Goal: Communication & Community: Answer question/provide support

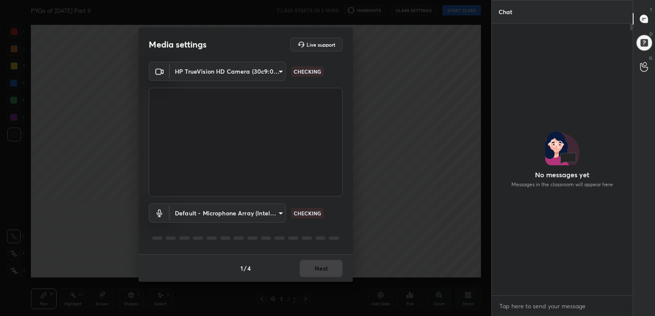
scroll to position [199, 138]
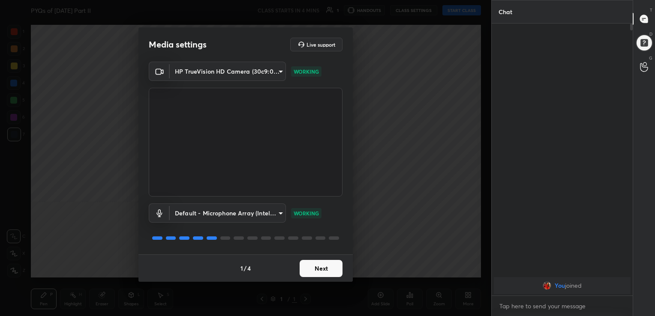
click at [332, 278] on div "1 / 4 Next" at bounding box center [245, 268] width 214 height 27
click at [329, 270] on button "Next" at bounding box center [321, 268] width 43 height 17
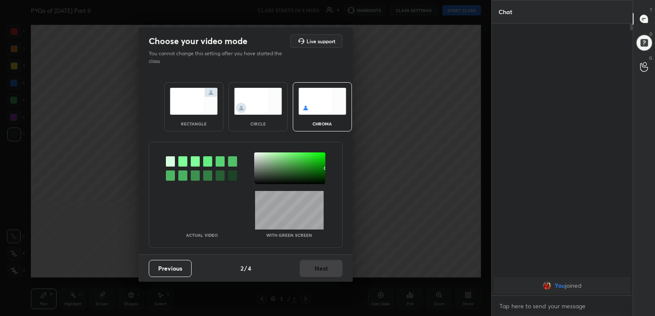
click at [310, 110] on img at bounding box center [322, 101] width 48 height 27
click at [183, 160] on div at bounding box center [182, 161] width 9 height 10
click at [256, 154] on div at bounding box center [289, 169] width 71 height 32
click at [322, 268] on button "Next" at bounding box center [321, 268] width 43 height 17
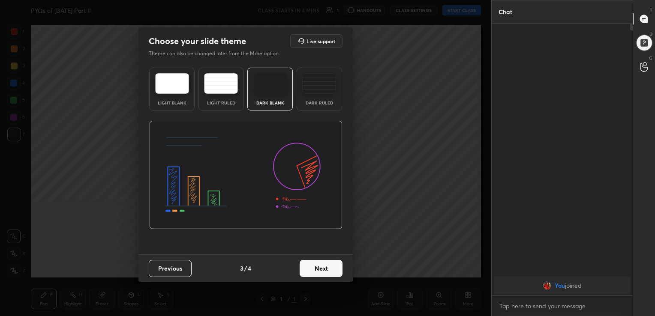
click at [165, 77] on img at bounding box center [172, 83] width 34 height 21
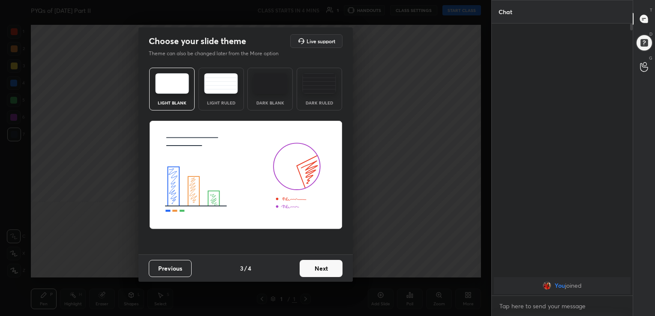
click at [327, 267] on button "Next" at bounding box center [321, 268] width 43 height 17
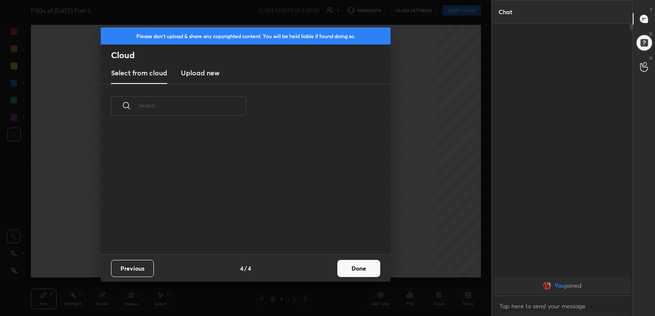
scroll to position [127, 275]
click at [211, 74] on h3 "Upload new" at bounding box center [200, 73] width 39 height 10
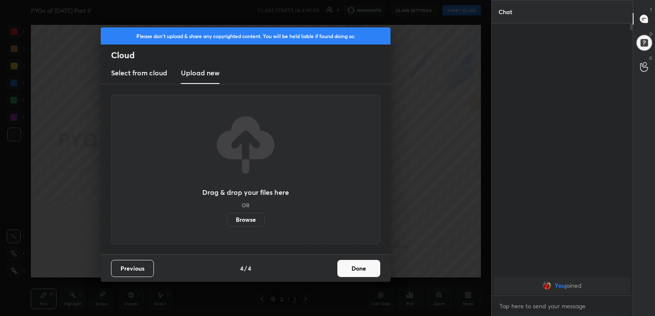
click at [247, 221] on label "Browse" at bounding box center [246, 220] width 38 height 14
click at [227, 221] on input "Browse" at bounding box center [227, 220] width 0 height 14
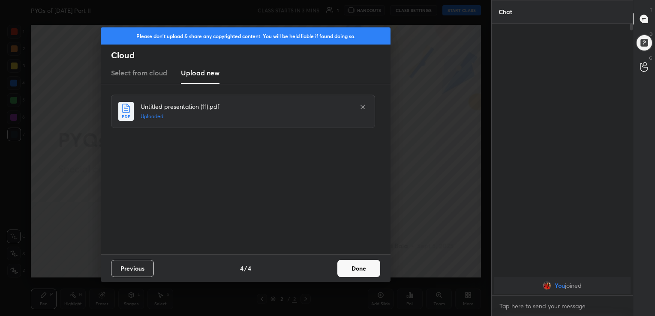
click at [353, 263] on button "Done" at bounding box center [358, 268] width 43 height 17
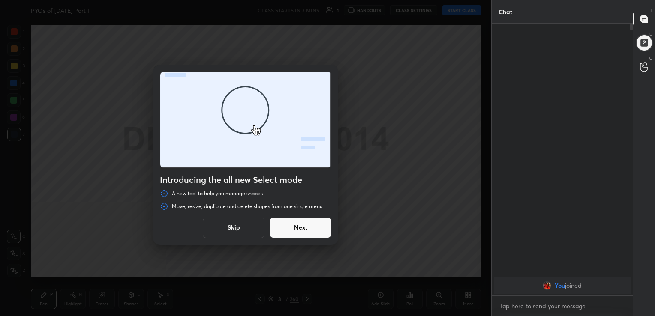
click at [240, 227] on button "Skip" at bounding box center [234, 228] width 62 height 21
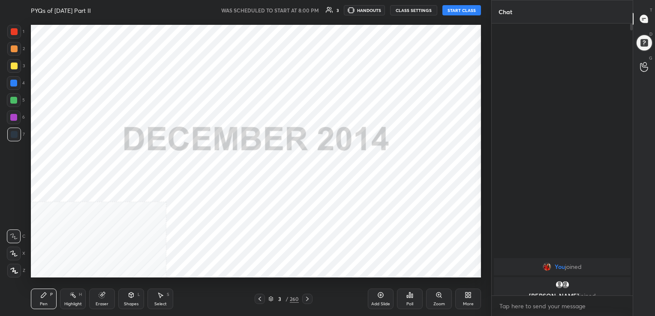
click at [450, 7] on button "START CLASS" at bounding box center [461, 10] width 39 height 10
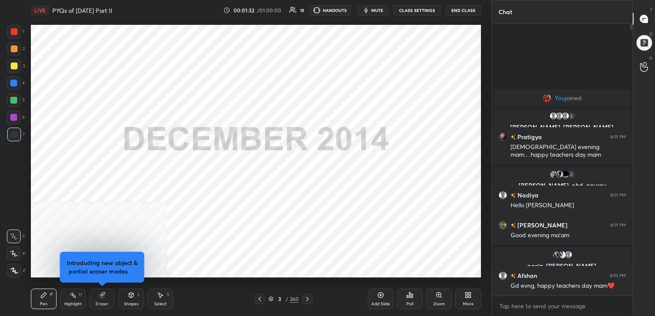
click at [304, 299] on icon at bounding box center [307, 299] width 7 height 7
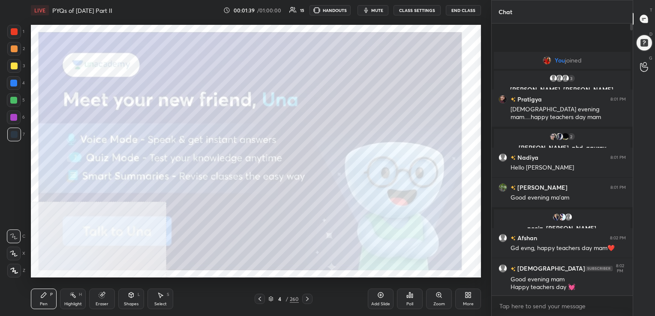
click at [468, 298] on icon at bounding box center [468, 295] width 7 height 7
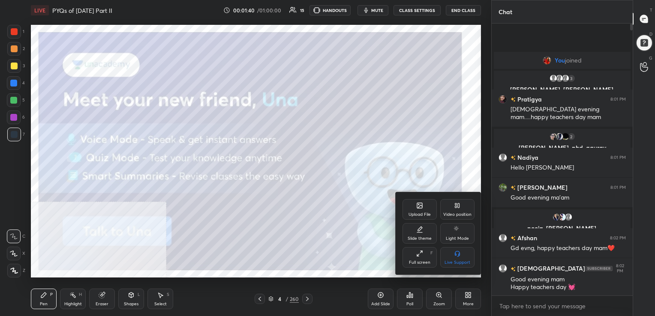
click at [449, 210] on div "Video position" at bounding box center [457, 209] width 34 height 21
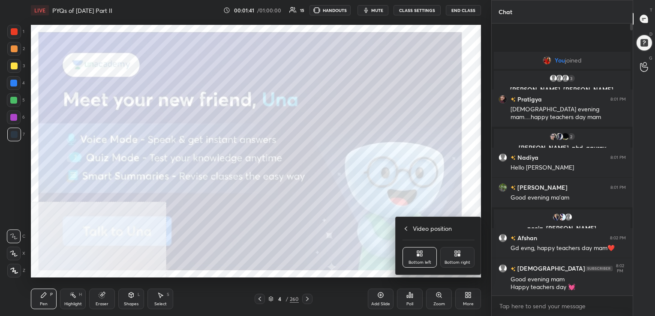
click at [453, 262] on div "Bottom right" at bounding box center [457, 263] width 26 height 4
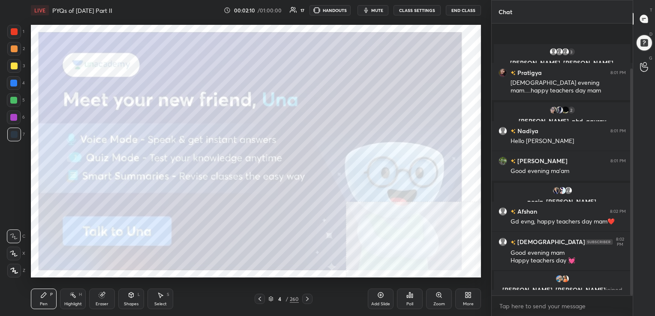
scroll to position [54, 0]
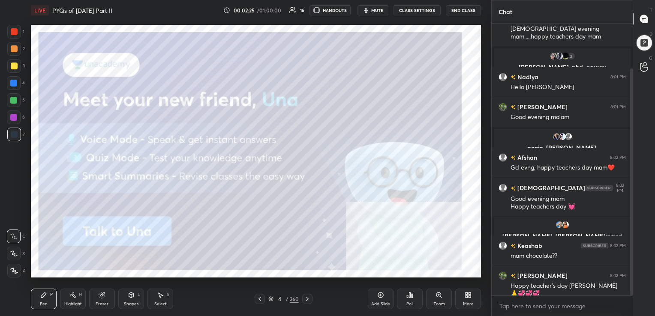
click at [270, 299] on icon at bounding box center [271, 298] width 4 height 2
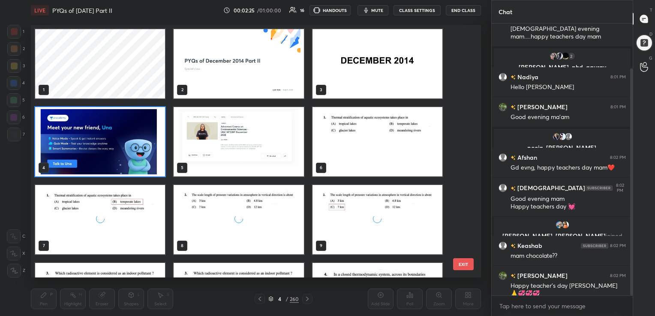
scroll to position [251, 446]
click at [119, 142] on img "grid" at bounding box center [100, 141] width 130 height 69
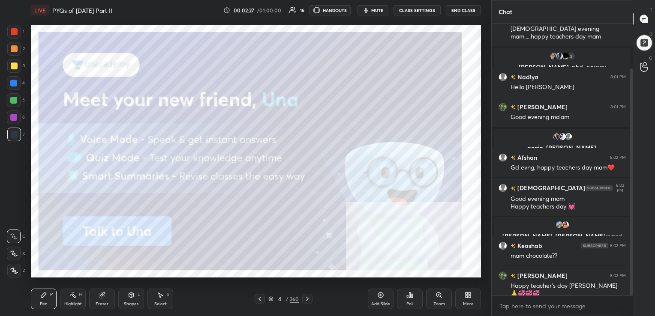
click at [119, 142] on img "grid" at bounding box center [100, 141] width 130 height 69
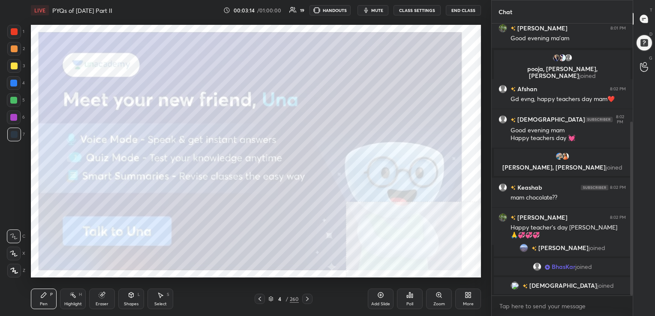
scroll to position [164, 0]
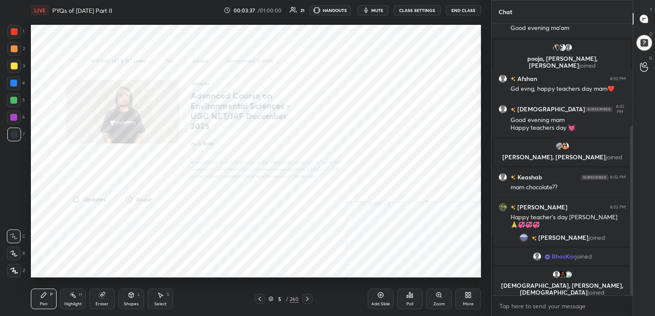
click at [272, 299] on icon at bounding box center [270, 299] width 5 height 5
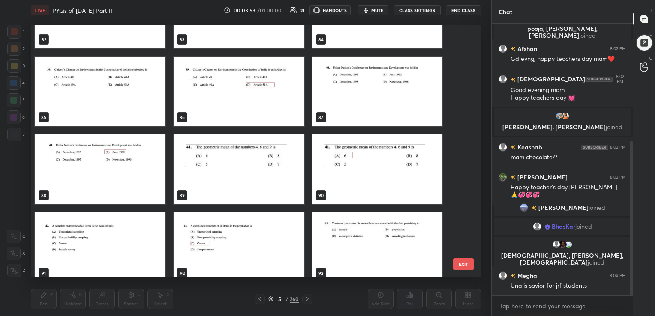
scroll to position [2154, 0]
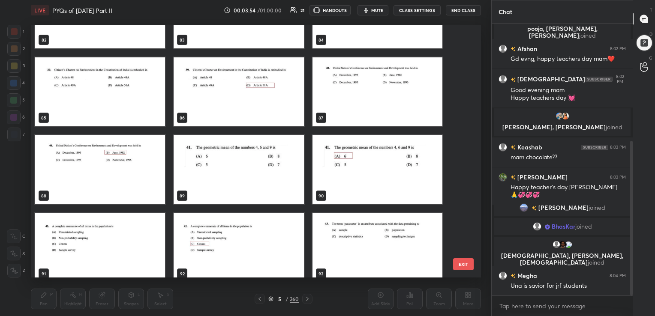
click at [270, 143] on img "grid" at bounding box center [239, 169] width 130 height 69
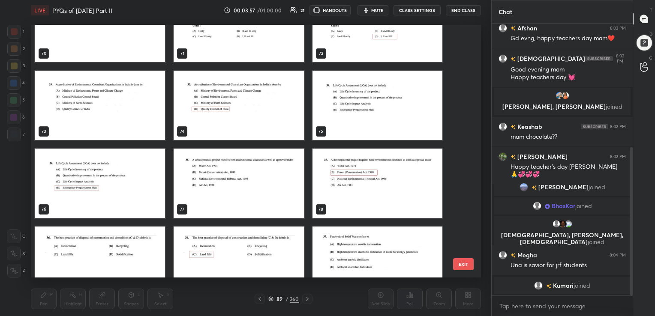
scroll to position [1829, 0]
click at [242, 168] on img "grid" at bounding box center [239, 183] width 130 height 69
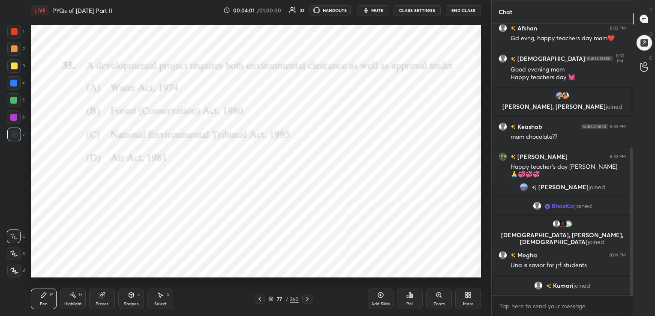
click at [242, 168] on img "grid" at bounding box center [239, 183] width 130 height 69
click at [373, 7] on span "mute" at bounding box center [377, 10] width 12 height 6
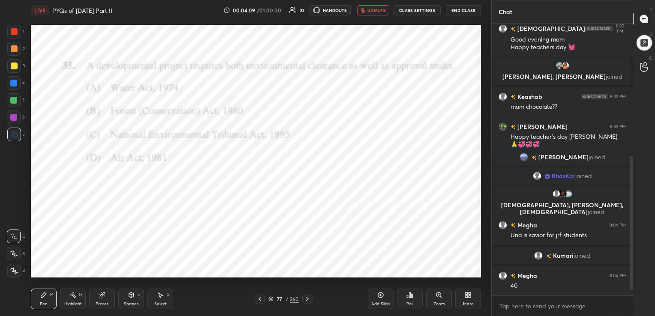
scroll to position [288, 0]
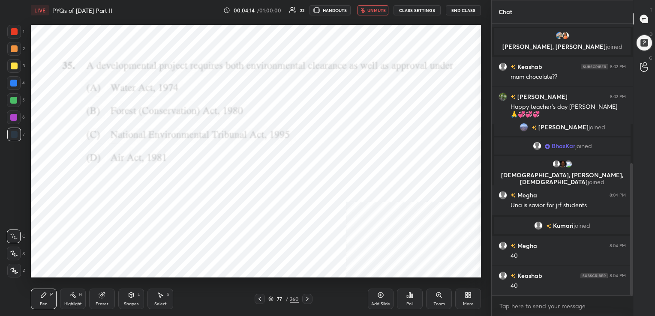
click at [372, 10] on span "unmute" at bounding box center [376, 10] width 18 height 6
click at [273, 294] on div "77 / 260" at bounding box center [284, 299] width 58 height 10
click at [271, 299] on icon at bounding box center [270, 299] width 5 height 5
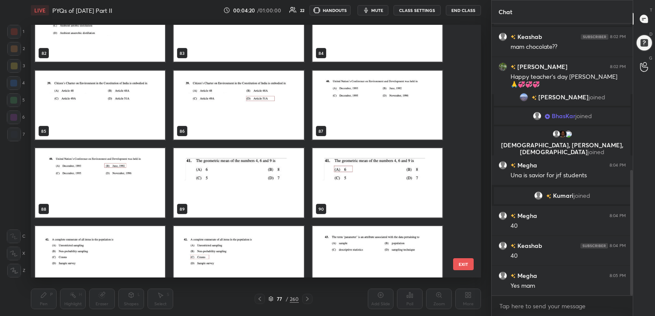
scroll to position [2140, 0]
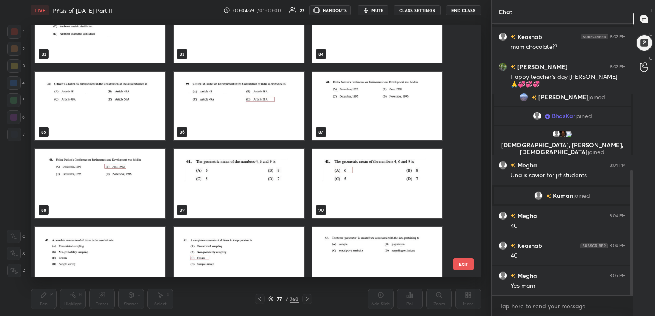
click at [239, 164] on img "grid" at bounding box center [239, 183] width 130 height 69
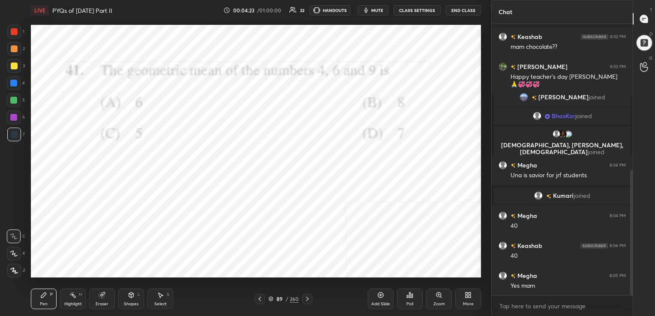
click at [239, 164] on img "grid" at bounding box center [239, 183] width 130 height 69
click at [369, 12] on icon "button" at bounding box center [366, 10] width 7 height 7
click at [271, 299] on icon at bounding box center [271, 298] width 4 height 2
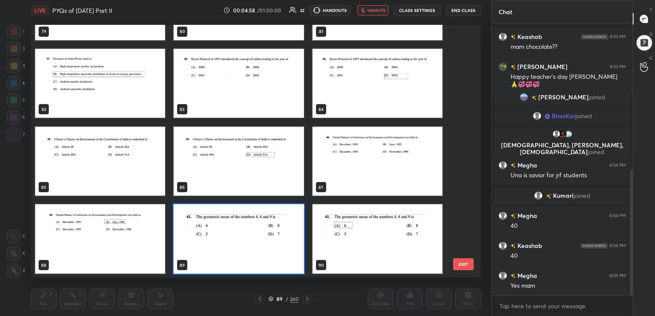
scroll to position [251, 446]
click at [263, 238] on img "grid" at bounding box center [239, 238] width 130 height 69
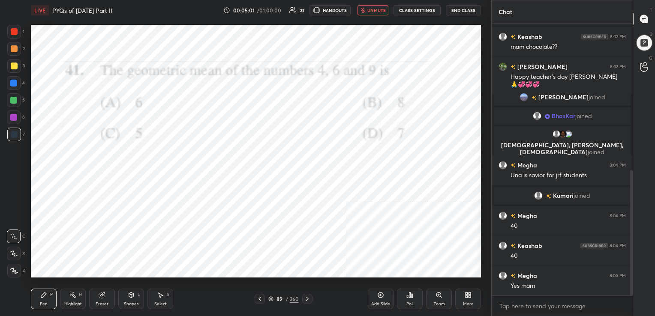
drag, startPoint x: 263, startPoint y: 238, endPoint x: 414, endPoint y: 312, distance: 168.1
click at [414, 312] on div "LIVE PYQs of [DATE] Part II 00:05:01 / 01:00:00 22 HANDOUTS unmute CLASS SETTIN…" at bounding box center [255, 158] width 457 height 316
click at [410, 297] on icon at bounding box center [409, 295] width 1 height 5
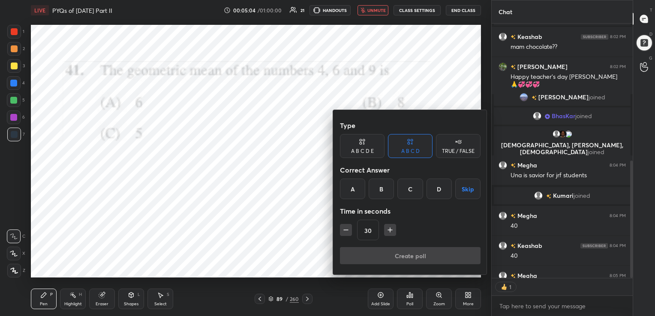
drag, startPoint x: 346, startPoint y: 189, endPoint x: 393, endPoint y: 253, distance: 79.6
click at [393, 253] on div "Type A B C D E A B C D TRUE / FALSE Correct Answer A B C D Skip Time in seconds…" at bounding box center [410, 192] width 154 height 165
click at [393, 253] on div "Create poll" at bounding box center [410, 257] width 141 height 21
click at [267, 185] on div at bounding box center [327, 158] width 655 height 316
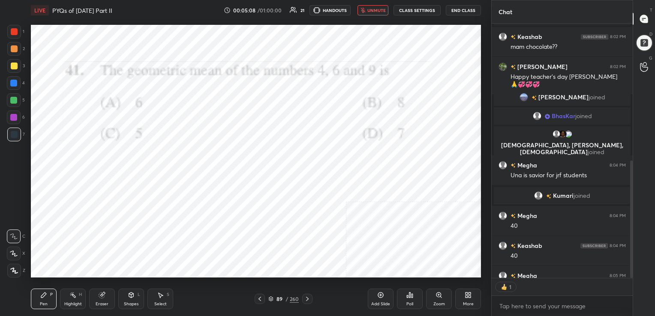
click at [273, 297] on div "89 / 260" at bounding box center [283, 299] width 30 height 8
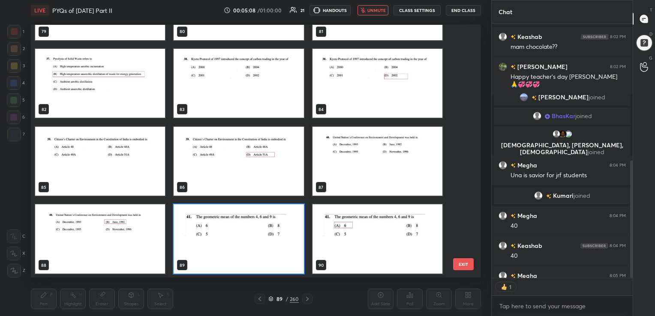
scroll to position [251, 446]
click at [206, 224] on img "grid" at bounding box center [239, 238] width 130 height 69
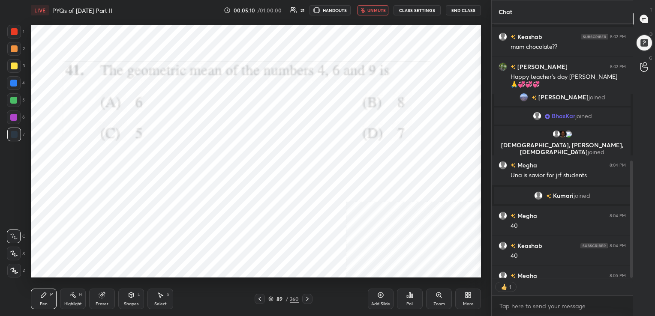
click at [206, 224] on img "grid" at bounding box center [239, 238] width 130 height 69
click at [408, 299] on div "Poll" at bounding box center [410, 299] width 26 height 21
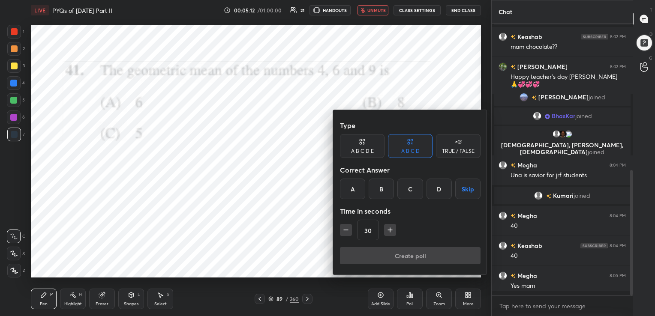
scroll to position [318, 0]
click at [345, 192] on div "A" at bounding box center [352, 189] width 25 height 21
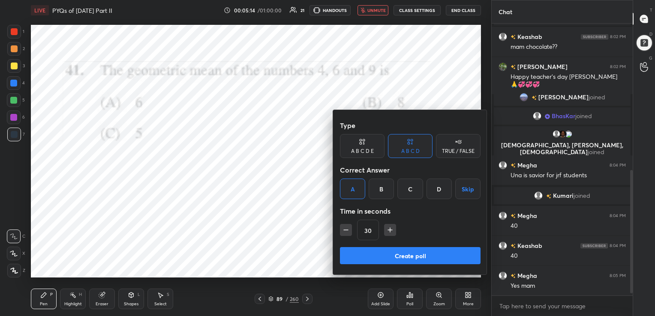
click at [399, 253] on button "Create poll" at bounding box center [410, 255] width 141 height 17
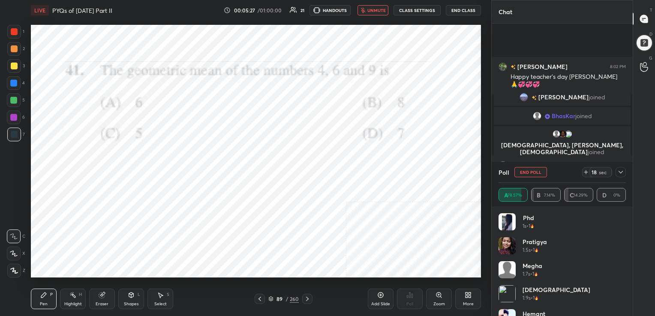
scroll to position [383, 0]
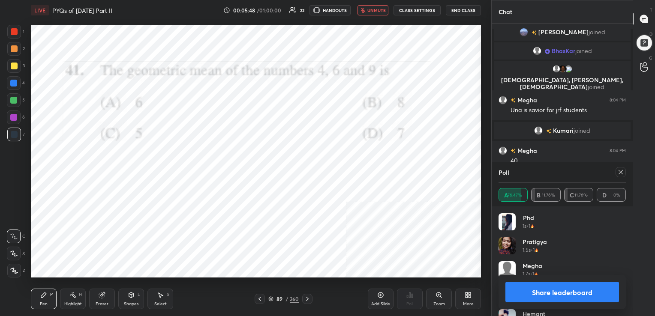
click at [621, 170] on icon at bounding box center [620, 172] width 7 height 7
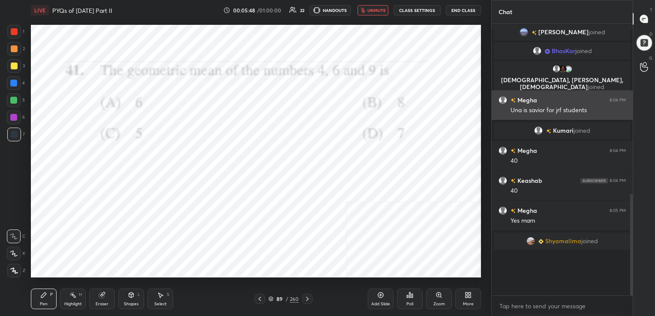
scroll to position [196, 138]
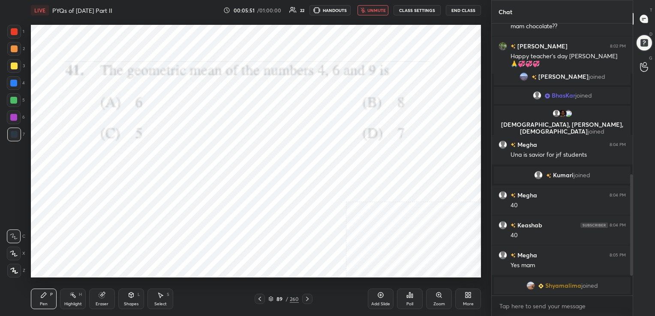
click at [372, 11] on span "unmute" at bounding box center [376, 10] width 18 height 6
click at [273, 300] on icon at bounding box center [271, 300] width 4 height 1
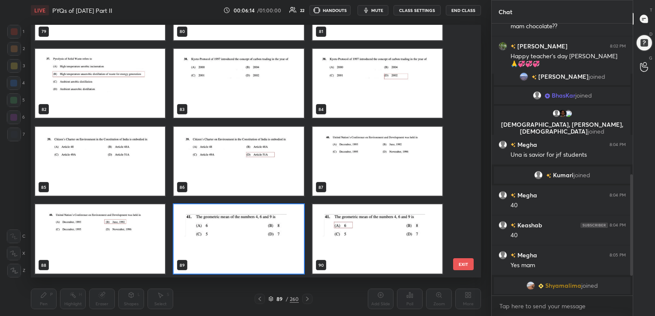
scroll to position [251, 446]
click at [288, 218] on img "grid" at bounding box center [239, 238] width 130 height 69
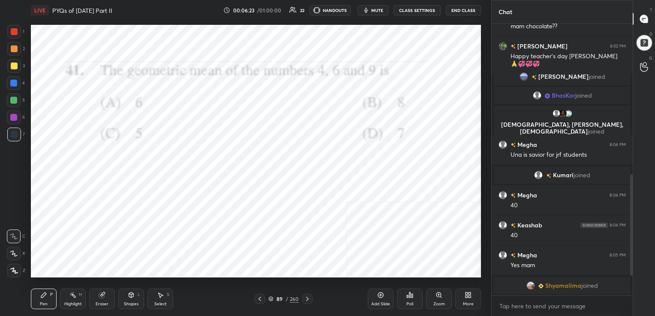
click at [288, 218] on img "grid" at bounding box center [239, 238] width 130 height 69
drag, startPoint x: 288, startPoint y: 218, endPoint x: 462, endPoint y: 300, distance: 193.0
click at [462, 300] on div "LIVE PYQs of [DATE] Part II 00:06:23 / 01:00:00 22 HANDOUTS mute CLASS SETTINGS…" at bounding box center [255, 158] width 457 height 316
click at [271, 299] on icon at bounding box center [271, 298] width 4 height 2
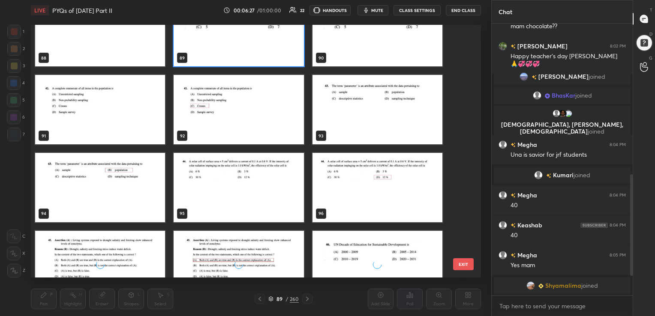
scroll to position [2292, 0]
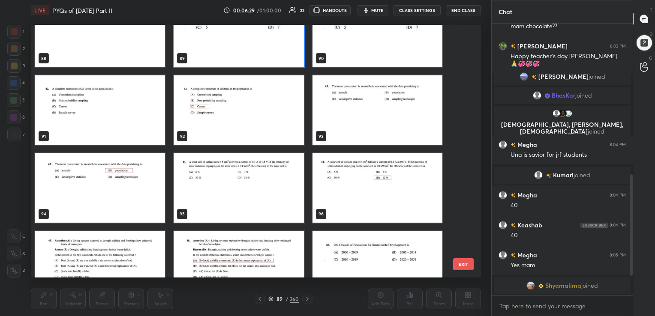
click at [111, 102] on img "grid" at bounding box center [100, 109] width 130 height 69
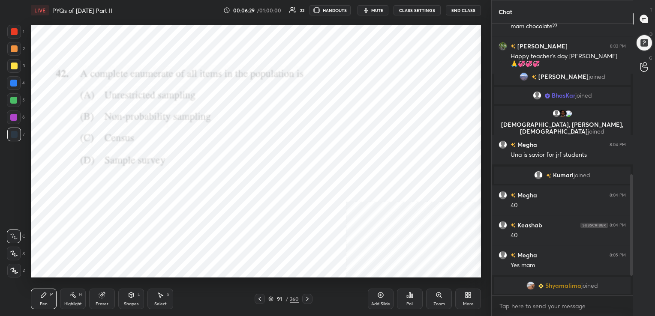
click at [111, 102] on img "grid" at bounding box center [100, 109] width 130 height 69
click at [378, 11] on span "mute" at bounding box center [377, 10] width 12 height 6
click at [406, 302] on div "Poll" at bounding box center [409, 304] width 7 height 4
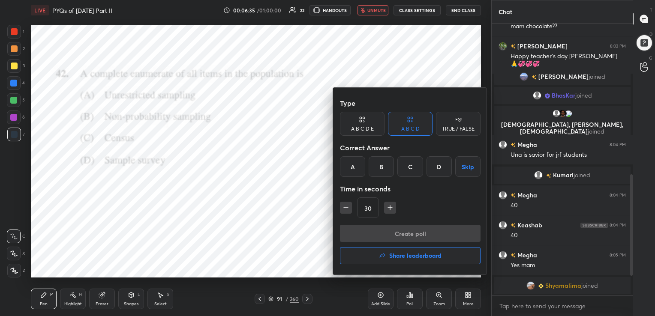
click at [410, 170] on div "C" at bounding box center [409, 166] width 25 height 21
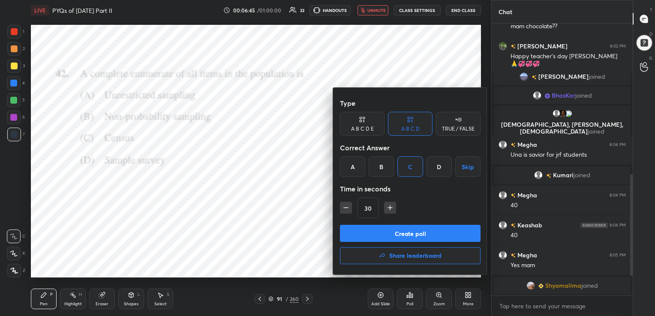
click at [412, 234] on button "Create poll" at bounding box center [410, 233] width 141 height 17
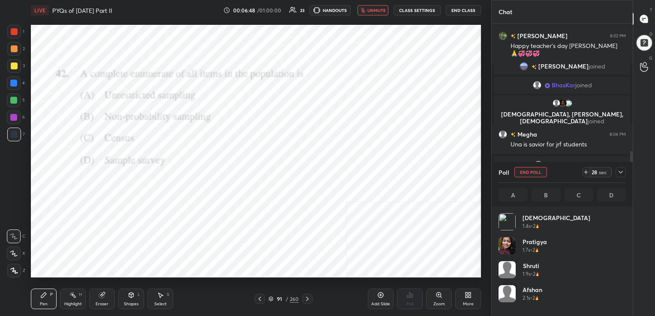
scroll to position [100, 125]
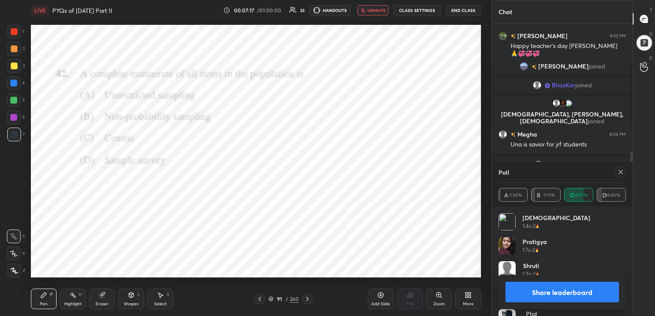
click at [620, 171] on icon at bounding box center [620, 172] width 7 height 7
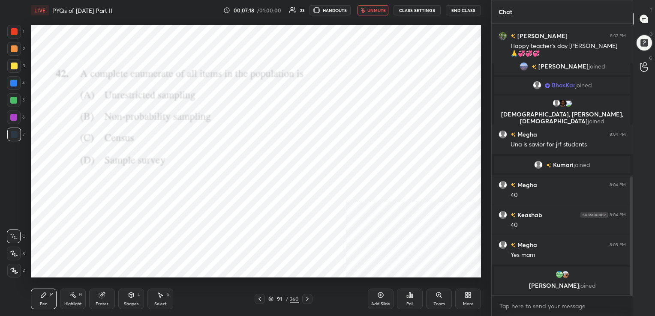
scroll to position [3, 3]
click at [383, 6] on button "unmute" at bounding box center [372, 10] width 31 height 10
click at [268, 300] on icon at bounding box center [270, 299] width 5 height 5
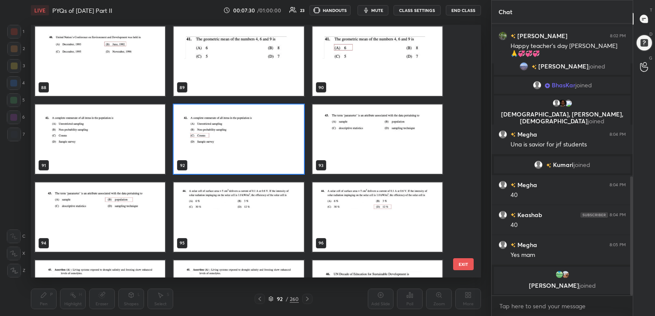
scroll to position [2262, 0]
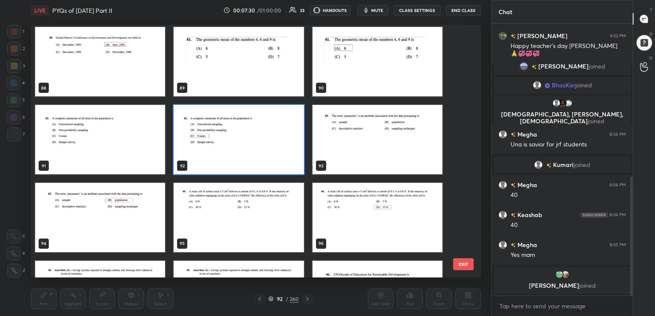
click at [379, 133] on img "grid" at bounding box center [377, 139] width 130 height 69
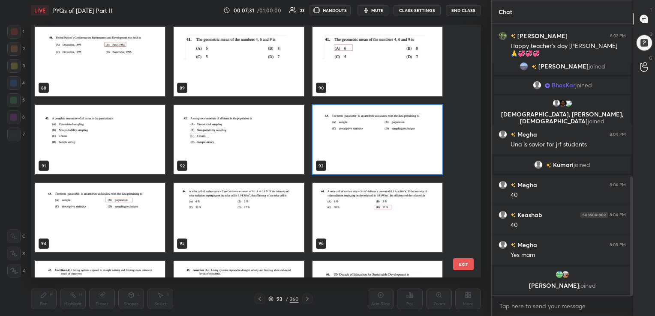
click at [379, 133] on img "grid" at bounding box center [377, 139] width 130 height 69
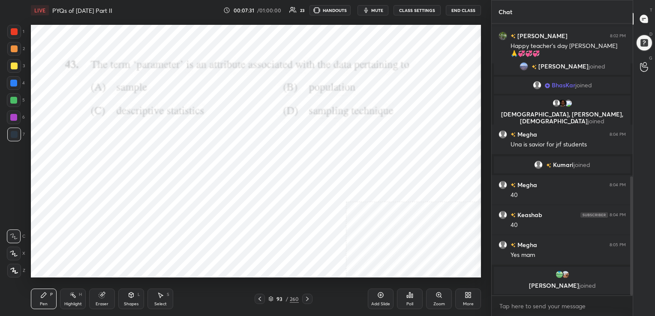
click at [379, 133] on img "grid" at bounding box center [377, 139] width 130 height 69
click at [375, 6] on button "mute" at bounding box center [372, 10] width 31 height 10
click at [273, 298] on icon at bounding box center [271, 298] width 4 height 2
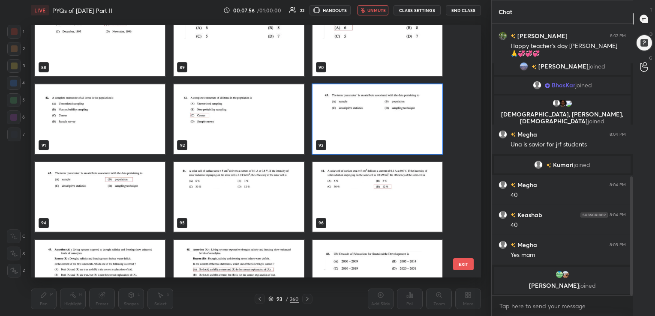
scroll to position [2283, 0]
click at [351, 116] on img "grid" at bounding box center [377, 118] width 130 height 69
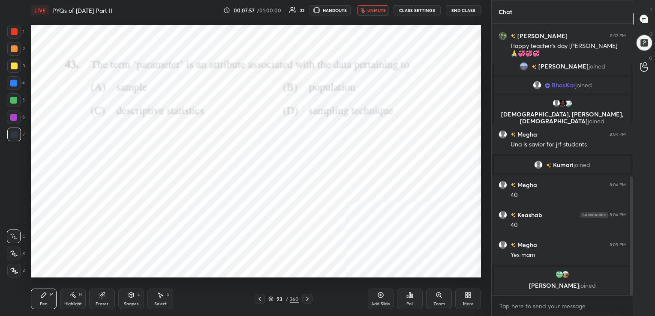
click at [351, 116] on img "grid" at bounding box center [377, 118] width 130 height 69
click at [409, 299] on div "Poll" at bounding box center [410, 299] width 26 height 21
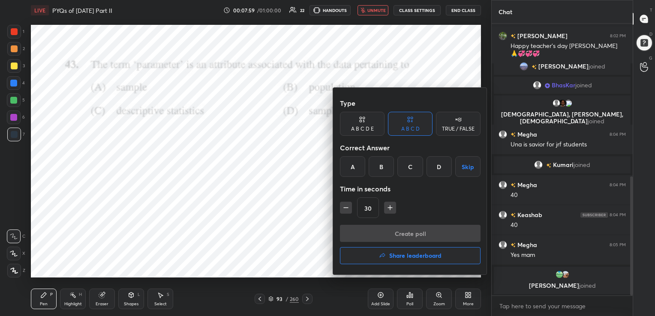
drag, startPoint x: 375, startPoint y: 162, endPoint x: 409, endPoint y: 262, distance: 105.8
click at [409, 262] on div "Type A B C D E A B C D TRUE / FALSE Correct Answer A B C D Skip Time in seconds…" at bounding box center [410, 181] width 154 height 187
drag, startPoint x: 409, startPoint y: 262, endPoint x: 384, endPoint y: 166, distance: 99.3
click at [384, 166] on div "Type A B C D E A B C D TRUE / FALSE Correct Answer A B C D Skip Time in seconds…" at bounding box center [410, 181] width 154 height 187
click at [384, 166] on div "B" at bounding box center [381, 166] width 25 height 21
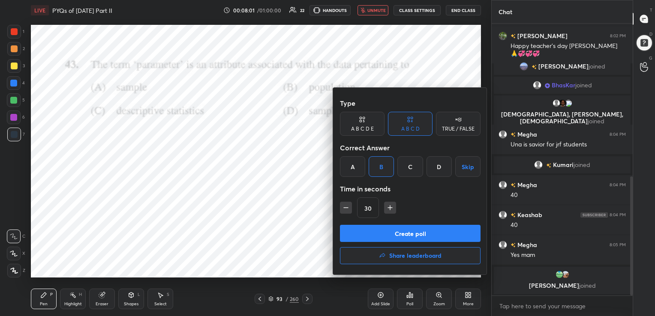
click at [400, 224] on div "Type A B C D E A B C D TRUE / FALSE Correct Answer A B C D Skip Time in seconds…" at bounding box center [410, 160] width 141 height 130
click at [401, 232] on button "Create poll" at bounding box center [410, 233] width 141 height 17
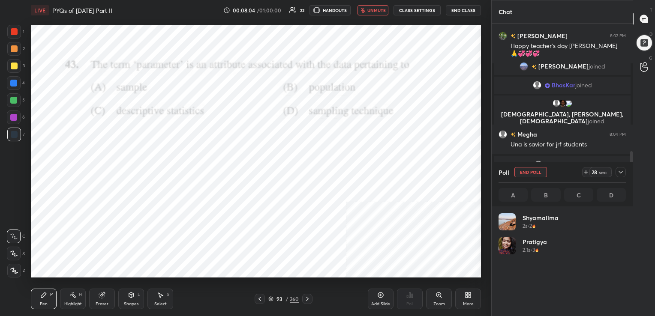
scroll to position [100, 125]
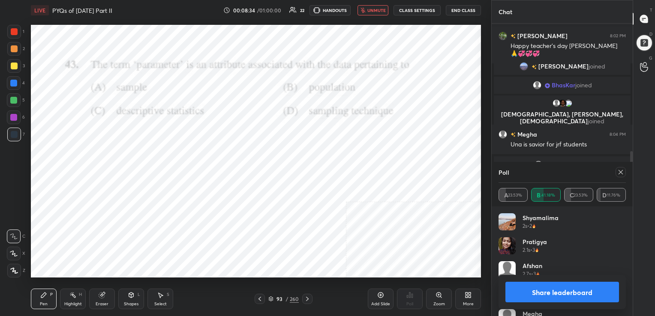
click at [622, 168] on div at bounding box center [620, 172] width 10 height 10
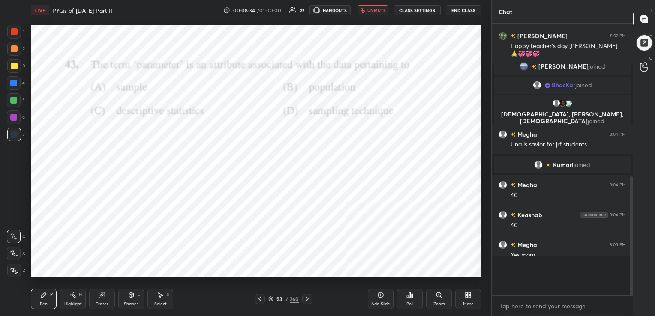
scroll to position [199, 138]
click at [374, 7] on span "unmute" at bounding box center [376, 10] width 18 height 6
click at [271, 297] on icon at bounding box center [270, 299] width 5 height 5
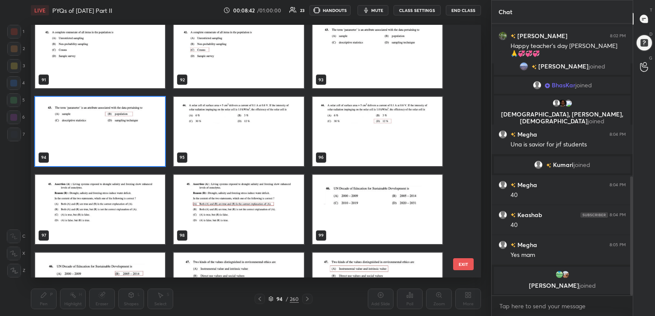
scroll to position [2348, 0]
click at [296, 128] on img "grid" at bounding box center [239, 131] width 130 height 69
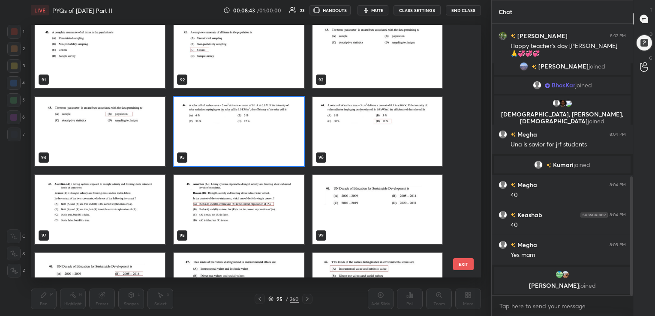
click at [296, 128] on img "grid" at bounding box center [239, 131] width 130 height 69
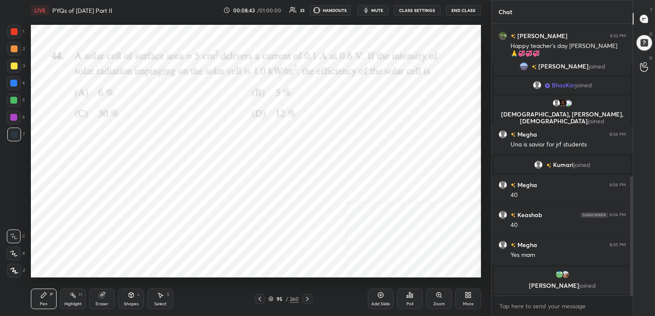
click at [296, 128] on img "grid" at bounding box center [239, 131] width 130 height 69
click at [377, 9] on span "mute" at bounding box center [377, 10] width 12 height 6
click at [270, 294] on div "95 / 260" at bounding box center [284, 299] width 58 height 10
click at [269, 299] on icon at bounding box center [270, 299] width 5 height 5
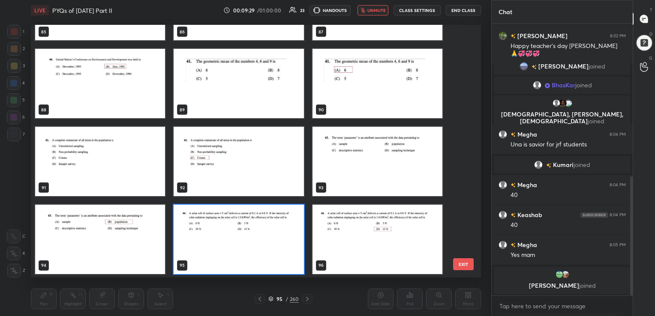
scroll to position [251, 446]
click at [250, 231] on img "grid" at bounding box center [239, 239] width 130 height 69
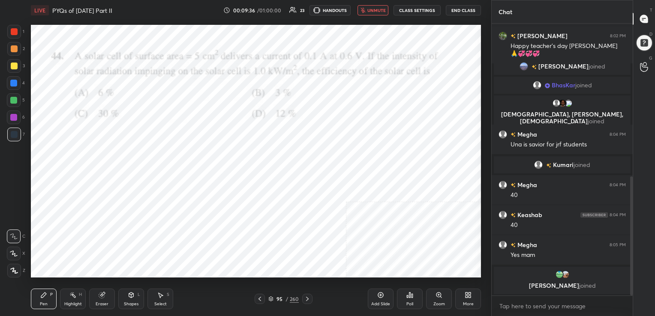
click at [250, 231] on img "grid" at bounding box center [239, 239] width 130 height 69
drag, startPoint x: 250, startPoint y: 231, endPoint x: 428, endPoint y: 299, distance: 190.5
click at [428, 299] on div "LIVE PYQs of [DATE] Part II 00:09:36 / 01:00:00 23 HANDOUTS unmute CLASS SETTIN…" at bounding box center [255, 158] width 457 height 316
click at [400, 303] on div "Poll" at bounding box center [410, 299] width 26 height 21
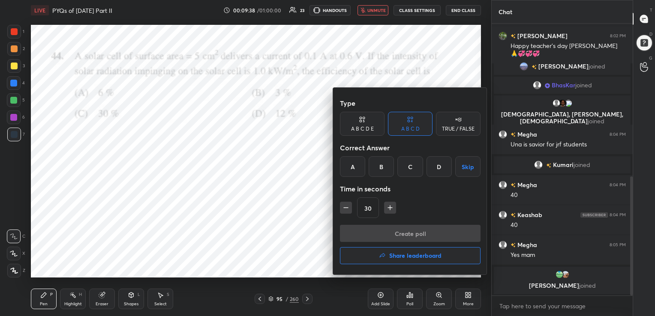
click at [435, 176] on div "D" at bounding box center [438, 166] width 25 height 21
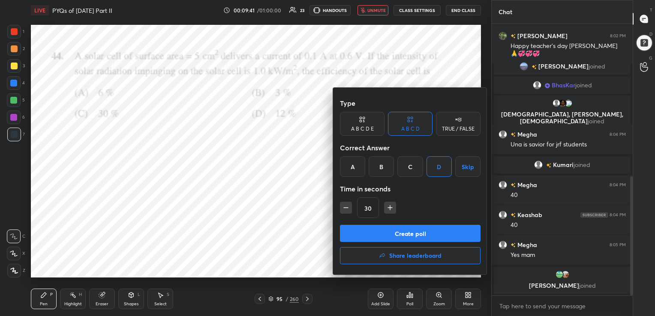
click at [417, 236] on button "Create poll" at bounding box center [410, 233] width 141 height 17
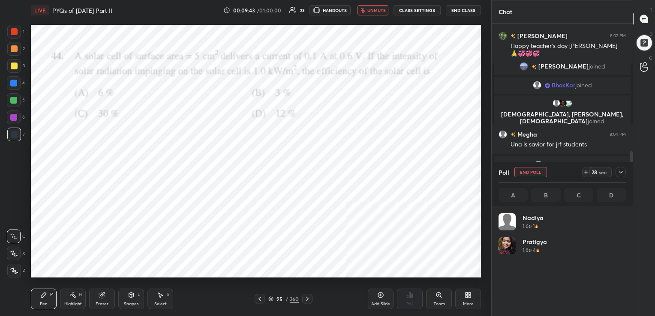
scroll to position [100, 125]
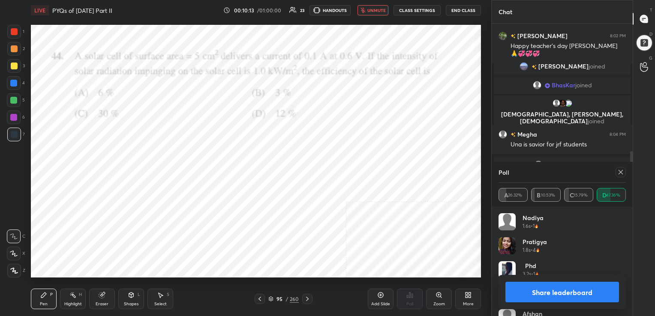
click at [620, 172] on icon at bounding box center [620, 172] width 7 height 7
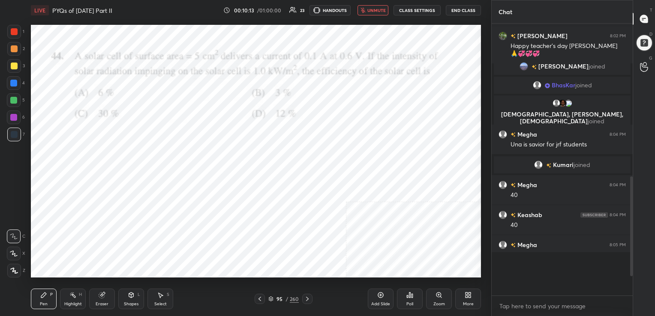
scroll to position [3, 3]
click at [380, 8] on span "unmute" at bounding box center [376, 10] width 18 height 6
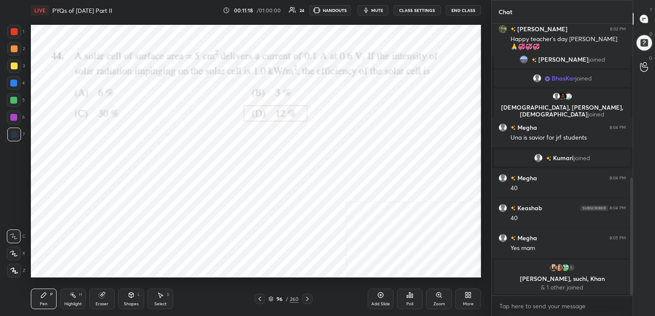
click at [267, 293] on div "Pen P Highlight H Eraser Shapes L Select S 96 / 260 Add Slide Poll Zoom More" at bounding box center [256, 299] width 450 height 34
click at [273, 299] on icon at bounding box center [270, 299] width 5 height 5
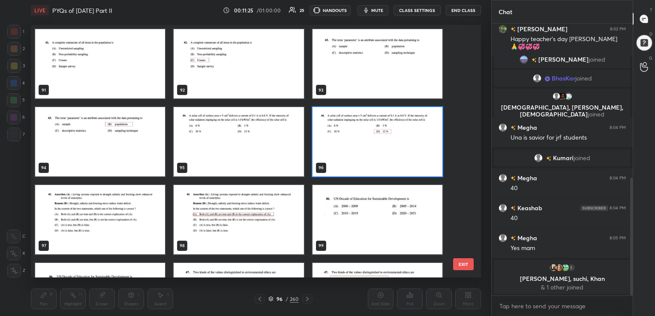
scroll to position [2338, 0]
click at [153, 209] on img "grid" at bounding box center [100, 219] width 130 height 69
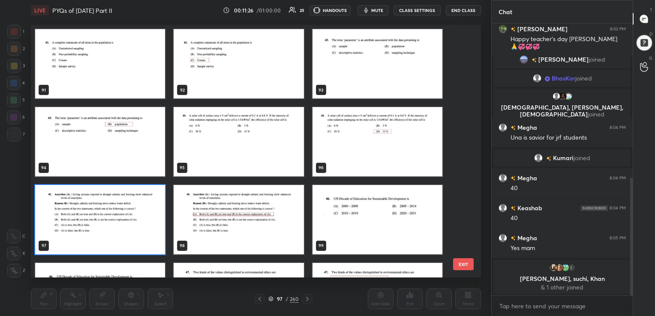
click at [153, 209] on img "grid" at bounding box center [100, 219] width 130 height 69
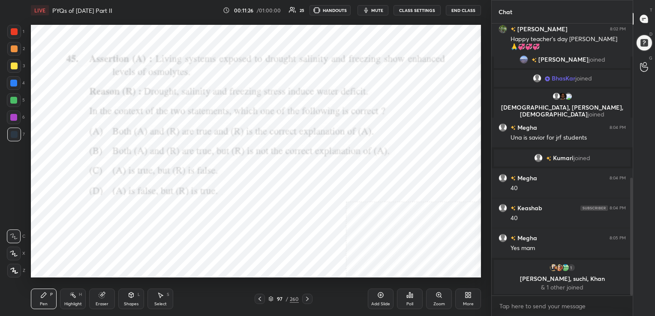
click at [153, 209] on img "grid" at bounding box center [100, 219] width 130 height 69
click at [377, 7] on span "mute" at bounding box center [377, 10] width 12 height 6
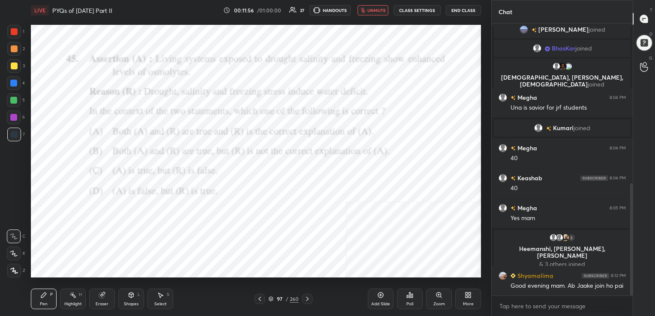
click at [272, 297] on icon at bounding box center [270, 299] width 5 height 5
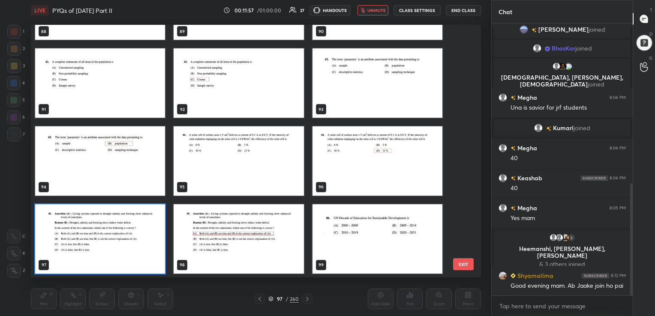
scroll to position [251, 446]
click at [134, 231] on img "grid" at bounding box center [100, 238] width 130 height 69
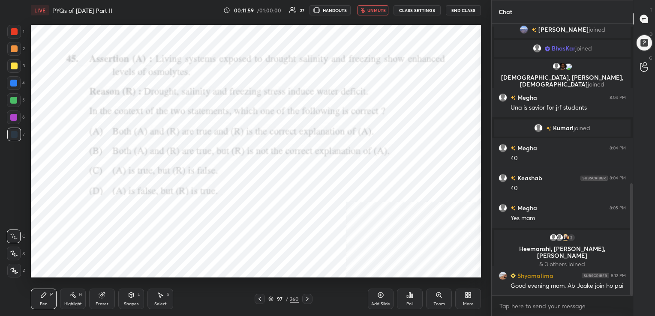
click at [134, 231] on img "grid" at bounding box center [100, 238] width 130 height 69
click at [375, 9] on span "unmute" at bounding box center [376, 10] width 18 height 6
click at [271, 294] on div "97 / 260" at bounding box center [284, 299] width 58 height 10
click at [271, 297] on icon at bounding box center [270, 299] width 5 height 5
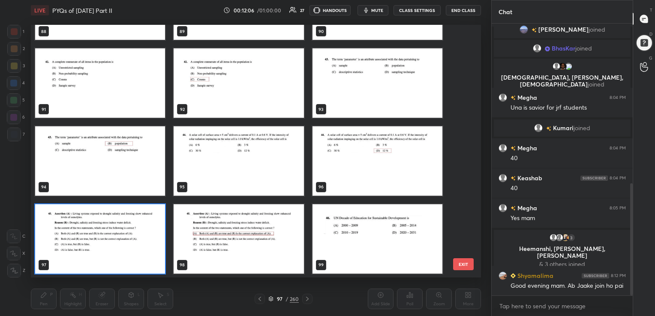
click at [111, 221] on img "grid" at bounding box center [100, 238] width 130 height 69
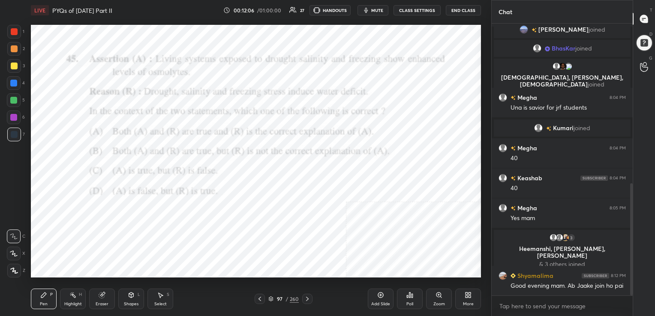
drag, startPoint x: 111, startPoint y: 221, endPoint x: 400, endPoint y: 277, distance: 294.1
click at [411, 295] on icon at bounding box center [409, 295] width 7 height 7
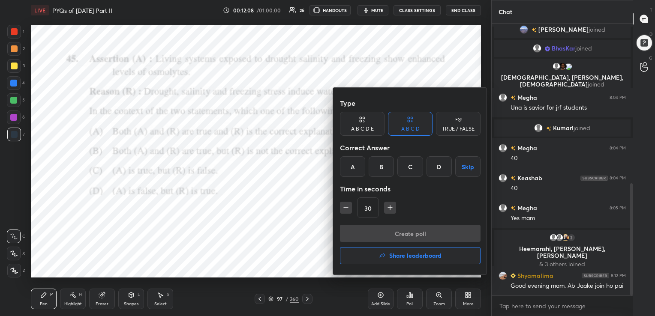
click at [356, 168] on div "A" at bounding box center [352, 166] width 25 height 21
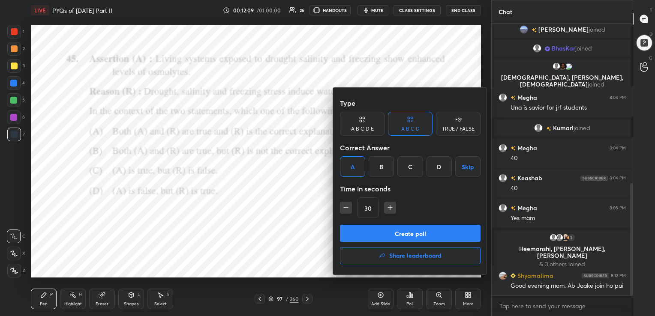
click at [405, 236] on button "Create poll" at bounding box center [410, 233] width 141 height 17
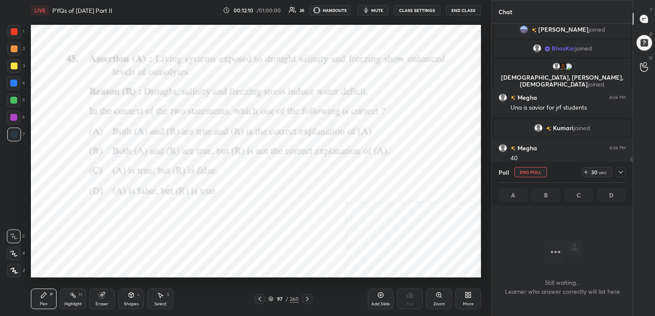
scroll to position [3, 3]
click at [381, 8] on span "mute" at bounding box center [377, 10] width 12 height 6
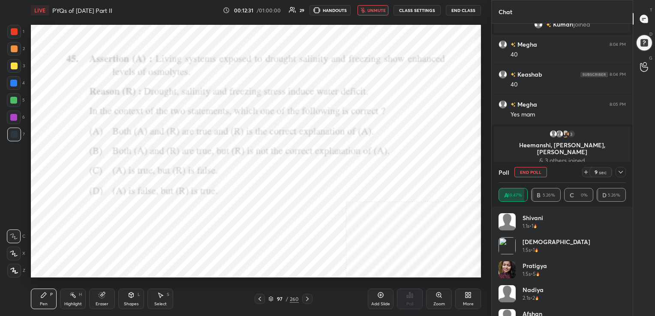
scroll to position [465, 0]
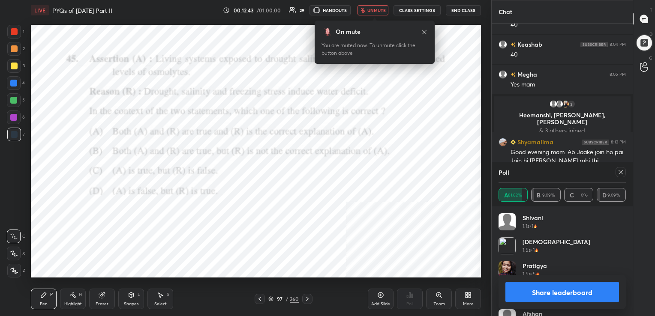
click at [618, 171] on icon at bounding box center [620, 172] width 4 height 4
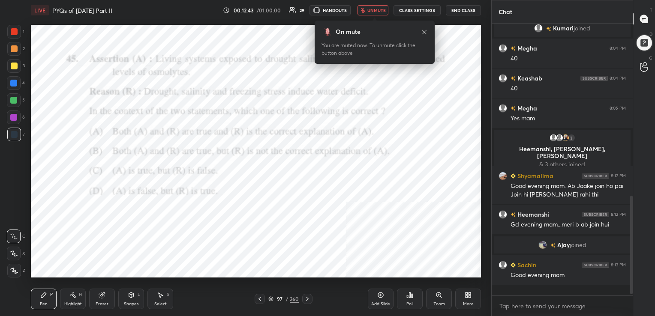
scroll to position [3, 3]
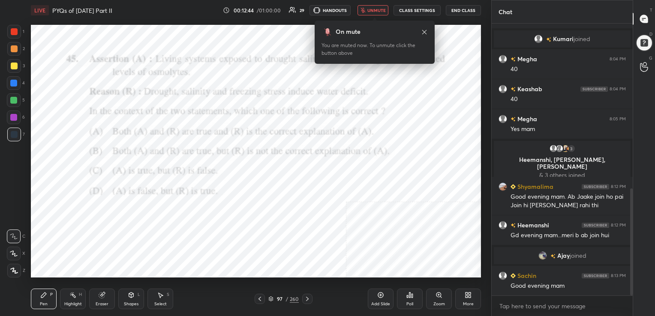
click at [380, 10] on span "unmute" at bounding box center [376, 10] width 18 height 6
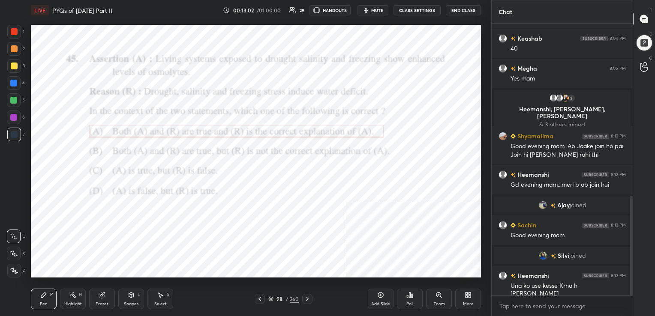
click at [368, 11] on icon "button" at bounding box center [366, 10] width 4 height 5
click at [273, 298] on div "98 / 260" at bounding box center [283, 299] width 30 height 8
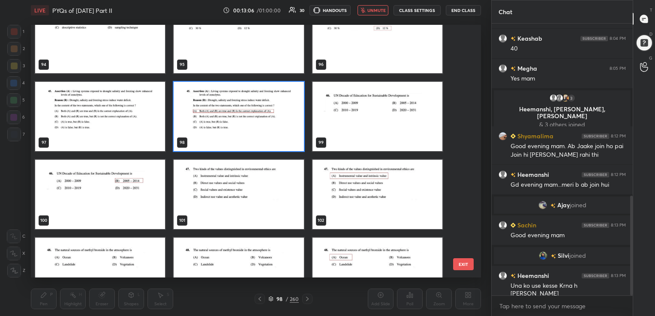
click at [364, 113] on img "grid" at bounding box center [377, 116] width 130 height 69
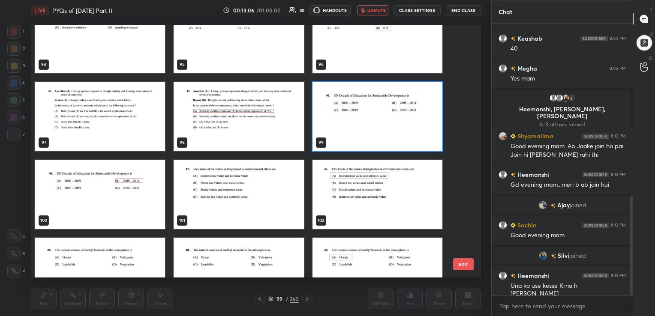
click at [364, 113] on img "grid" at bounding box center [377, 116] width 130 height 69
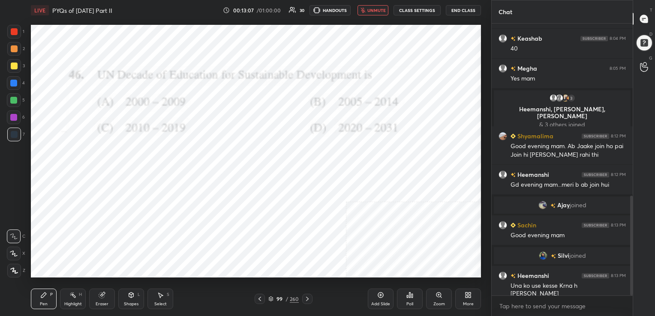
drag, startPoint x: 364, startPoint y: 113, endPoint x: 304, endPoint y: 244, distance: 144.6
click at [269, 300] on icon at bounding box center [271, 299] width 4 height 1
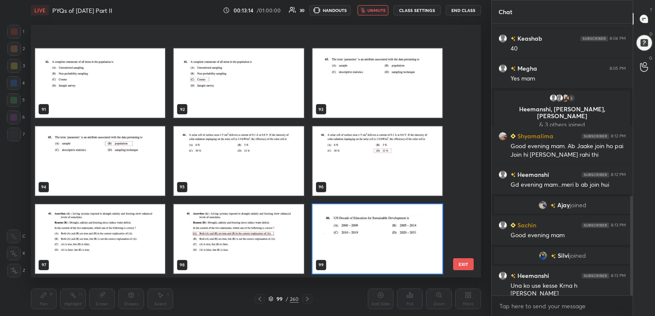
scroll to position [2415, 0]
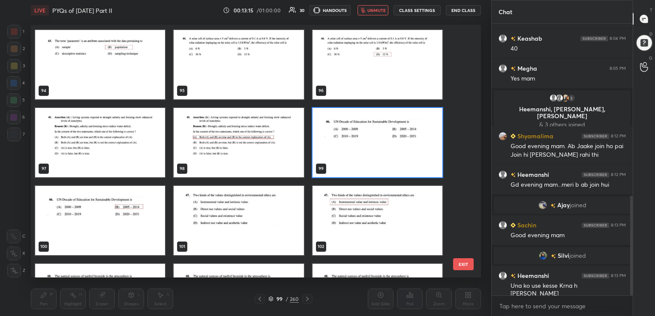
click at [356, 153] on img "grid" at bounding box center [377, 142] width 130 height 69
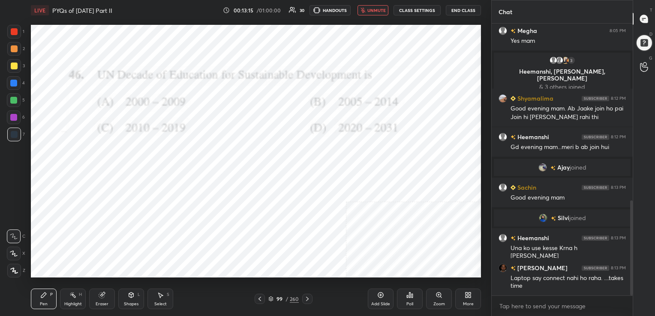
click at [356, 153] on img "grid" at bounding box center [377, 142] width 130 height 69
click at [408, 299] on div "Poll" at bounding box center [410, 299] width 26 height 21
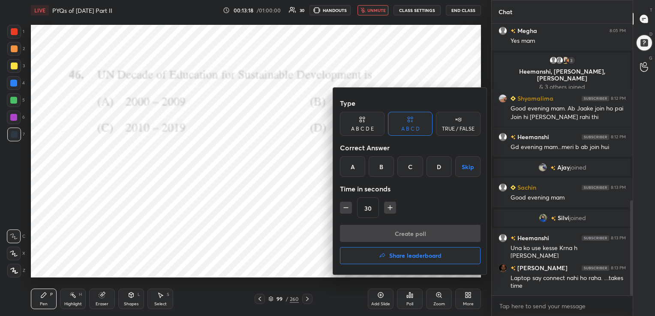
click at [384, 168] on div "B" at bounding box center [381, 166] width 25 height 21
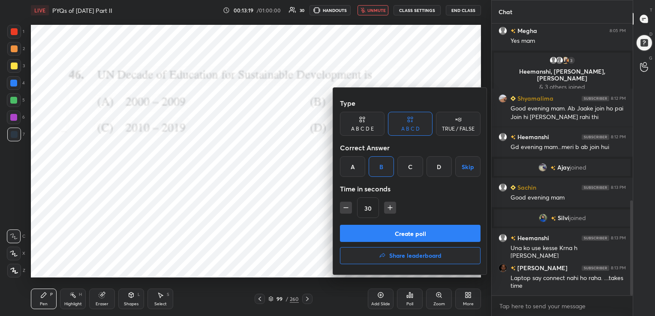
click at [417, 238] on button "Create poll" at bounding box center [410, 233] width 141 height 17
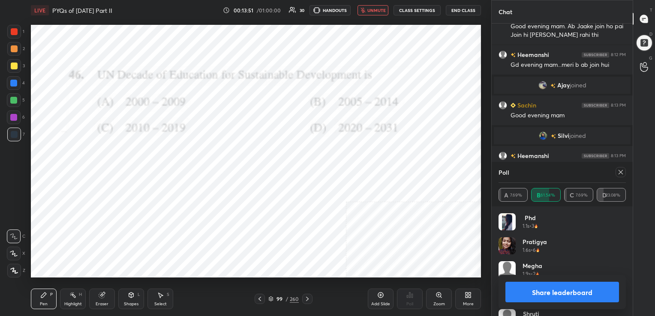
click at [618, 167] on div "Poll" at bounding box center [561, 172] width 127 height 21
click at [380, 9] on span "unmute" at bounding box center [376, 10] width 18 height 6
click at [620, 168] on div at bounding box center [620, 172] width 10 height 10
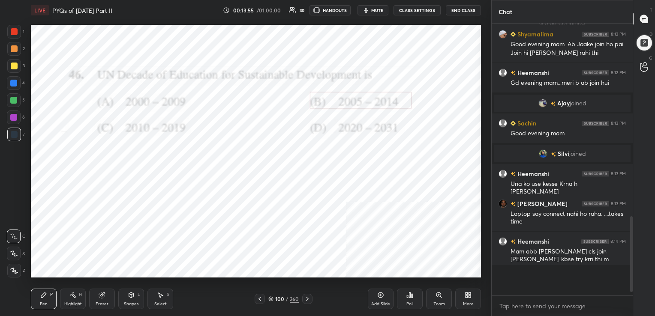
scroll to position [3, 3]
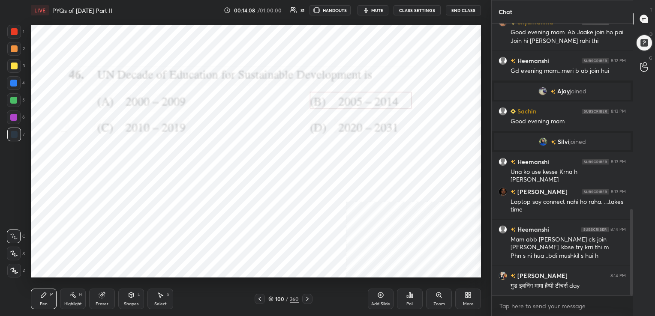
click at [372, 6] on button "mute" at bounding box center [372, 10] width 31 height 10
click at [274, 297] on div "100 / 260" at bounding box center [283, 299] width 30 height 8
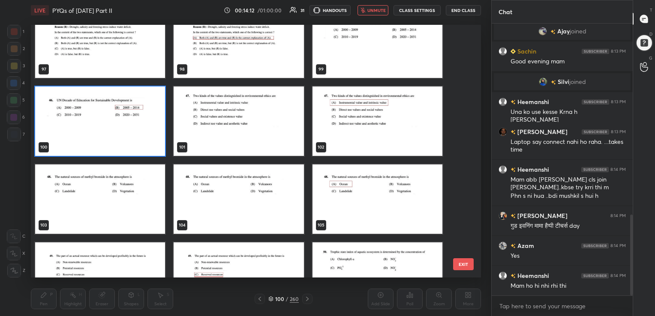
click at [264, 114] on img "grid" at bounding box center [239, 121] width 130 height 69
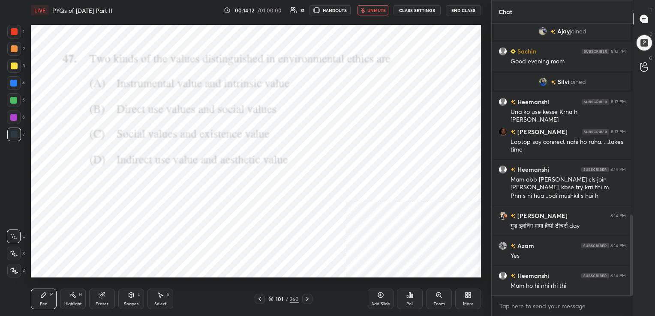
click at [264, 114] on img "grid" at bounding box center [239, 121] width 130 height 69
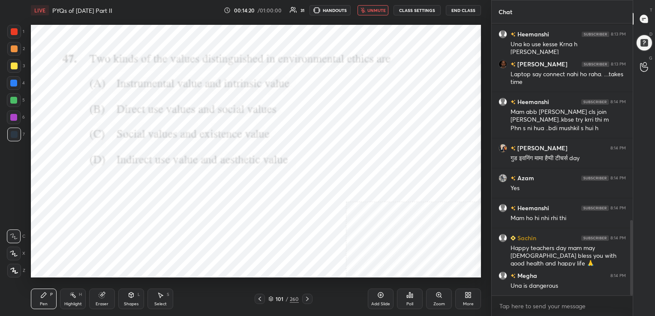
click at [379, 8] on span "unmute" at bounding box center [376, 10] width 18 height 6
click at [378, 9] on span "mute" at bounding box center [377, 10] width 12 height 6
click at [271, 296] on div "101 / 260" at bounding box center [283, 299] width 30 height 8
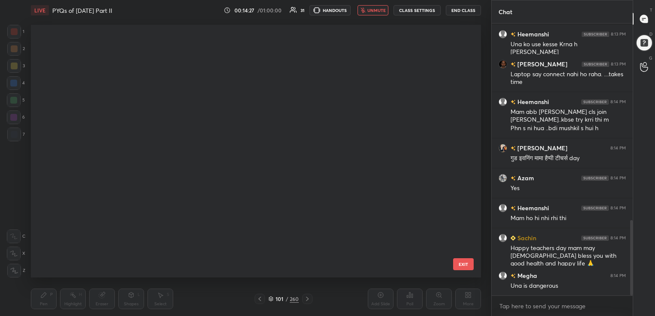
scroll to position [251, 446]
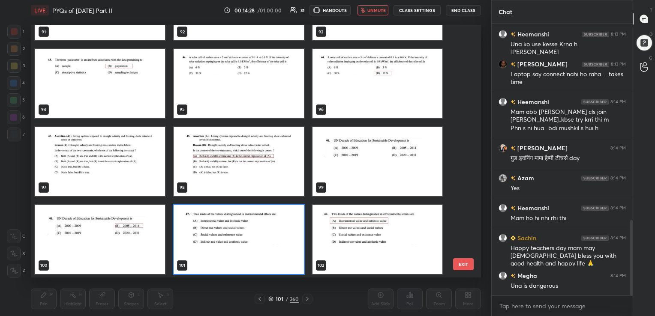
click at [178, 246] on img "grid" at bounding box center [239, 239] width 130 height 69
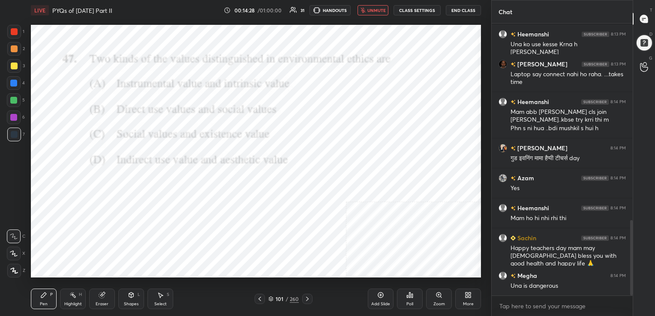
drag, startPoint x: 178, startPoint y: 246, endPoint x: 389, endPoint y: 287, distance: 214.8
click at [389, 287] on div "LIVE PYQs of [DATE] Part II 00:14:28 / 01:00:00 31 HANDOUTS unmute CLASS SETTIN…" at bounding box center [255, 158] width 457 height 316
click at [418, 307] on div "Poll" at bounding box center [410, 299] width 26 height 21
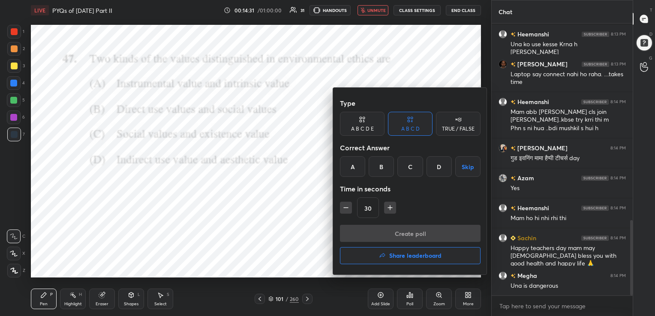
click at [355, 166] on div "A" at bounding box center [352, 166] width 25 height 21
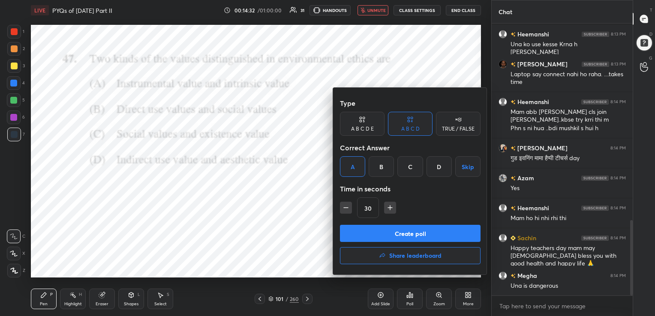
click at [419, 234] on button "Create poll" at bounding box center [410, 233] width 141 height 17
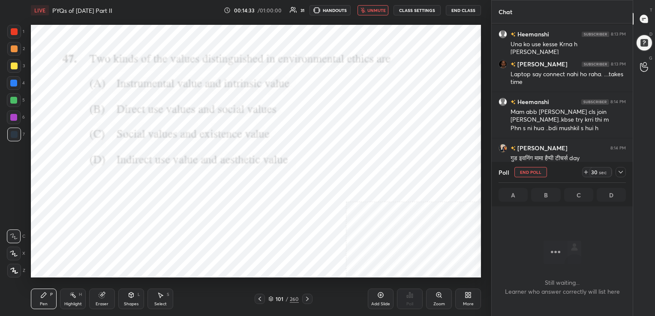
scroll to position [3, 3]
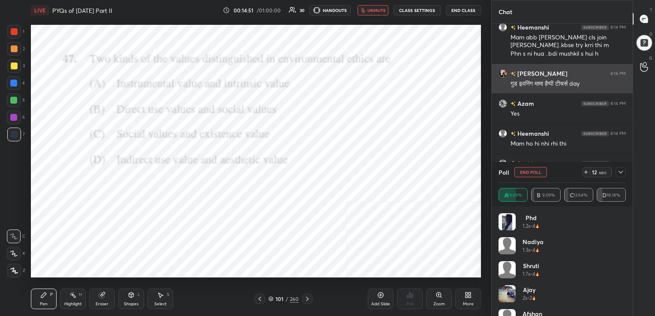
click at [502, 72] on img "grid" at bounding box center [502, 73] width 9 height 9
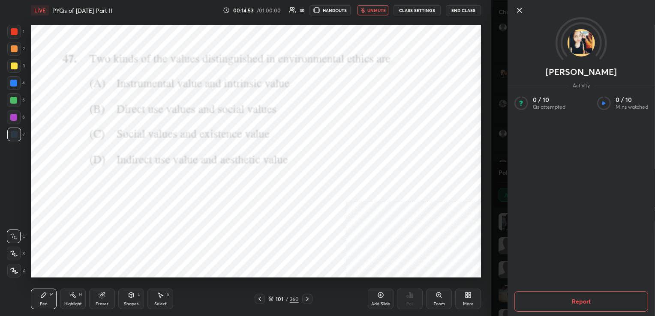
click at [518, 9] on icon at bounding box center [519, 10] width 4 height 4
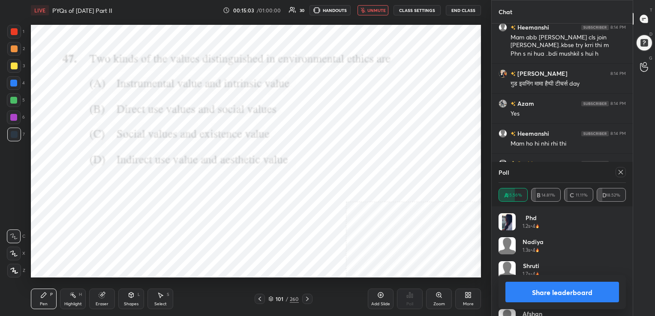
click at [617, 172] on icon at bounding box center [620, 172] width 7 height 7
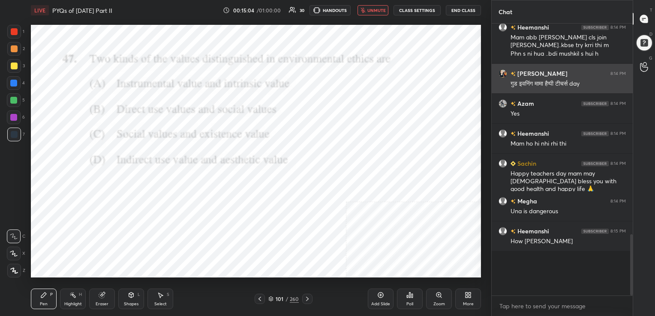
scroll to position [3, 3]
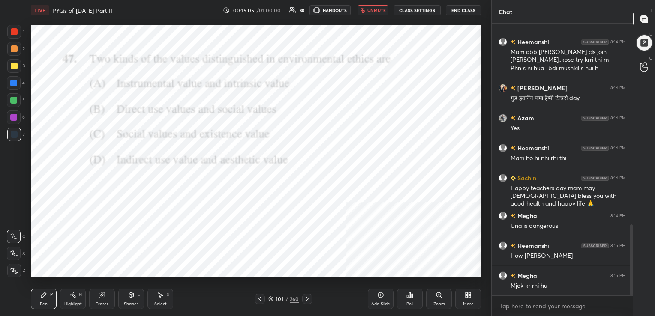
click at [373, 13] on span "unmute" at bounding box center [376, 10] width 18 height 6
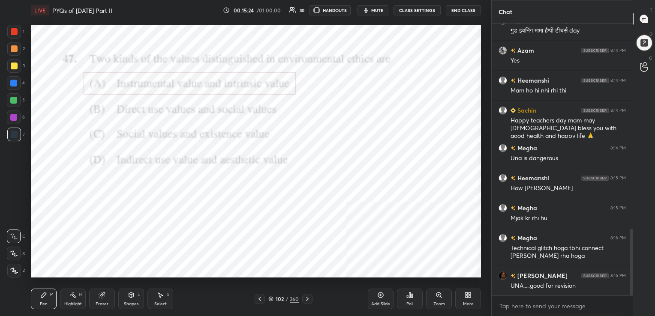
click at [372, 9] on button "mute" at bounding box center [372, 10] width 31 height 10
click at [269, 296] on div "102 / 260" at bounding box center [283, 299] width 30 height 8
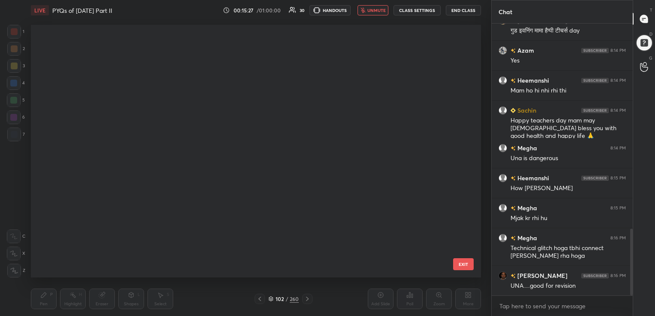
scroll to position [2396, 0]
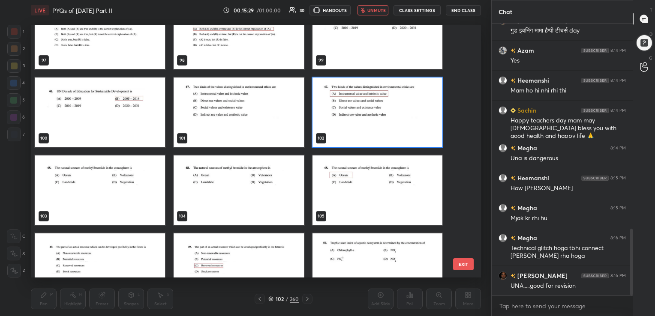
click at [125, 182] on img "grid" at bounding box center [100, 189] width 130 height 69
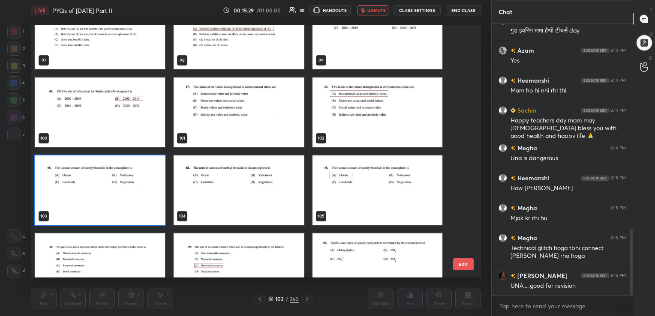
click at [125, 182] on img "grid" at bounding box center [100, 189] width 130 height 69
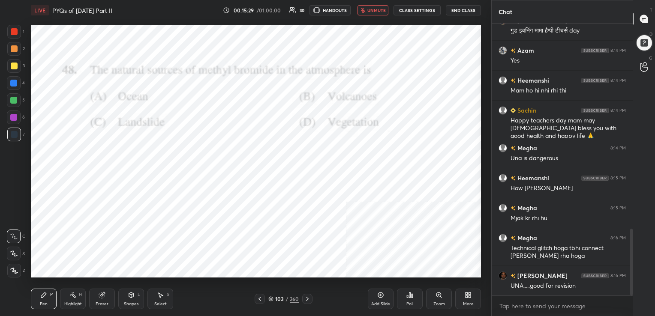
click at [125, 182] on img "grid" at bounding box center [100, 189] width 130 height 69
click at [407, 298] on icon at bounding box center [409, 295] width 7 height 7
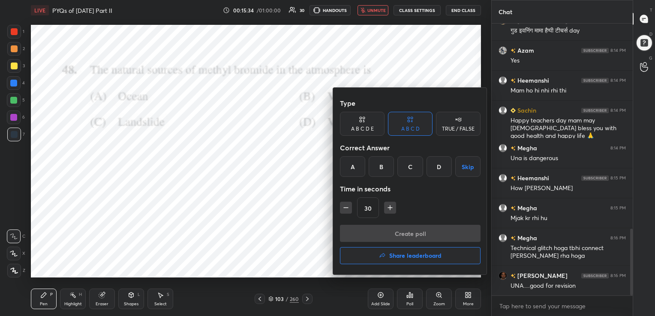
click at [348, 158] on div "A" at bounding box center [352, 166] width 25 height 21
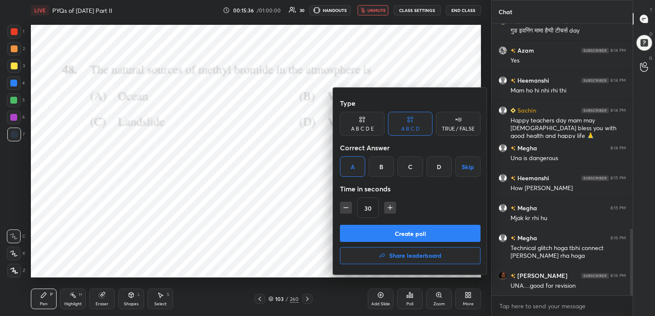
click at [395, 222] on div "Type A B C D E A B C D TRUE / FALSE Correct Answer A B C D Skip Time in seconds…" at bounding box center [410, 160] width 141 height 130
click at [398, 231] on button "Create poll" at bounding box center [410, 233] width 141 height 17
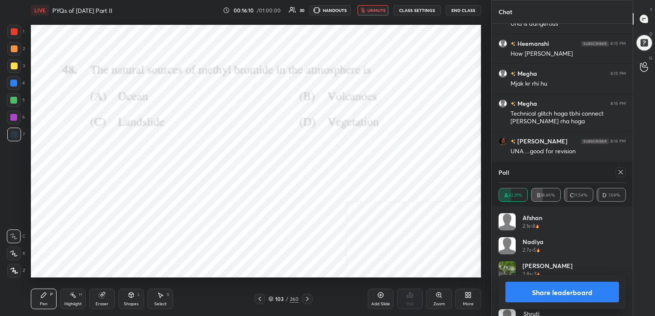
scroll to position [1012, 0]
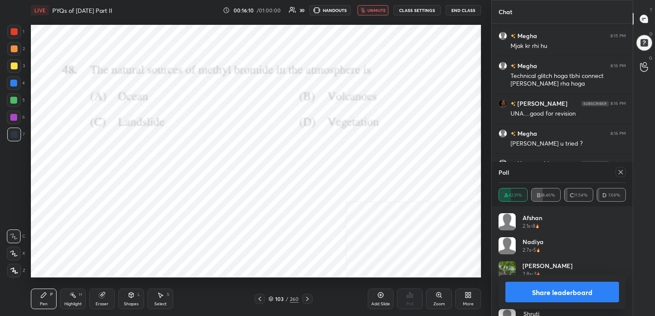
click at [619, 176] on icon at bounding box center [620, 172] width 7 height 7
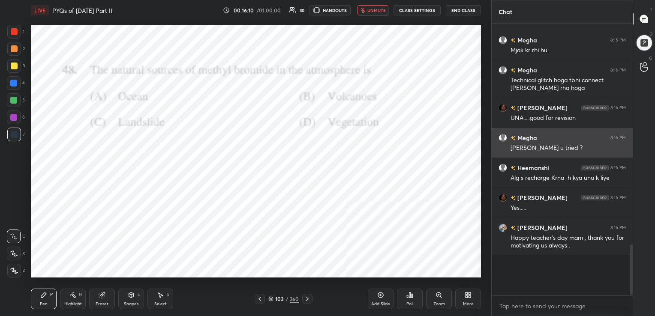
scroll to position [998, 0]
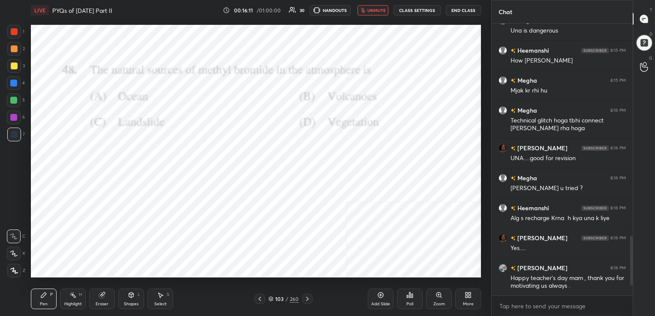
click at [382, 13] on span "unmute" at bounding box center [376, 10] width 18 height 6
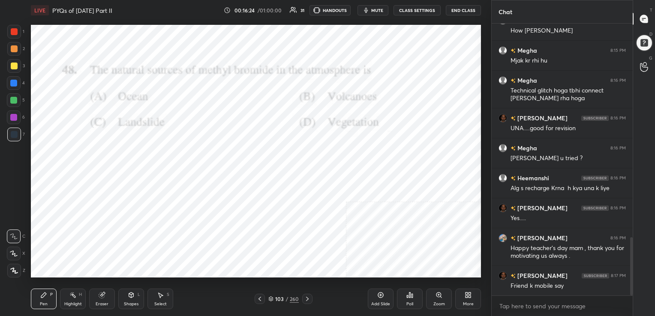
click at [372, 6] on button "mute" at bounding box center [372, 10] width 31 height 10
click at [271, 297] on icon at bounding box center [270, 299] width 5 height 5
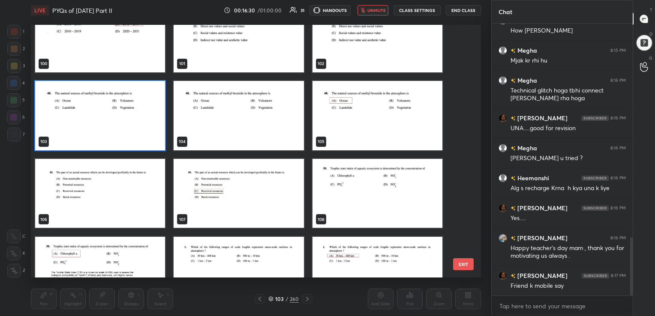
click at [126, 174] on img "grid" at bounding box center [100, 193] width 130 height 69
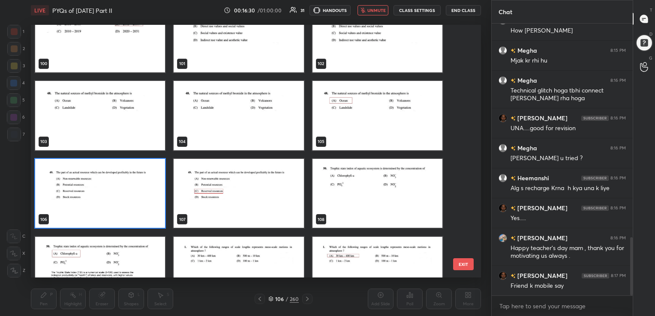
click at [126, 174] on img "grid" at bounding box center [100, 193] width 130 height 69
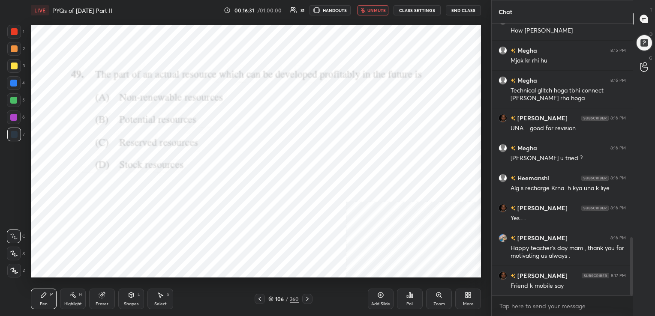
click at [126, 174] on img "grid" at bounding box center [100, 193] width 130 height 69
click at [272, 300] on icon at bounding box center [271, 299] width 4 height 1
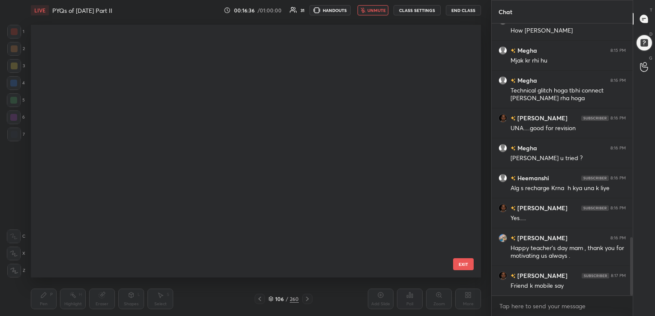
scroll to position [251, 446]
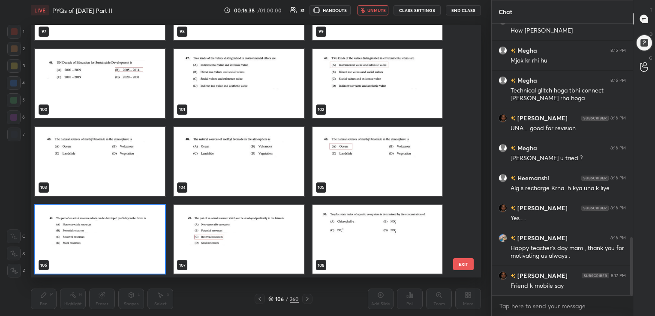
click at [130, 225] on img "grid" at bounding box center [100, 238] width 130 height 69
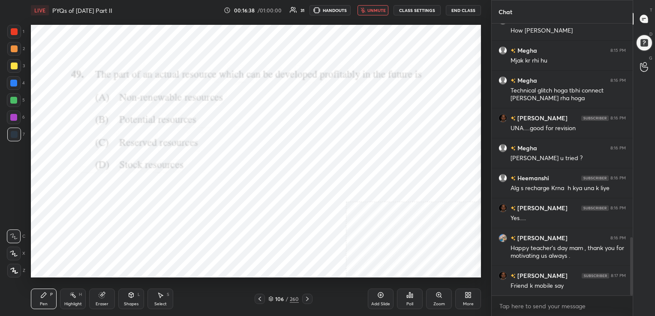
click at [130, 225] on img "grid" at bounding box center [100, 238] width 130 height 69
click at [407, 296] on icon at bounding box center [407, 297] width 1 height 2
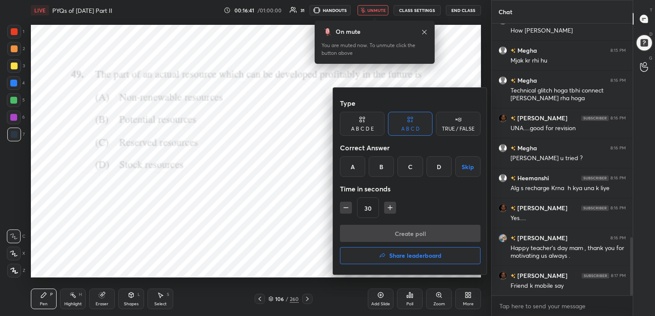
click at [412, 172] on div "C" at bounding box center [409, 166] width 25 height 21
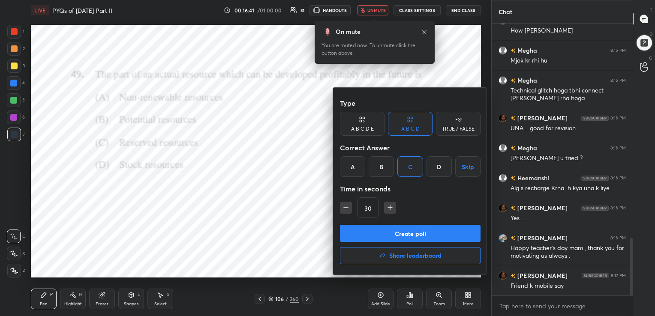
scroll to position [1018, 0]
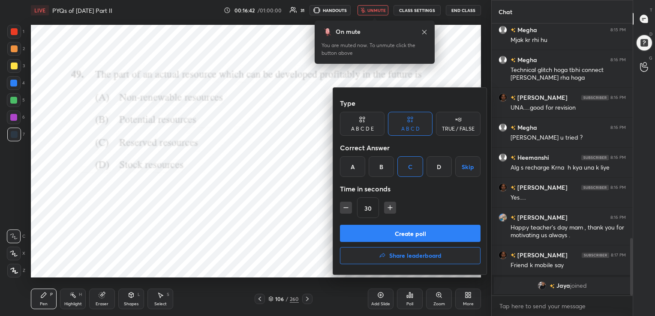
click at [403, 226] on button "Create poll" at bounding box center [410, 233] width 141 height 17
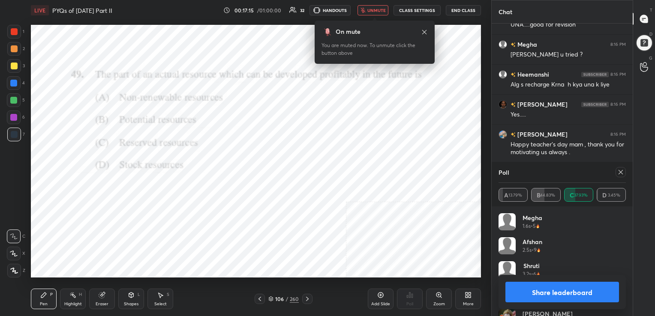
scroll to position [983, 0]
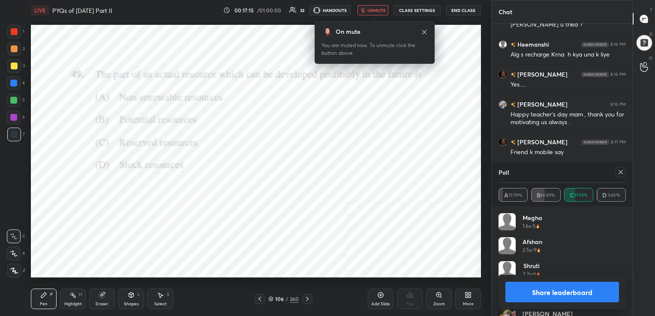
click at [619, 171] on icon at bounding box center [620, 172] width 4 height 4
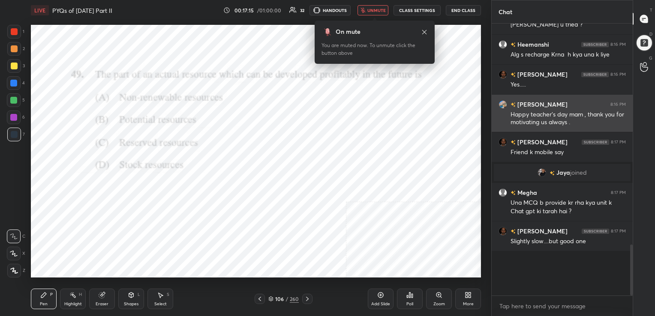
scroll to position [243, 138]
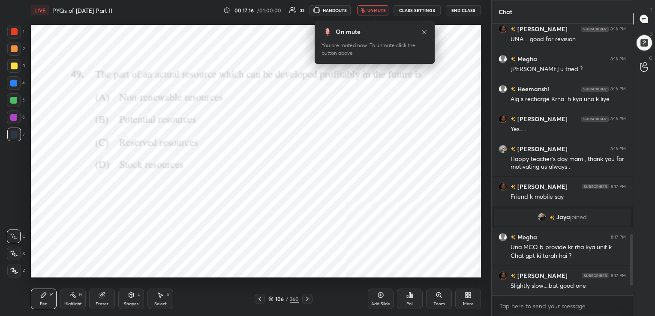
click at [381, 8] on span "unmute" at bounding box center [376, 10] width 18 height 6
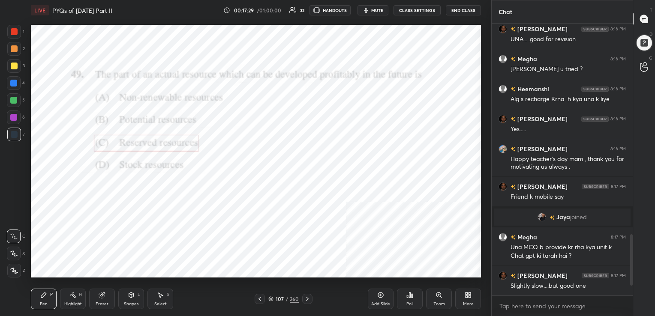
click at [376, 14] on button "mute" at bounding box center [372, 10] width 31 height 10
click at [269, 297] on icon at bounding box center [270, 299] width 5 height 5
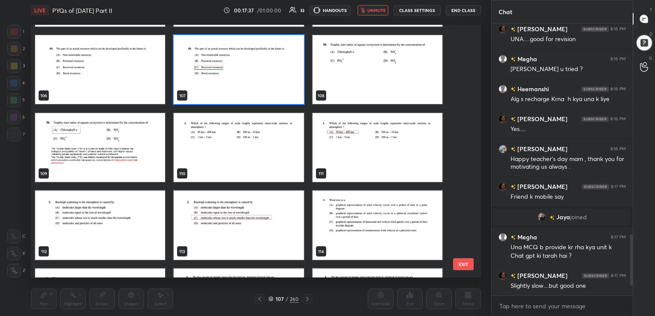
click at [371, 63] on img "grid" at bounding box center [377, 69] width 130 height 69
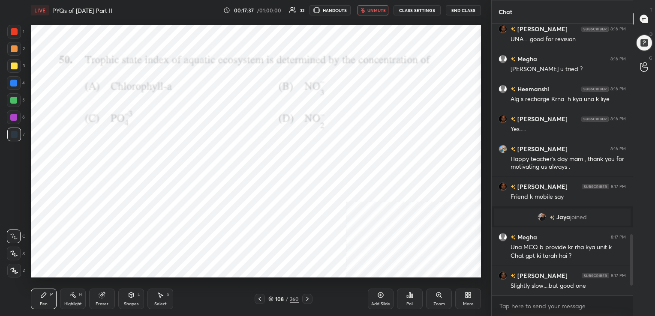
click at [371, 63] on img "grid" at bounding box center [377, 69] width 130 height 69
click at [273, 297] on icon at bounding box center [270, 299] width 5 height 5
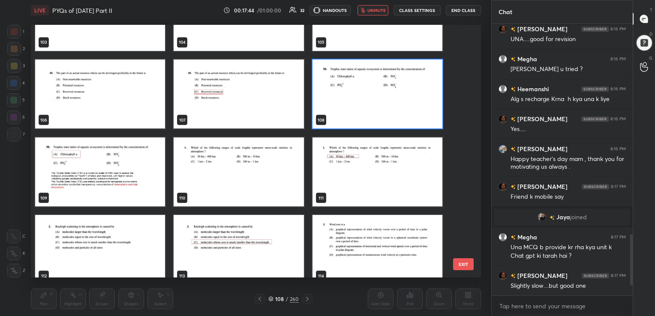
click at [375, 116] on img "grid" at bounding box center [377, 93] width 130 height 69
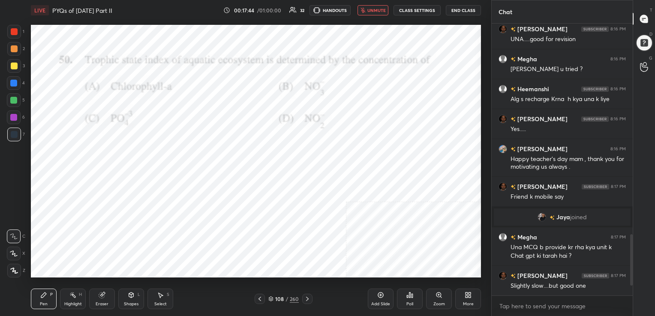
click at [375, 116] on img "grid" at bounding box center [377, 93] width 130 height 69
click at [410, 290] on div "Poll" at bounding box center [410, 299] width 26 height 21
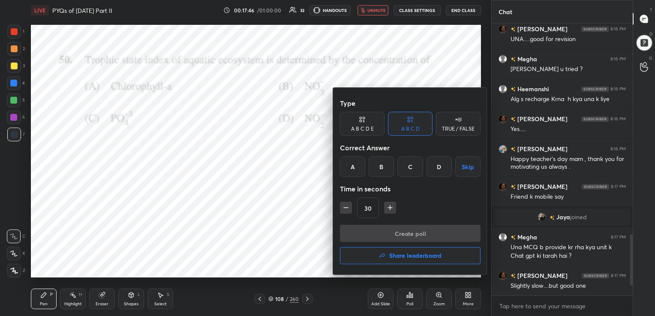
click at [353, 166] on div "A" at bounding box center [352, 166] width 25 height 21
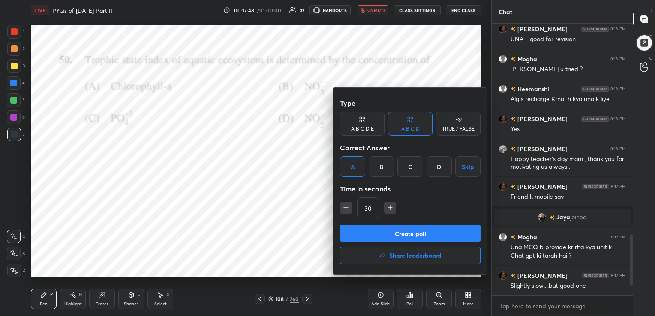
click at [410, 231] on button "Create poll" at bounding box center [410, 233] width 141 height 17
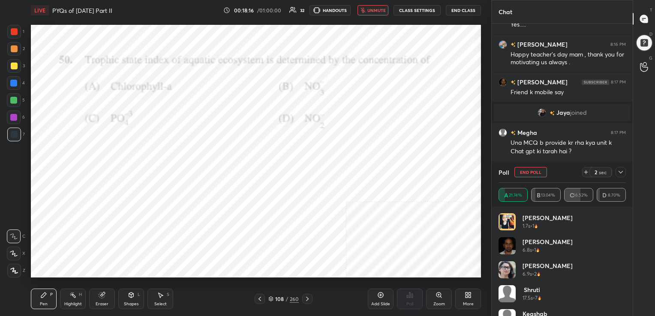
scroll to position [1073, 0]
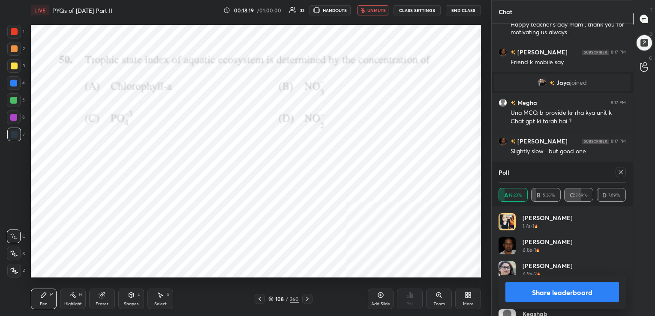
click at [620, 171] on icon at bounding box center [620, 172] width 7 height 7
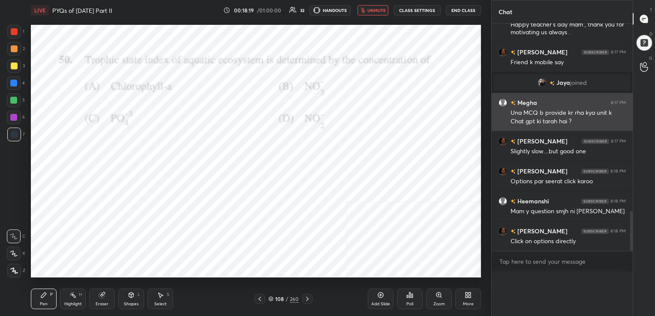
scroll to position [3, 3]
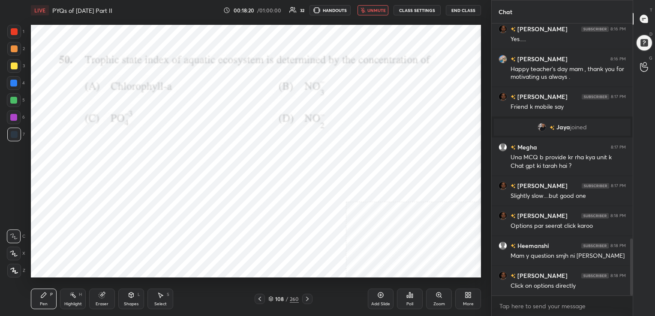
click at [375, 10] on span "unmute" at bounding box center [376, 10] width 18 height 6
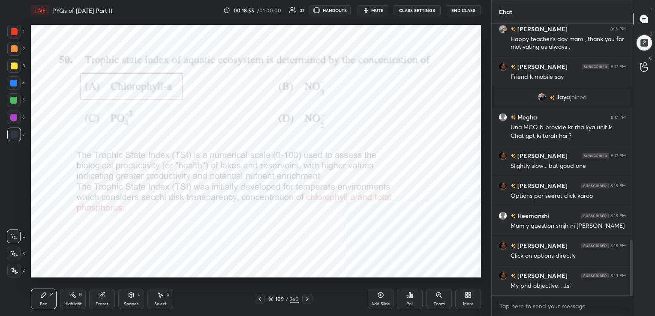
click at [382, 8] on span "mute" at bounding box center [377, 10] width 12 height 6
click at [270, 297] on icon at bounding box center [270, 299] width 5 height 5
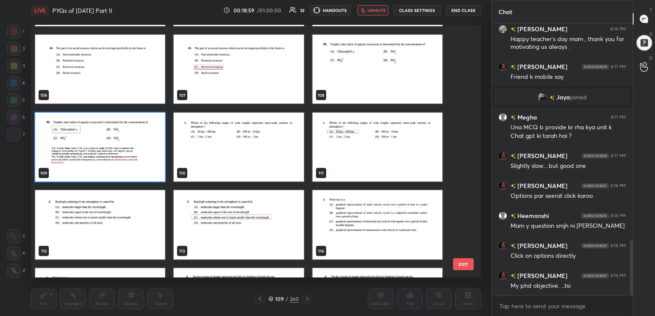
scroll to position [2722, 0]
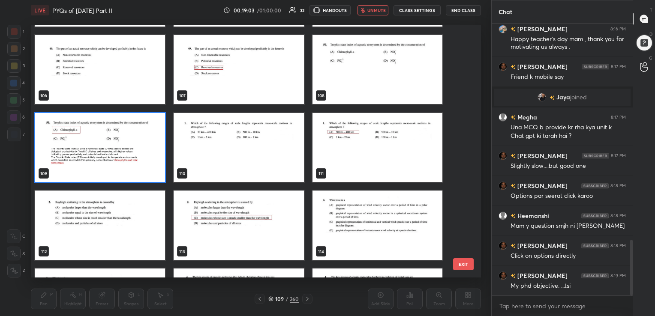
click at [246, 153] on img "grid" at bounding box center [239, 147] width 130 height 69
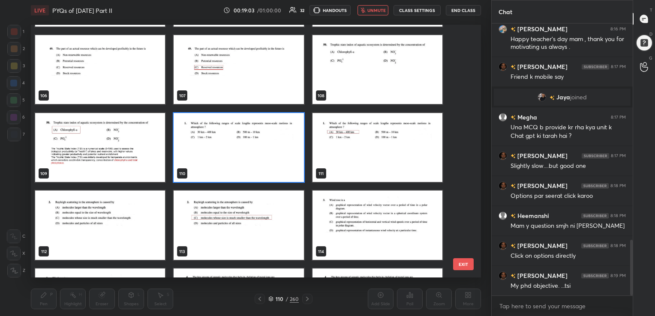
click at [246, 153] on img "grid" at bounding box center [239, 147] width 130 height 69
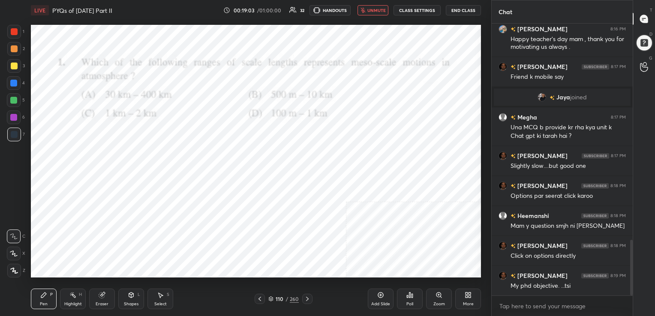
click at [246, 153] on img "grid" at bounding box center [239, 147] width 130 height 69
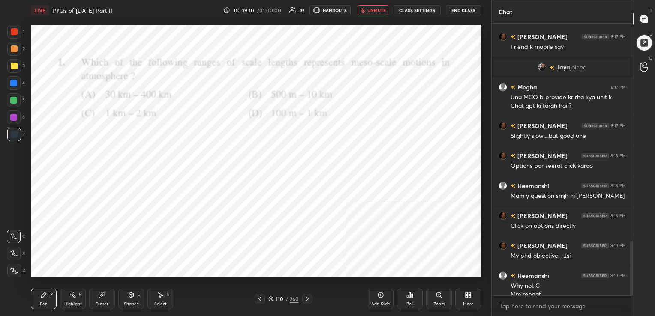
scroll to position [1097, 0]
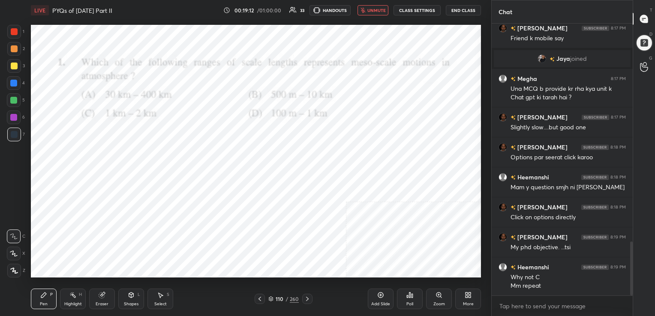
click at [269, 300] on icon at bounding box center [270, 299] width 5 height 5
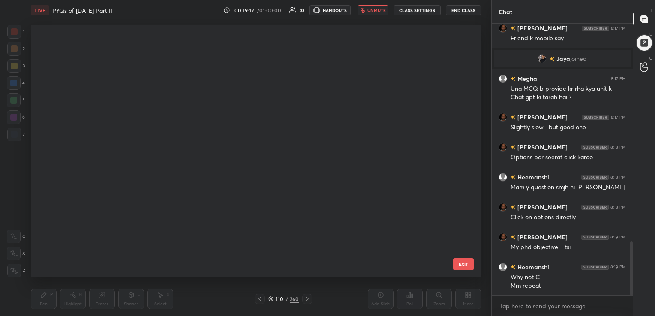
scroll to position [251, 446]
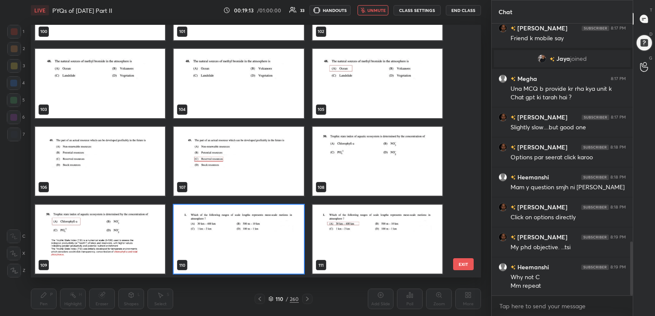
click at [226, 233] on img "grid" at bounding box center [239, 238] width 130 height 69
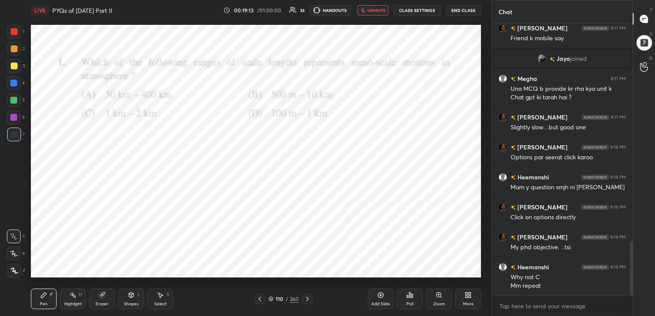
drag, startPoint x: 226, startPoint y: 233, endPoint x: 377, endPoint y: 266, distance: 154.3
drag, startPoint x: 408, startPoint y: 288, endPoint x: 408, endPoint y: 296, distance: 7.3
click at [408, 296] on div "Poll" at bounding box center [410, 299] width 26 height 48
click at [408, 296] on icon at bounding box center [409, 295] width 7 height 7
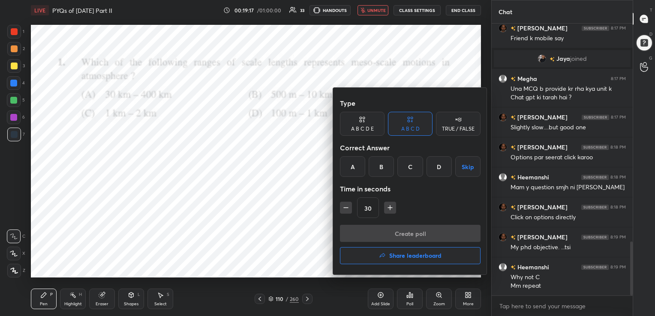
drag, startPoint x: 351, startPoint y: 169, endPoint x: 353, endPoint y: 154, distance: 15.1
click at [353, 154] on div "Type A B C D E A B C D TRUE / FALSE Correct Answer A B C D Skip Time in seconds…" at bounding box center [410, 160] width 141 height 130
click at [354, 162] on div "A" at bounding box center [352, 166] width 25 height 21
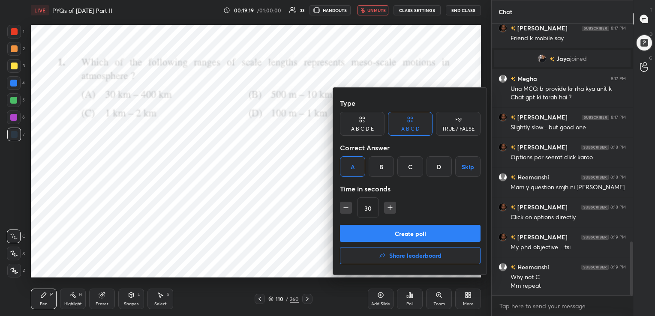
click at [389, 233] on button "Create poll" at bounding box center [410, 233] width 141 height 17
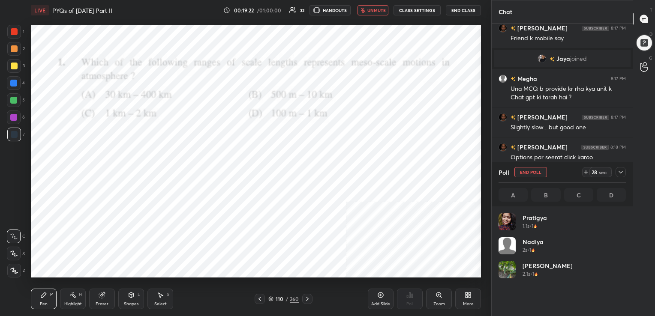
scroll to position [100, 125]
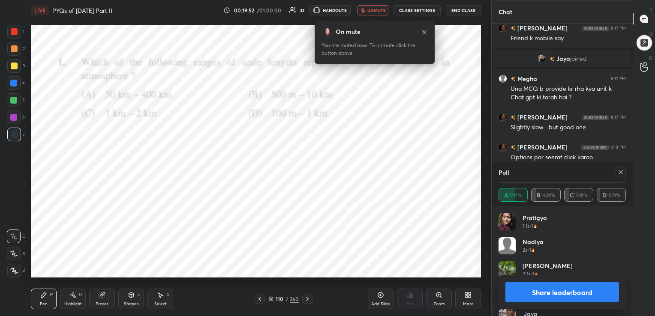
click at [618, 171] on icon at bounding box center [620, 172] width 7 height 7
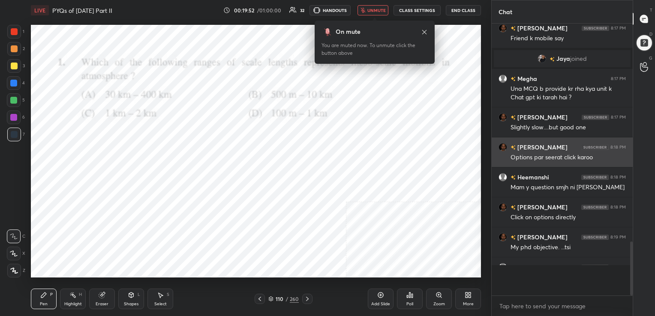
scroll to position [199, 138]
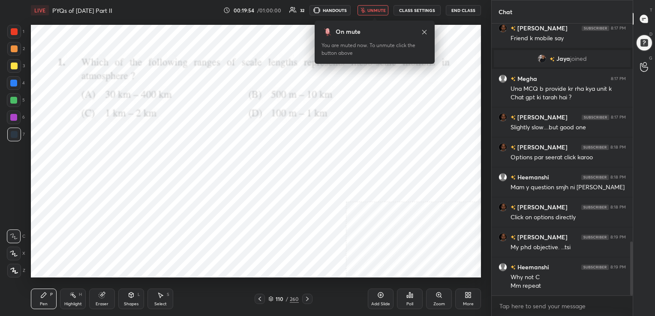
click at [378, 8] on span "unmute" at bounding box center [376, 10] width 18 height 6
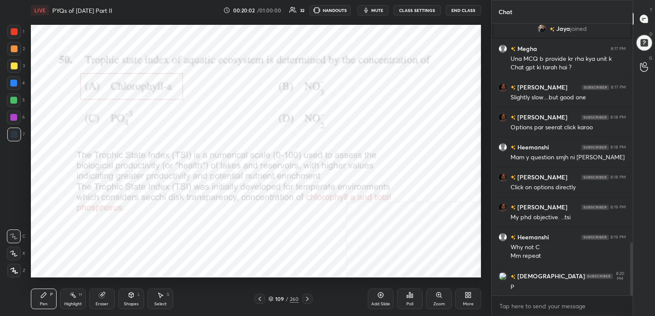
scroll to position [1157, 0]
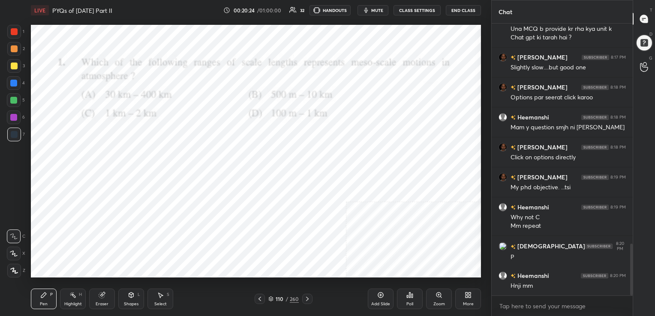
click at [376, 9] on span "mute" at bounding box center [377, 10] width 12 height 6
click at [271, 298] on icon at bounding box center [270, 299] width 5 height 5
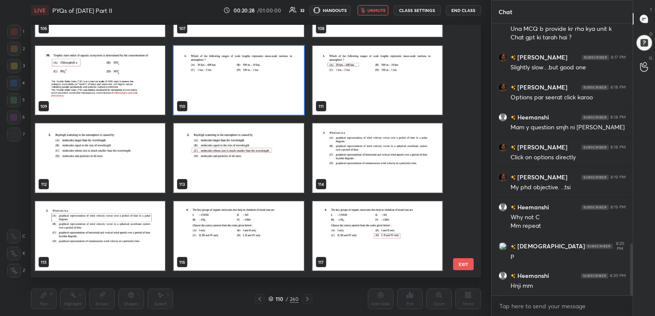
scroll to position [2788, 0]
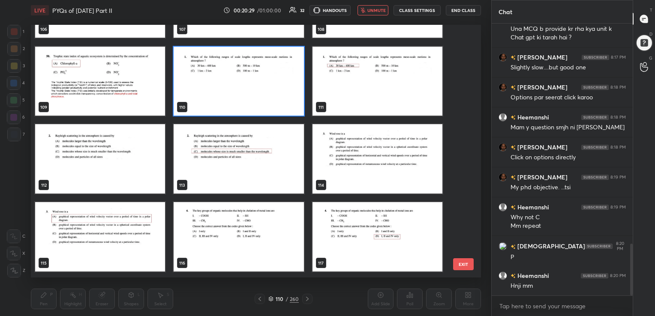
click at [144, 162] on img "grid" at bounding box center [100, 158] width 130 height 69
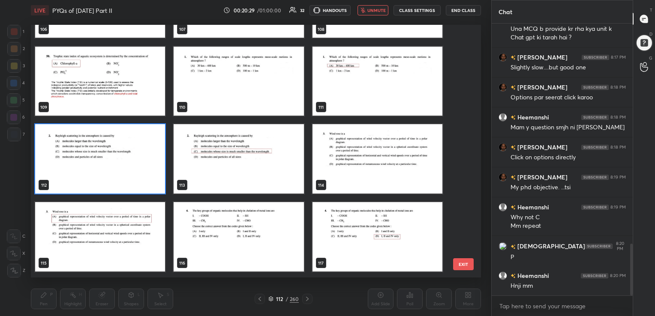
click at [144, 162] on img "grid" at bounding box center [100, 158] width 130 height 69
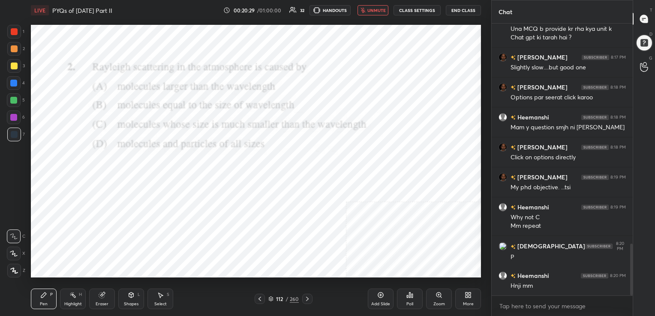
click at [144, 162] on img "grid" at bounding box center [100, 158] width 130 height 69
click at [271, 296] on div "112 / 260" at bounding box center [283, 299] width 30 height 8
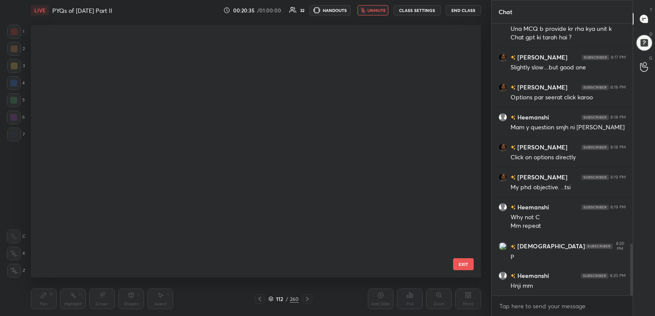
scroll to position [251, 446]
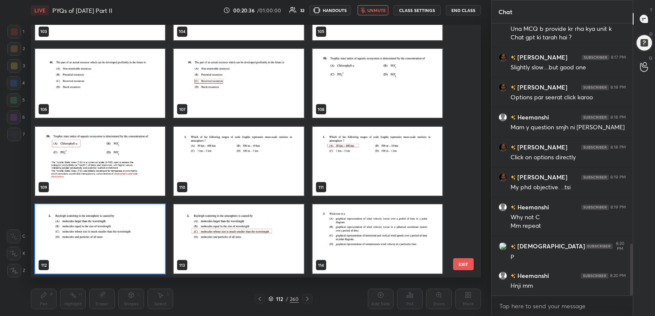
click at [144, 244] on img "grid" at bounding box center [100, 238] width 130 height 69
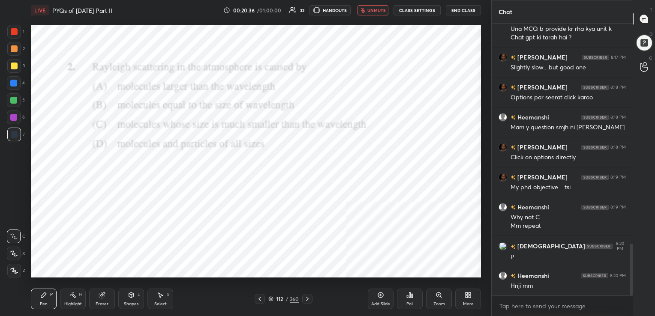
click at [144, 244] on img "grid" at bounding box center [100, 238] width 130 height 69
click at [409, 293] on icon at bounding box center [409, 295] width 1 height 5
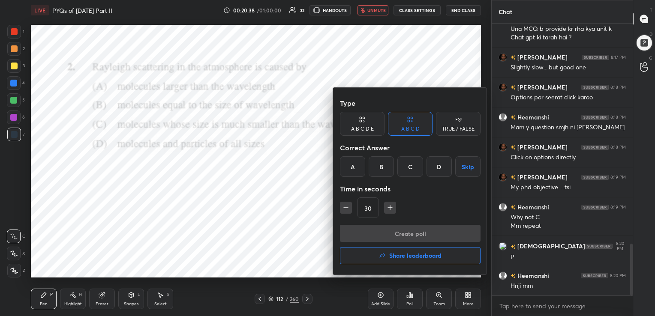
scroll to position [1178, 0]
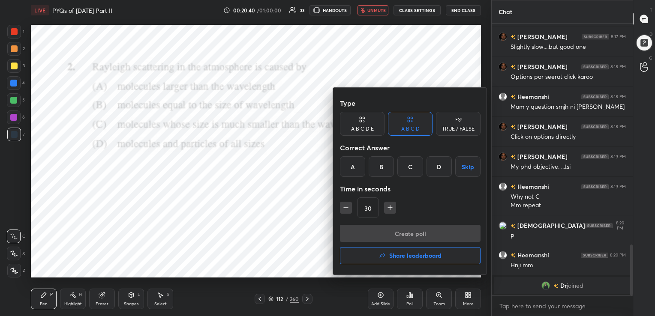
click at [408, 164] on div "C" at bounding box center [409, 166] width 25 height 21
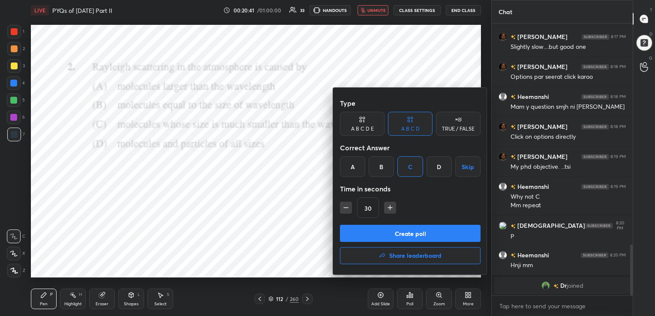
click at [402, 227] on button "Create poll" at bounding box center [410, 233] width 141 height 17
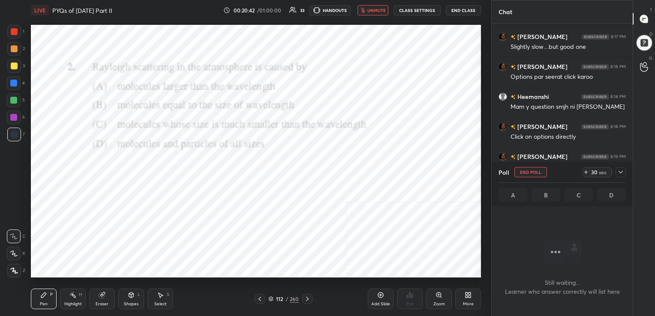
scroll to position [3, 3]
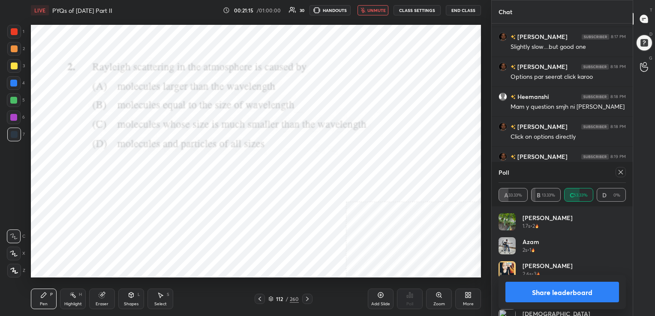
click at [621, 170] on icon at bounding box center [620, 172] width 7 height 7
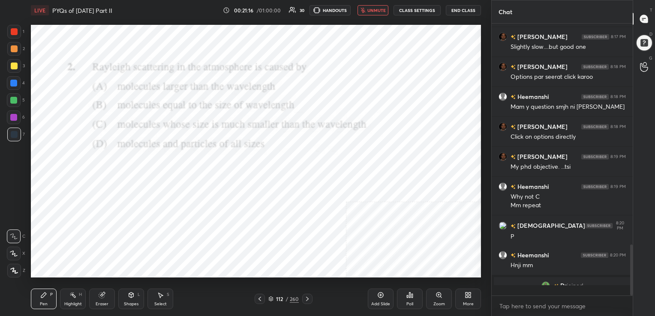
scroll to position [196, 138]
click at [374, 7] on span "unmute" at bounding box center [376, 10] width 18 height 6
click at [545, 284] on img "grid" at bounding box center [545, 286] width 9 height 9
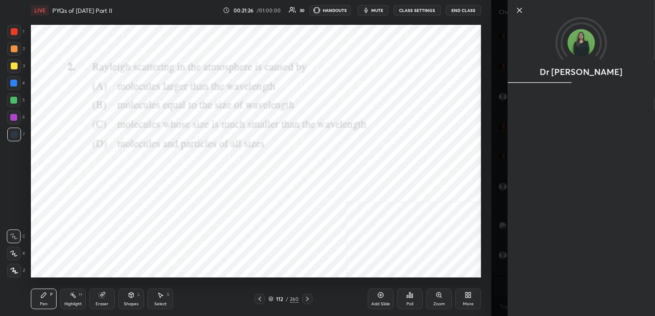
click at [516, 8] on icon at bounding box center [519, 10] width 10 height 10
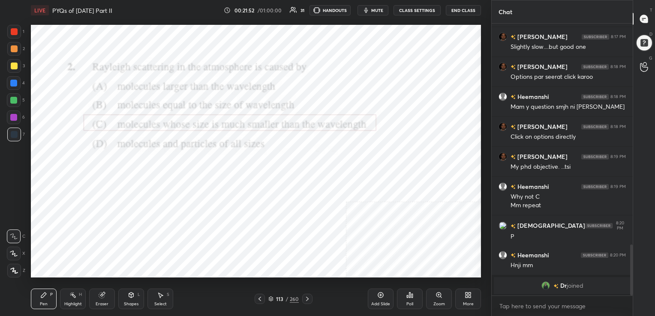
click at [273, 298] on icon at bounding box center [271, 298] width 4 height 2
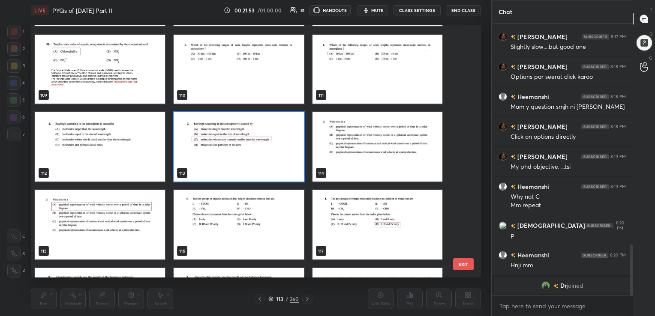
scroll to position [2800, 0]
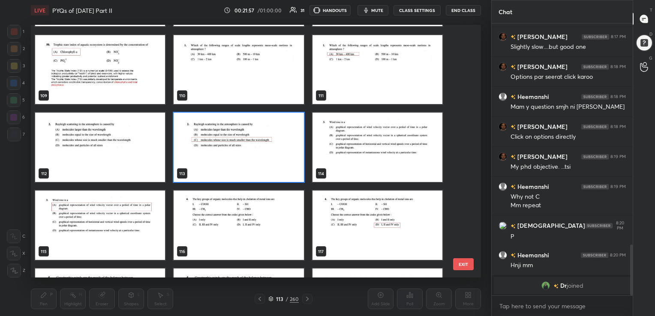
click at [355, 139] on img "grid" at bounding box center [377, 147] width 130 height 69
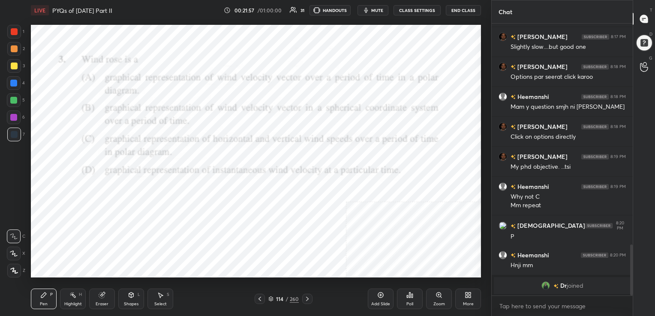
click at [355, 139] on img "grid" at bounding box center [377, 147] width 130 height 69
click at [544, 281] on div "Dr joined" at bounding box center [562, 285] width 137 height 17
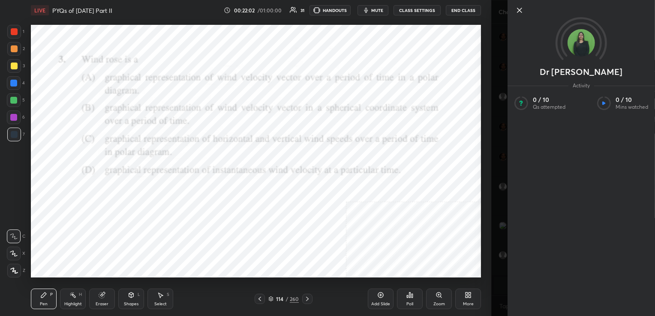
scroll to position [1188, 0]
click at [579, 38] on img at bounding box center [580, 42] width 27 height 27
drag, startPoint x: 579, startPoint y: 38, endPoint x: 581, endPoint y: 75, distance: 37.7
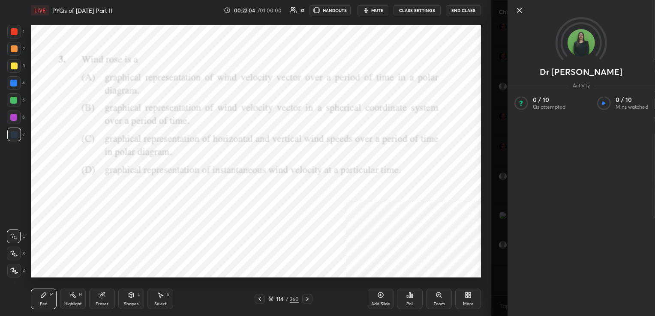
click at [581, 75] on div "Dr [PERSON_NAME]" at bounding box center [580, 37] width 147 height 75
click at [581, 75] on p "Dr [PERSON_NAME]" at bounding box center [580, 72] width 83 height 7
click at [518, 9] on icon at bounding box center [519, 10] width 4 height 4
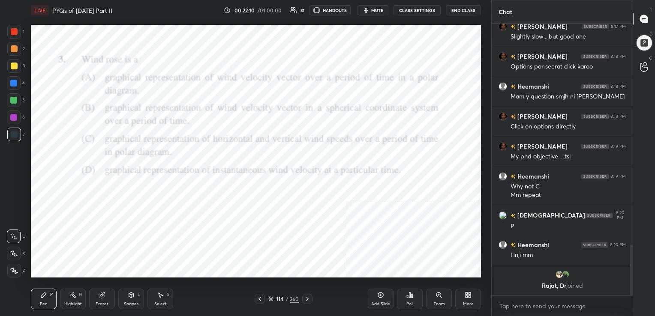
click at [560, 278] on img "grid" at bounding box center [559, 274] width 9 height 9
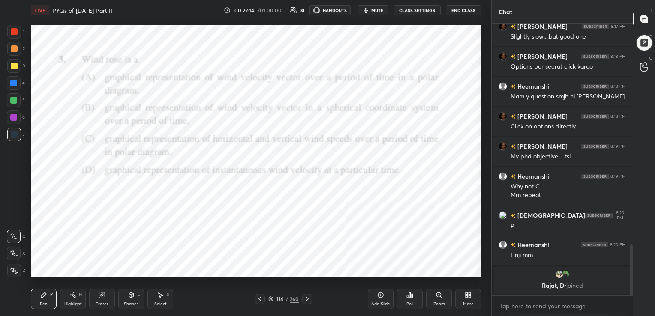
click at [411, 295] on icon at bounding box center [409, 295] width 7 height 7
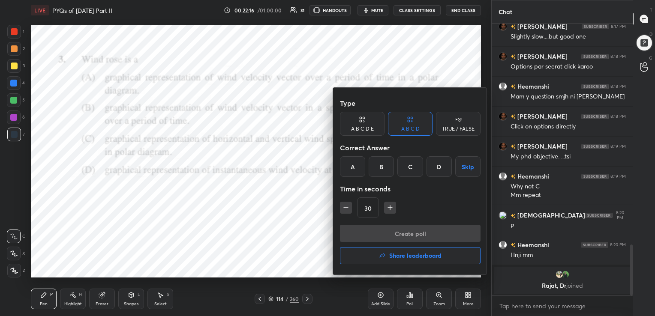
click at [358, 168] on div "A" at bounding box center [352, 166] width 25 height 21
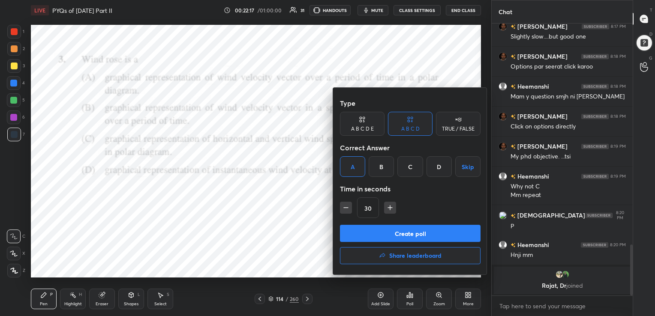
click at [408, 227] on button "Create poll" at bounding box center [410, 233] width 141 height 17
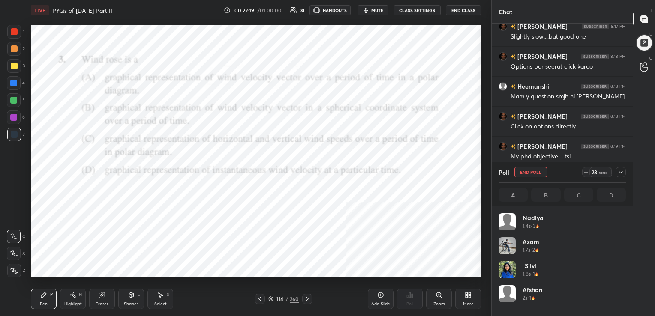
scroll to position [3, 3]
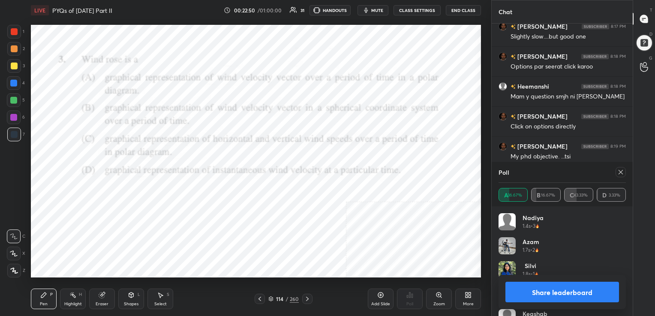
click at [619, 171] on icon at bounding box center [620, 172] width 4 height 4
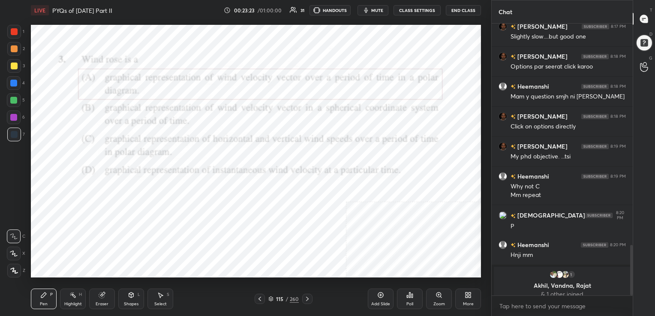
scroll to position [1195, 0]
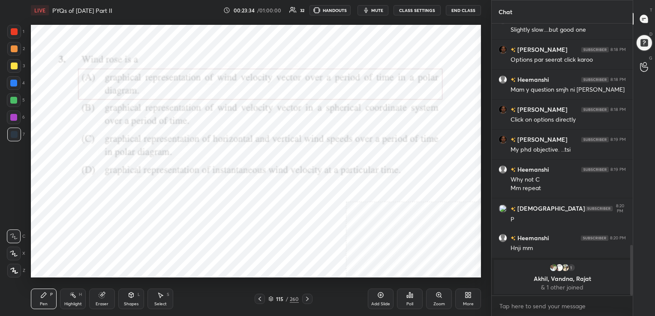
click at [270, 298] on icon at bounding box center [270, 299] width 5 height 5
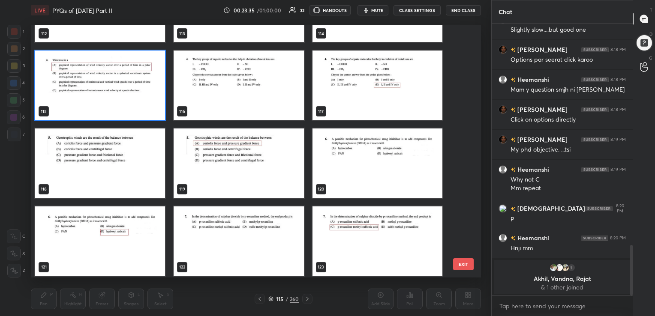
scroll to position [2940, 0]
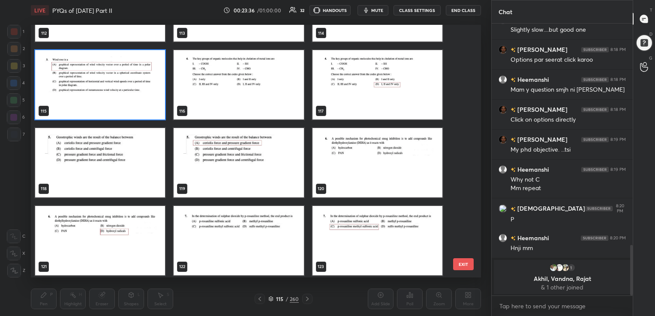
click at [248, 90] on img "grid" at bounding box center [239, 84] width 130 height 69
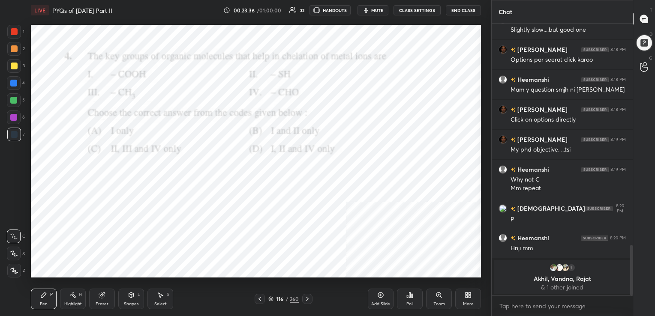
click at [248, 90] on img "grid" at bounding box center [239, 84] width 130 height 69
click at [548, 277] on p "Akhil, Vandna, Rajat" at bounding box center [562, 279] width 126 height 7
drag, startPoint x: 557, startPoint y: 283, endPoint x: 574, endPoint y: 261, distance: 27.8
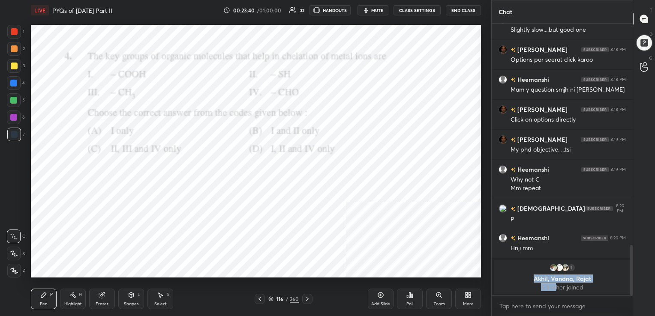
click at [574, 261] on div "1 Akhil, Vandna, Rajat & 1 other joined" at bounding box center [562, 277] width 137 height 34
click at [568, 267] on img "grid" at bounding box center [565, 268] width 9 height 9
click at [383, 8] on span "mute" at bounding box center [377, 10] width 12 height 6
click at [271, 297] on icon at bounding box center [270, 299] width 5 height 5
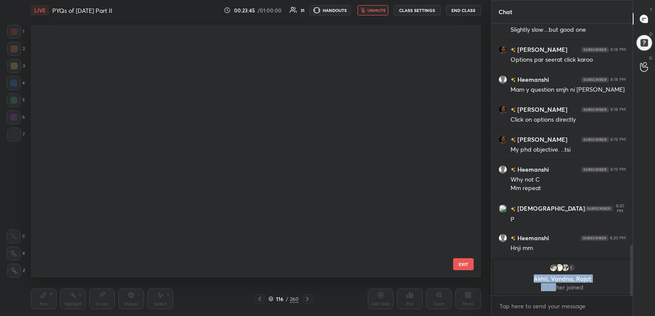
scroll to position [251, 446]
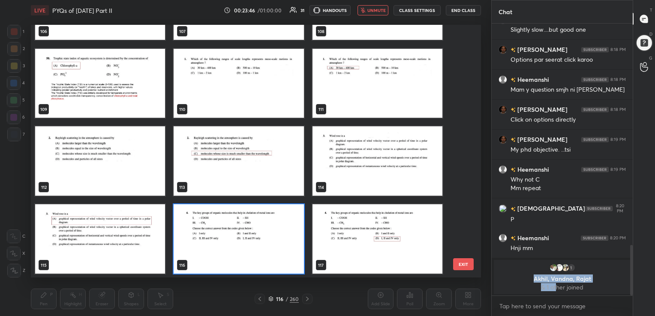
click at [198, 241] on img "grid" at bounding box center [239, 238] width 130 height 69
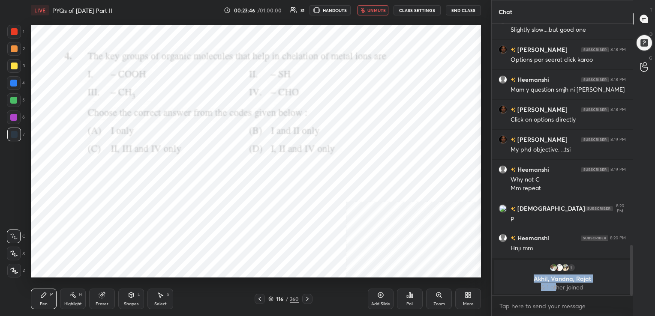
click at [198, 241] on img "grid" at bounding box center [239, 238] width 130 height 69
click at [408, 292] on icon at bounding box center [409, 295] width 7 height 7
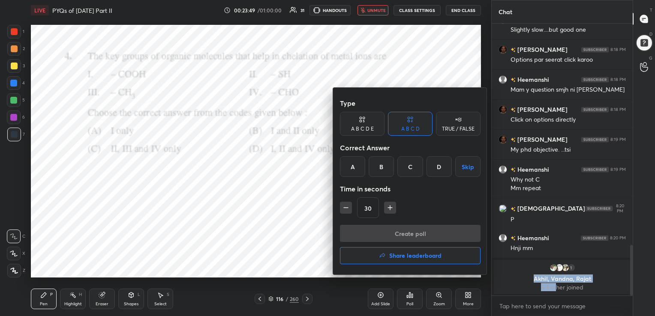
click at [437, 168] on div "D" at bounding box center [438, 166] width 25 height 21
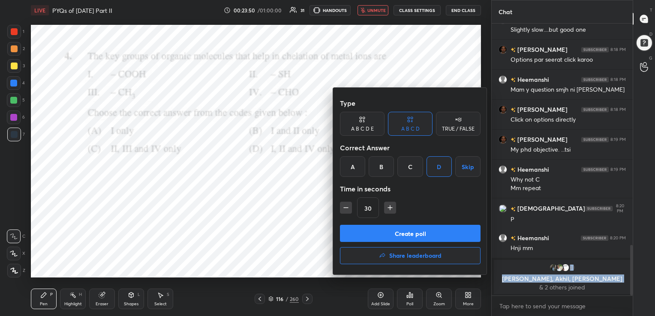
click at [423, 232] on button "Create poll" at bounding box center [410, 233] width 141 height 17
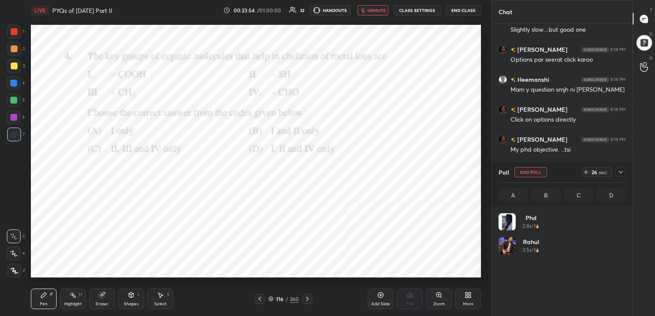
scroll to position [3, 3]
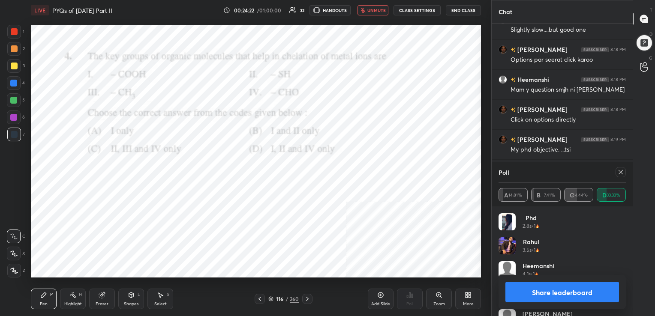
click at [621, 167] on div "Poll" at bounding box center [561, 172] width 127 height 21
click at [379, 7] on span "unmute" at bounding box center [376, 10] width 18 height 6
click at [620, 175] on icon at bounding box center [620, 172] width 7 height 7
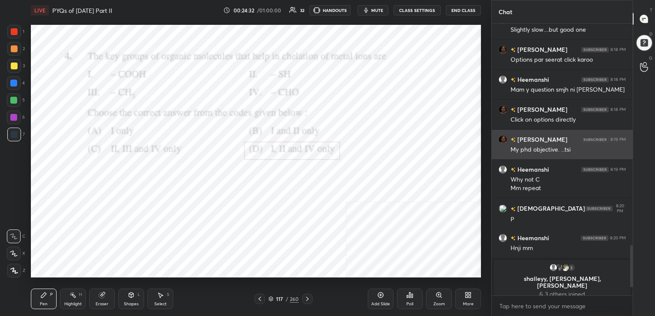
click at [502, 147] on div "[PERSON_NAME] 8:19 PM My phd objective. ...tsi" at bounding box center [561, 145] width 141 height 30
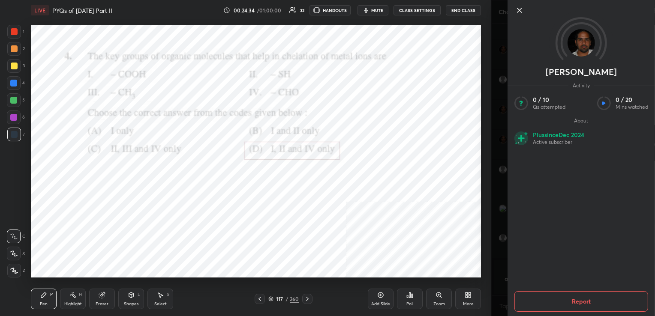
click at [519, 6] on icon at bounding box center [519, 10] width 10 height 10
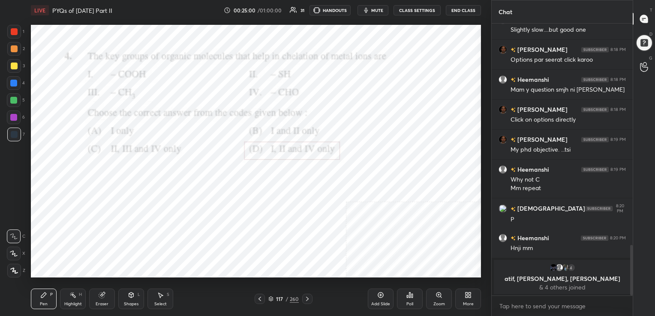
click at [267, 299] on div "117 / 260" at bounding box center [284, 299] width 58 height 10
click at [270, 300] on icon at bounding box center [271, 299] width 4 height 1
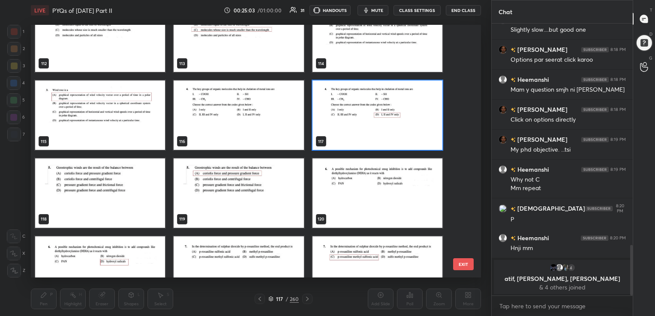
scroll to position [2910, 0]
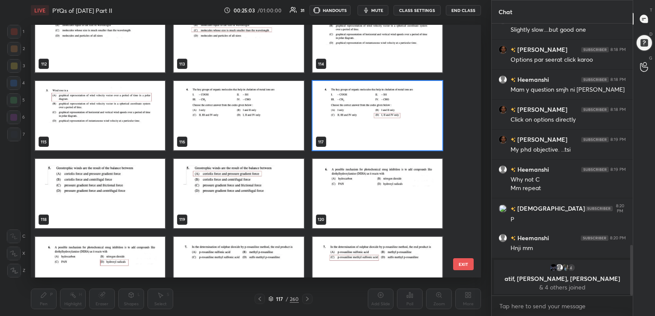
click at [135, 198] on img "grid" at bounding box center [100, 193] width 130 height 69
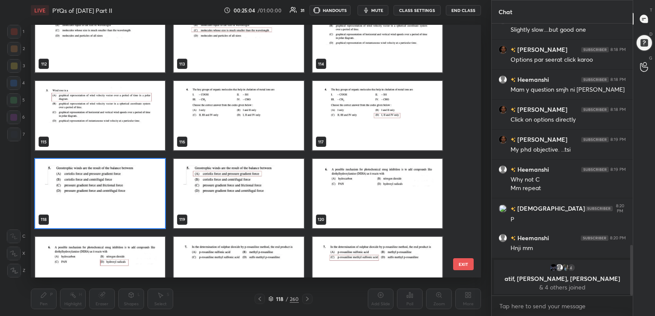
click at [135, 198] on img "grid" at bounding box center [100, 193] width 130 height 69
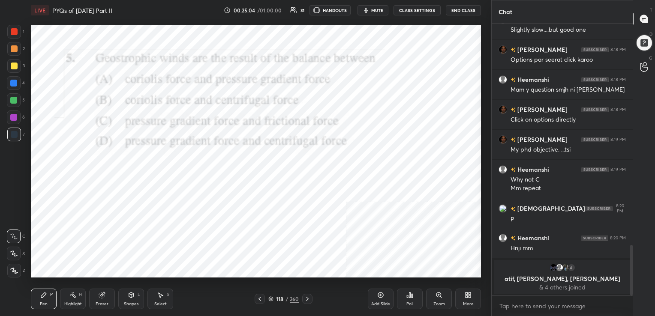
click at [135, 198] on img "grid" at bounding box center [100, 193] width 130 height 69
click at [373, 9] on span "mute" at bounding box center [377, 10] width 12 height 6
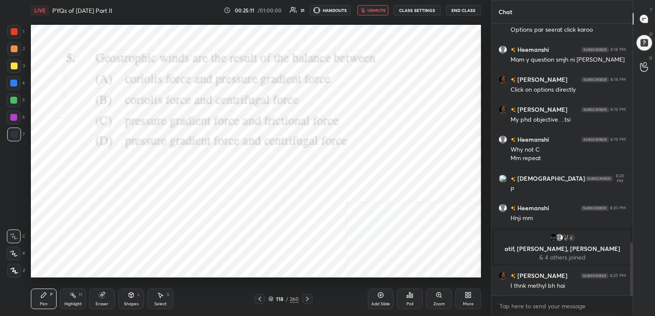
scroll to position [1125, 0]
click at [274, 299] on div "118 / 260" at bounding box center [283, 299] width 30 height 8
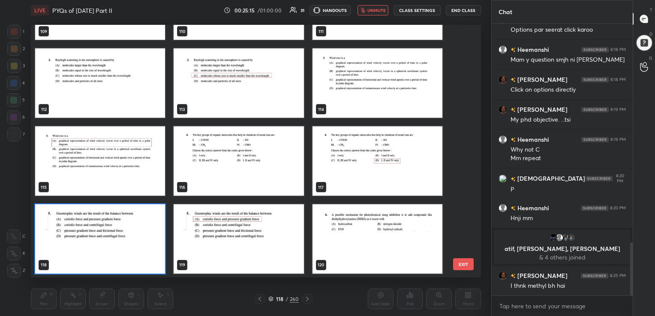
scroll to position [251, 446]
click at [134, 222] on img "grid" at bounding box center [100, 238] width 130 height 69
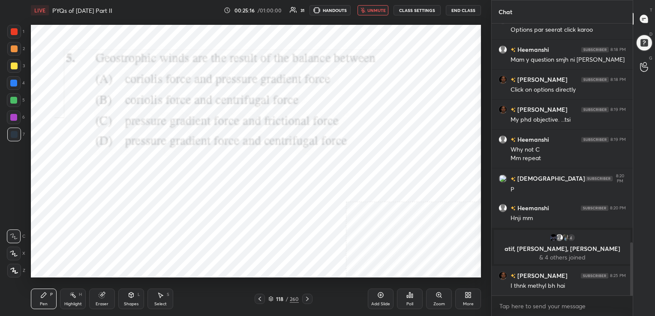
click at [134, 222] on img "grid" at bounding box center [100, 238] width 130 height 69
drag, startPoint x: 134, startPoint y: 222, endPoint x: 338, endPoint y: 279, distance: 212.0
click at [338, 279] on div "Setting up your live class 109 110 111 112 113 114 115 116 117 118 119 120 121 …" at bounding box center [255, 151] width 457 height 261
click at [398, 296] on div "Poll" at bounding box center [410, 299] width 26 height 21
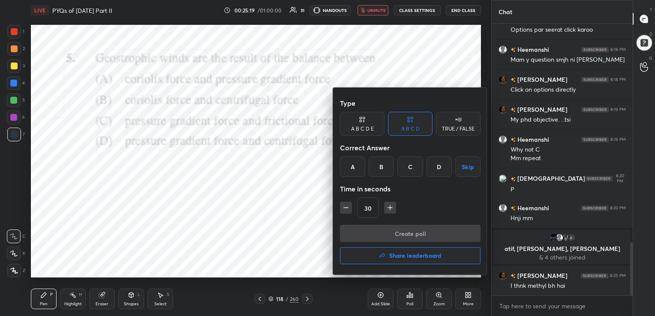
drag, startPoint x: 350, startPoint y: 162, endPoint x: 387, endPoint y: 222, distance: 69.7
click at [387, 222] on div "Type A B C D E A B C D TRUE / FALSE Correct Answer A B C D Skip Time in seconds…" at bounding box center [410, 160] width 141 height 130
click at [361, 163] on div "A" at bounding box center [352, 166] width 25 height 21
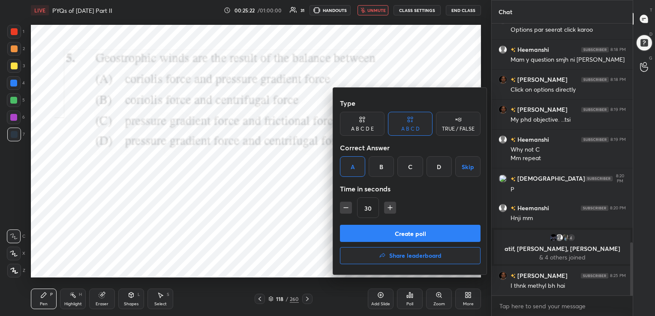
click at [406, 237] on button "Create poll" at bounding box center [410, 233] width 141 height 17
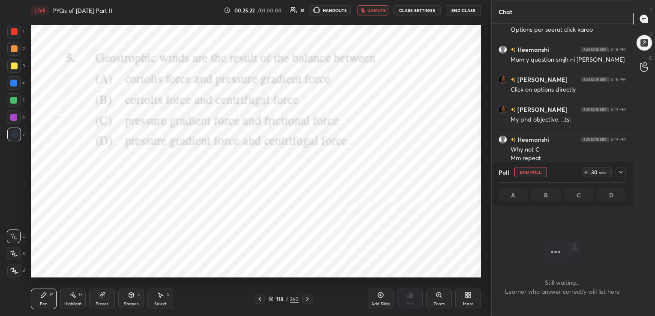
scroll to position [225, 138]
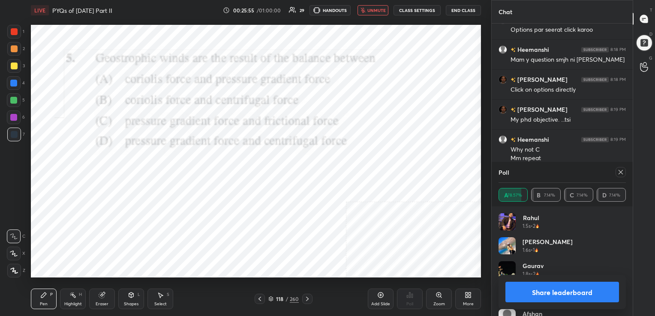
click at [619, 171] on icon at bounding box center [620, 172] width 7 height 7
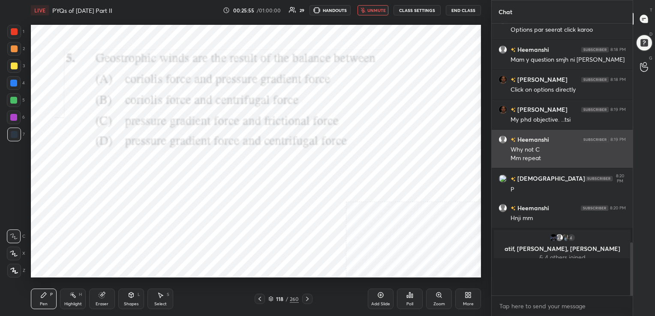
scroll to position [3, 3]
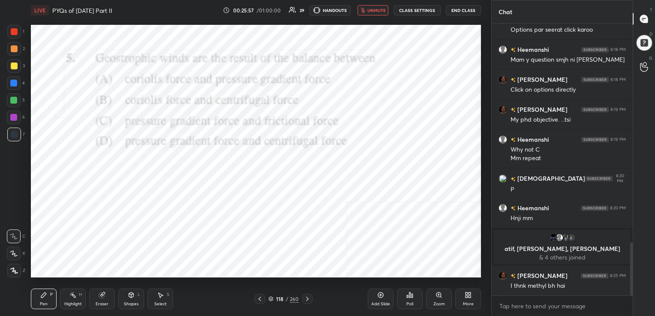
click at [380, 12] on span "unmute" at bounding box center [376, 10] width 18 height 6
click at [269, 298] on icon at bounding box center [271, 298] width 4 height 2
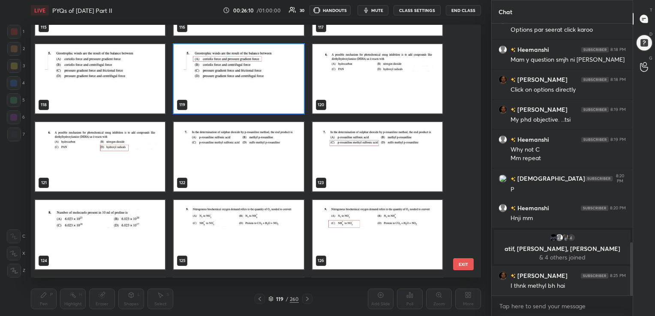
click at [393, 71] on img "grid" at bounding box center [377, 78] width 130 height 69
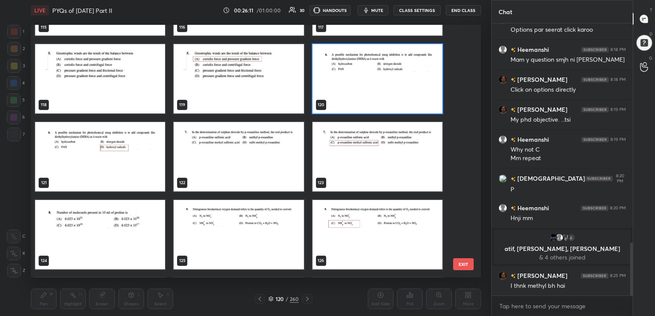
click at [393, 71] on img "grid" at bounding box center [377, 78] width 130 height 69
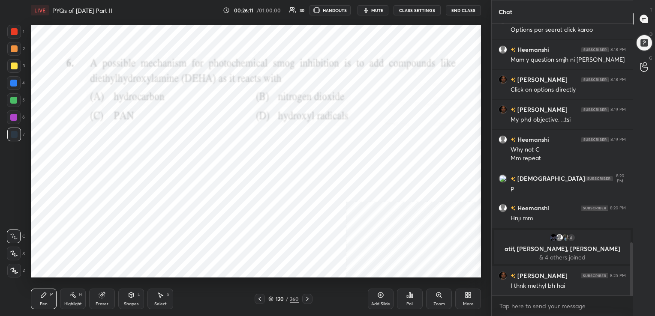
click at [393, 71] on img "grid" at bounding box center [377, 78] width 130 height 69
click at [369, 7] on icon "button" at bounding box center [366, 10] width 7 height 7
click at [401, 296] on div "Poll" at bounding box center [410, 299] width 26 height 21
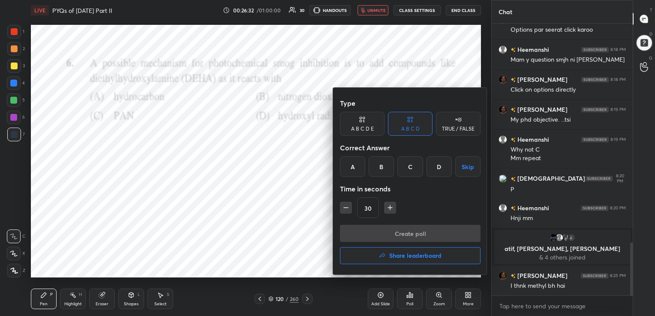
click at [435, 166] on div "D" at bounding box center [438, 166] width 25 height 21
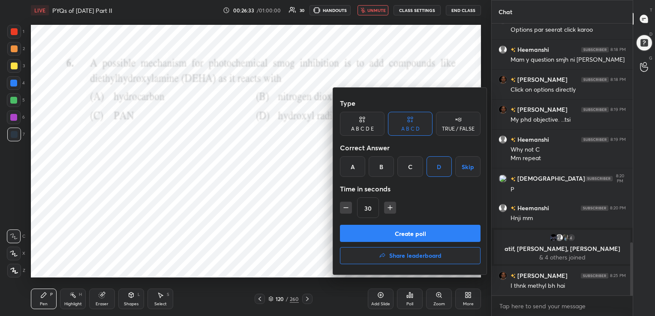
click at [437, 228] on button "Create poll" at bounding box center [410, 233] width 141 height 17
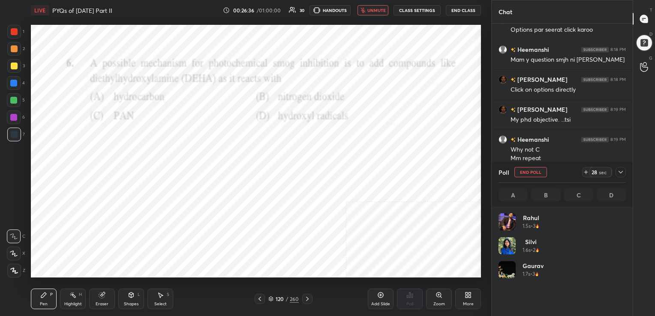
scroll to position [100, 125]
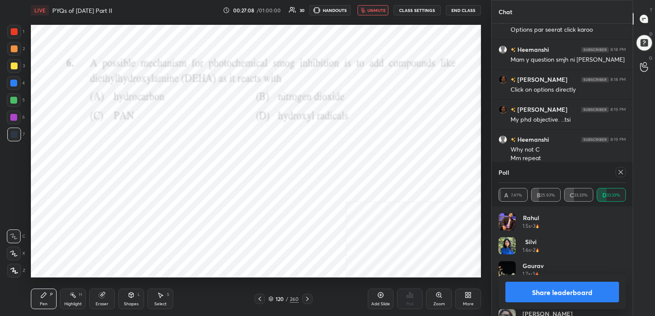
click at [620, 172] on icon at bounding box center [620, 172] width 4 height 4
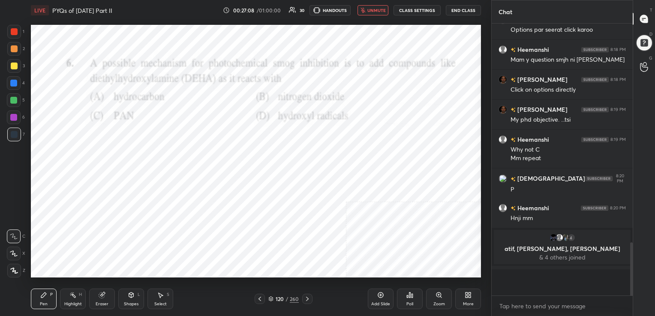
scroll to position [3, 3]
click at [379, 5] on button "unmute" at bounding box center [372, 10] width 31 height 10
click at [272, 296] on div "121 / 260" at bounding box center [283, 299] width 30 height 8
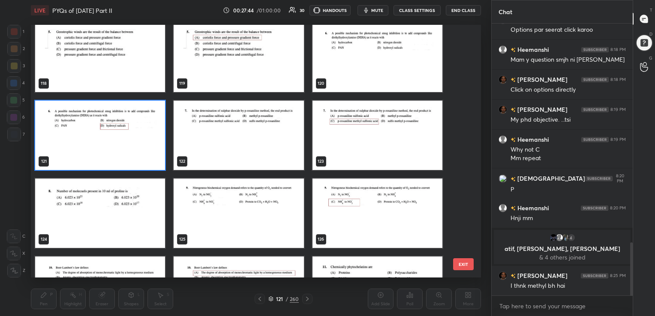
scroll to position [3045, 0]
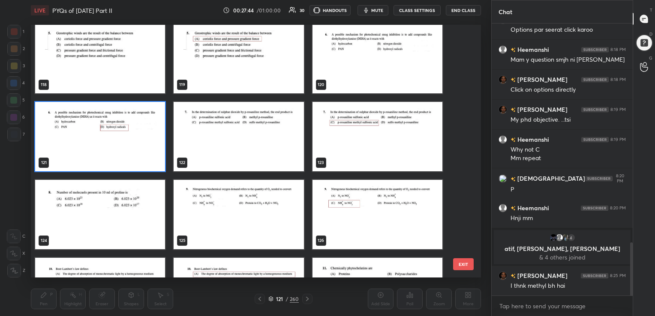
click at [259, 121] on img "grid" at bounding box center [239, 136] width 130 height 69
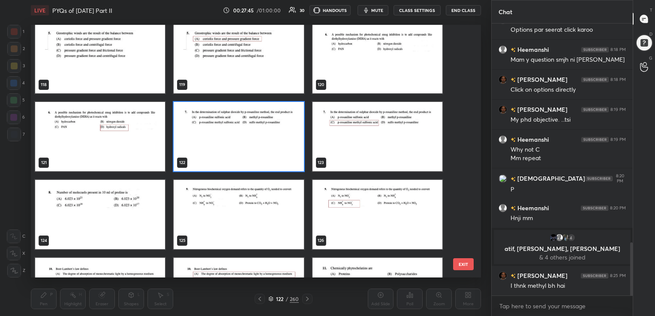
click at [259, 121] on img "grid" at bounding box center [239, 136] width 130 height 69
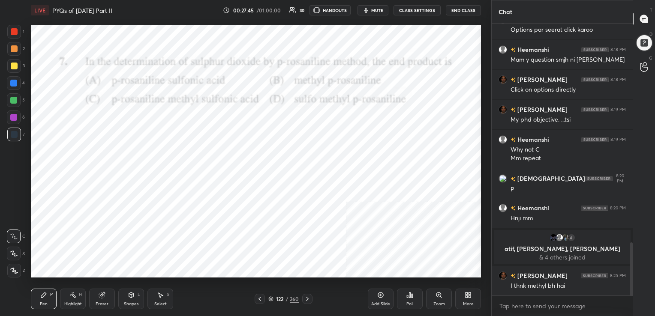
click at [259, 121] on img "grid" at bounding box center [239, 136] width 130 height 69
click at [374, 9] on span "mute" at bounding box center [377, 10] width 12 height 6
click at [273, 300] on div "122 / 260" at bounding box center [283, 299] width 30 height 8
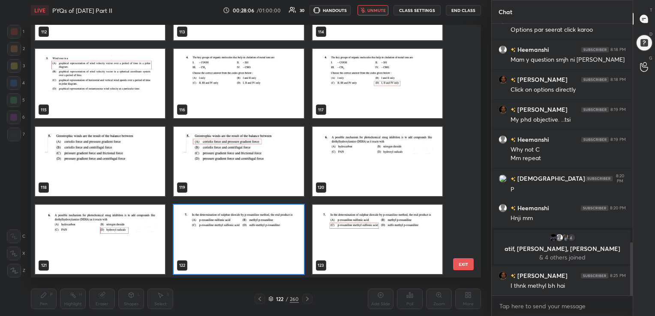
scroll to position [251, 446]
click at [216, 225] on img "grid" at bounding box center [239, 239] width 130 height 69
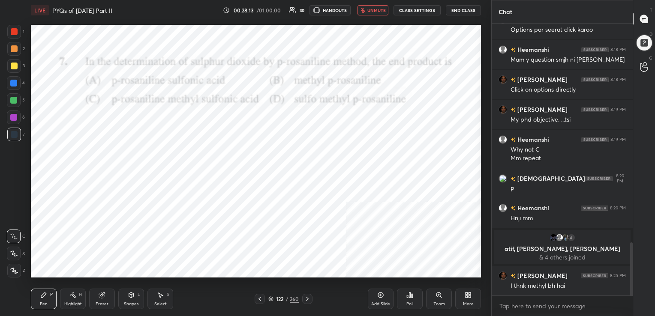
click at [406, 302] on div "Poll" at bounding box center [409, 304] width 7 height 4
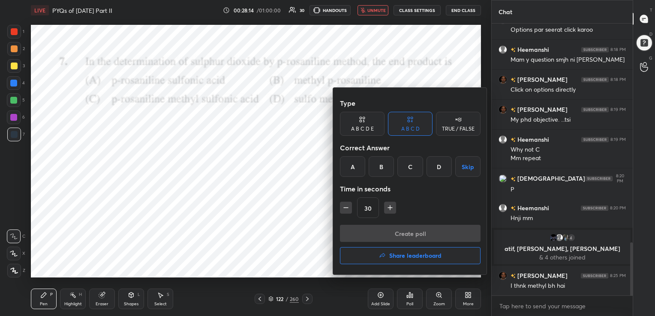
click at [417, 165] on div "C" at bounding box center [409, 166] width 25 height 21
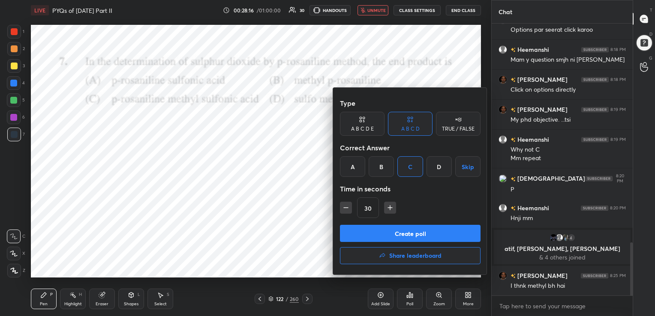
click at [415, 230] on button "Create poll" at bounding box center [410, 233] width 141 height 17
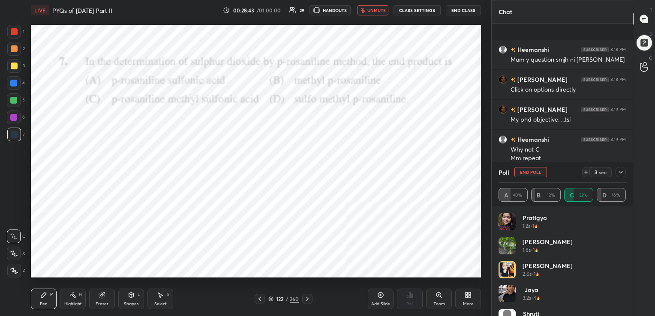
scroll to position [1200, 0]
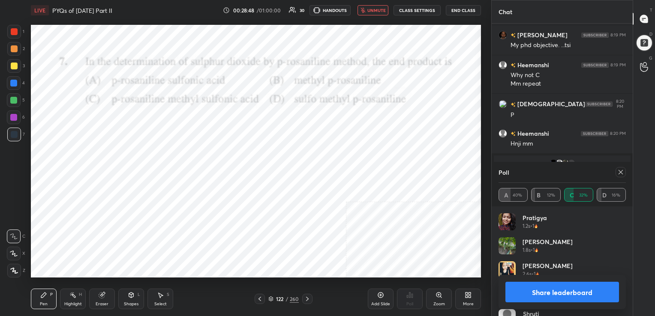
click at [620, 172] on icon at bounding box center [620, 172] width 4 height 4
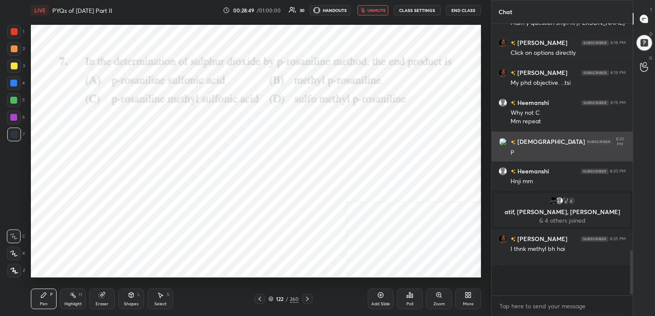
scroll to position [270, 138]
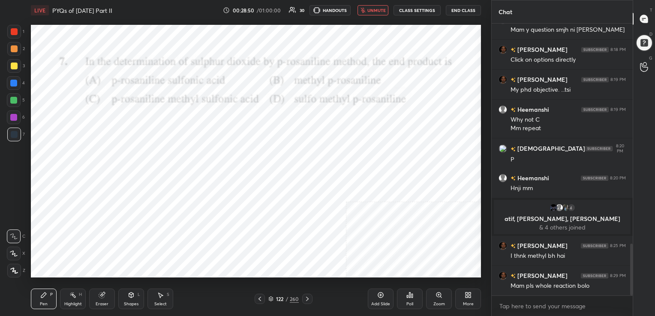
click at [382, 7] on span "unmute" at bounding box center [376, 10] width 18 height 6
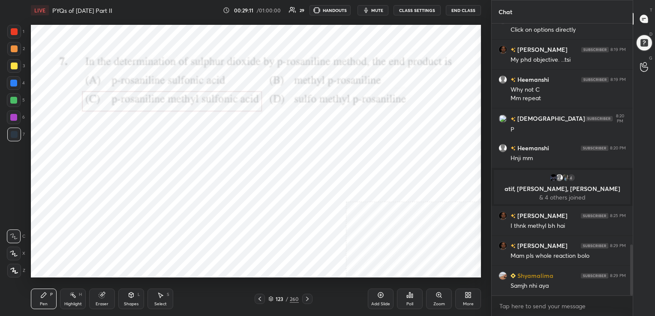
click at [273, 296] on div "123 / 260" at bounding box center [283, 299] width 30 height 8
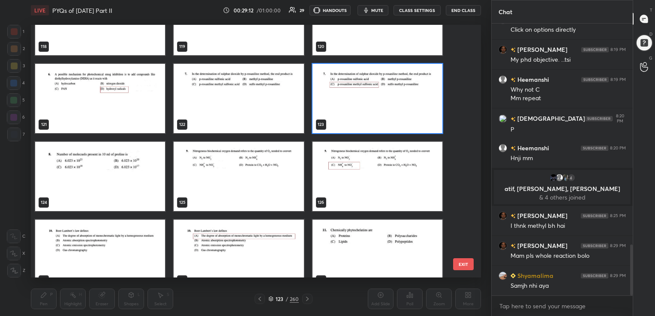
scroll to position [3082, 0]
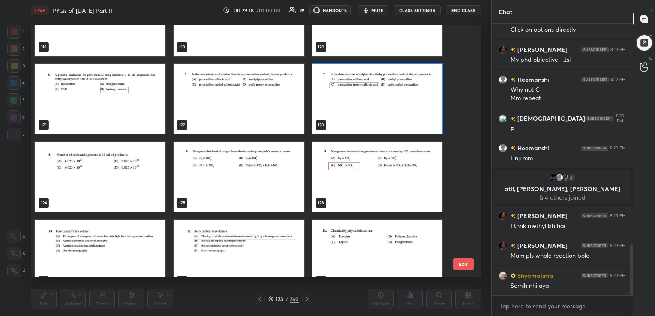
click at [266, 154] on img "grid" at bounding box center [239, 176] width 130 height 69
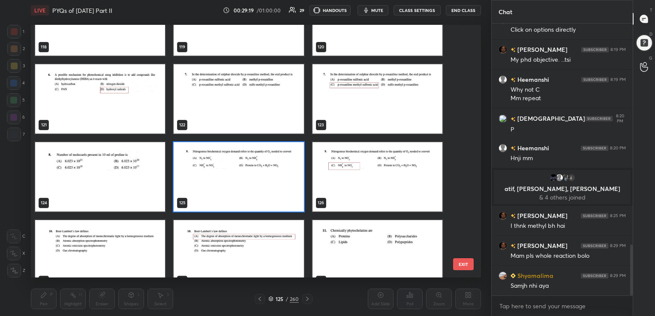
click at [266, 154] on img "grid" at bounding box center [239, 176] width 130 height 69
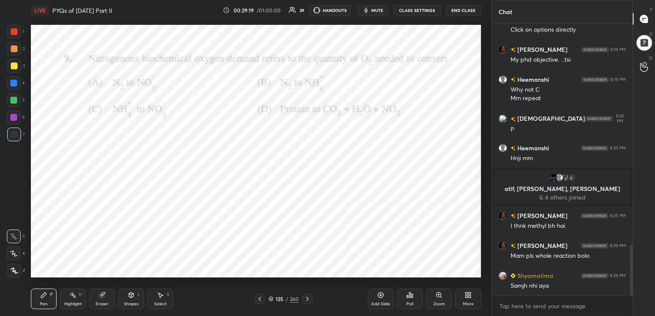
click at [266, 154] on img "grid" at bounding box center [239, 176] width 130 height 69
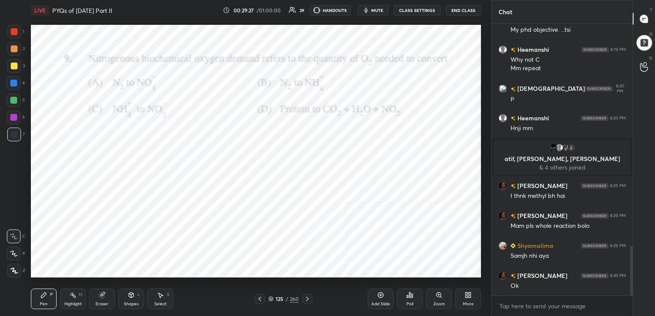
click at [272, 297] on icon at bounding box center [270, 299] width 5 height 5
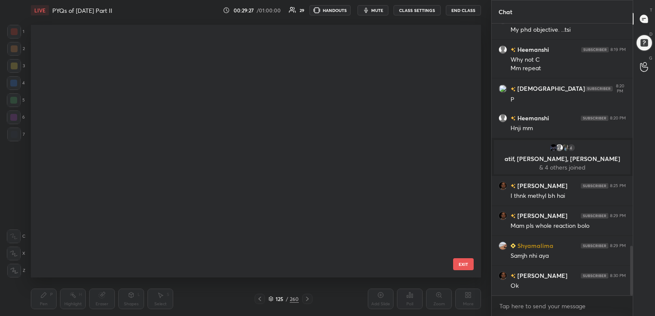
scroll to position [251, 446]
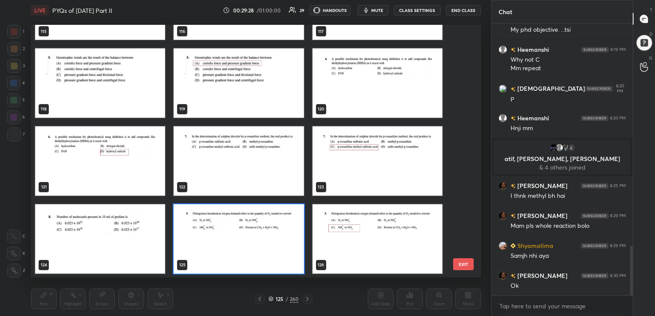
click at [297, 219] on img "grid" at bounding box center [239, 238] width 130 height 69
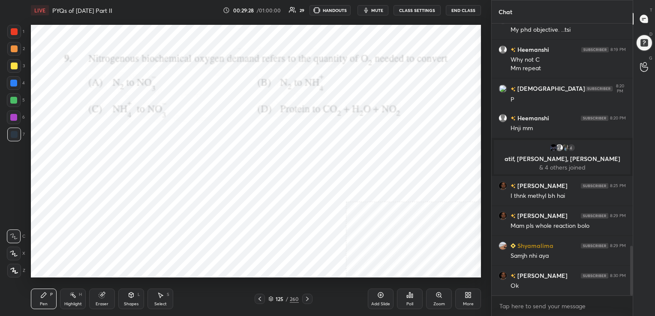
drag, startPoint x: 297, startPoint y: 219, endPoint x: 381, endPoint y: 287, distance: 108.4
click at [381, 287] on div "LIVE PYQs of [DATE] Part II 00:29:28 / 01:00:00 29 HANDOUTS mute CLASS SETTINGS…" at bounding box center [255, 158] width 457 height 316
click at [404, 295] on div "Poll" at bounding box center [410, 299] width 26 height 21
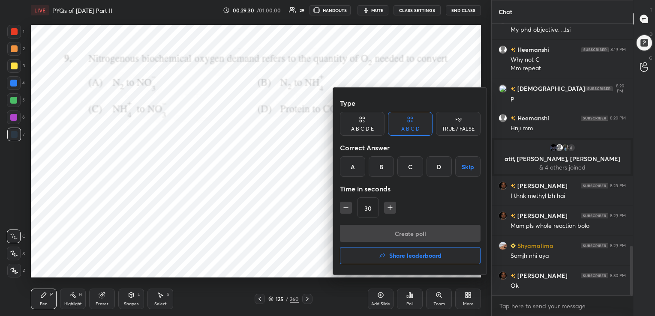
click at [407, 162] on div "C" at bounding box center [409, 166] width 25 height 21
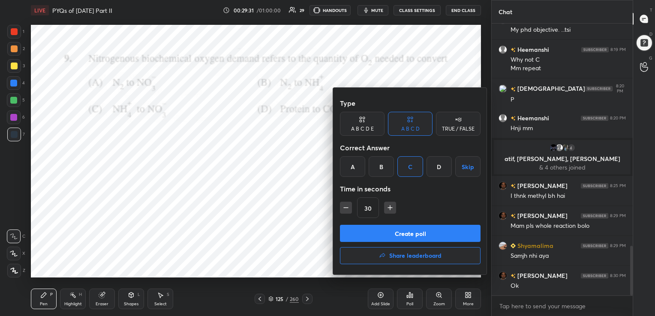
click at [406, 223] on div "Type A B C D E A B C D TRUE / FALSE Correct Answer A B C D Skip Time in seconds…" at bounding box center [410, 160] width 141 height 130
click at [407, 227] on button "Create poll" at bounding box center [410, 233] width 141 height 17
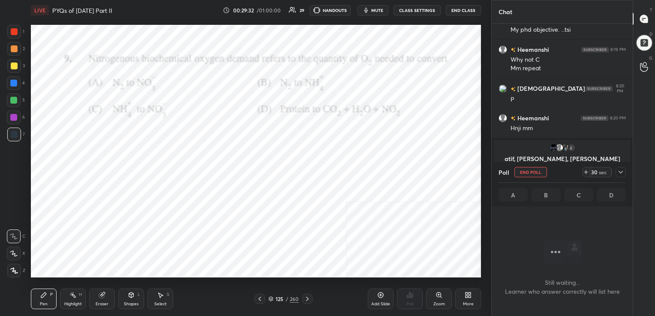
scroll to position [154, 138]
click at [378, 6] on button "mute" at bounding box center [372, 10] width 31 height 10
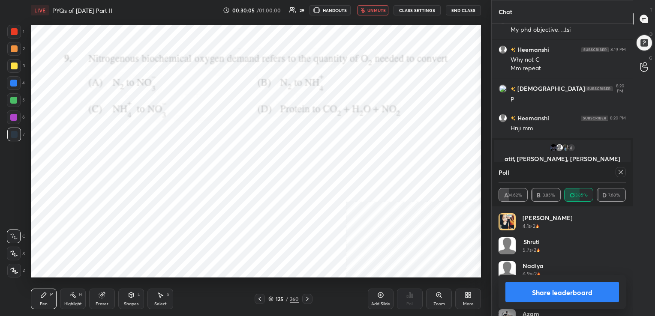
click at [618, 171] on icon at bounding box center [620, 172] width 4 height 4
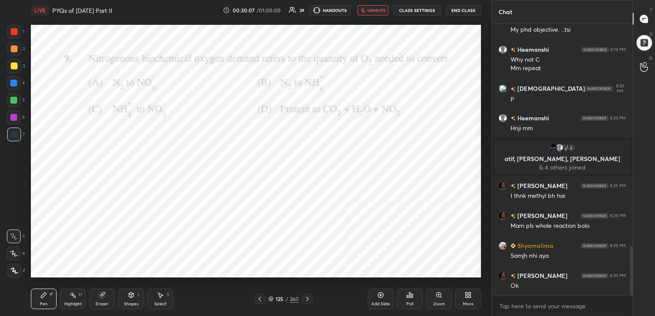
scroll to position [1224, 0]
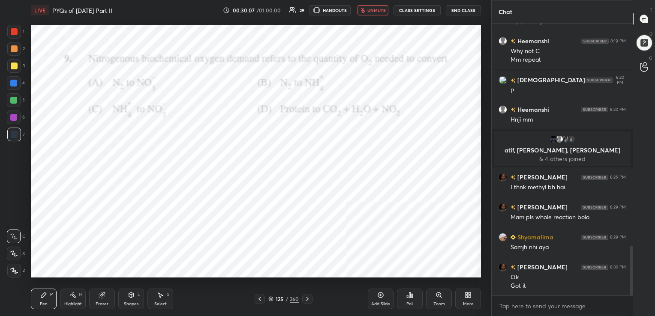
click at [386, 6] on button "unmute" at bounding box center [372, 10] width 31 height 10
click at [274, 297] on div "126 / 260" at bounding box center [283, 299] width 30 height 8
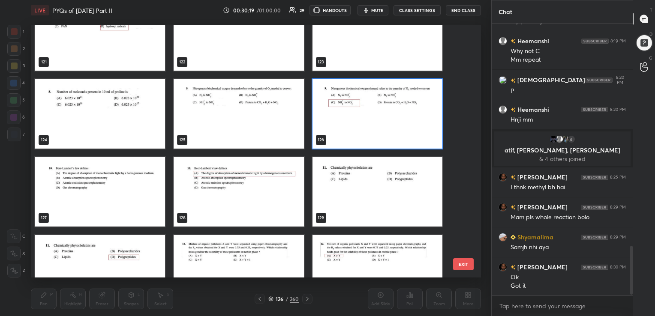
scroll to position [1254, 0]
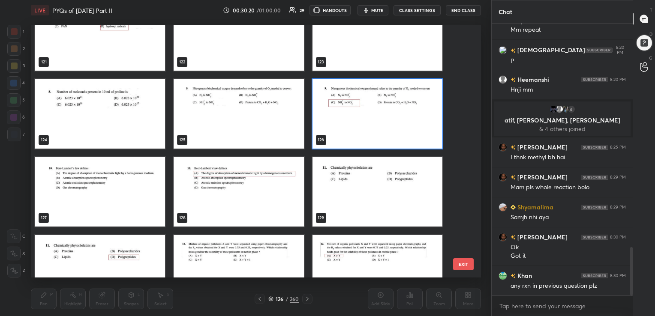
click at [142, 176] on img "grid" at bounding box center [100, 191] width 130 height 69
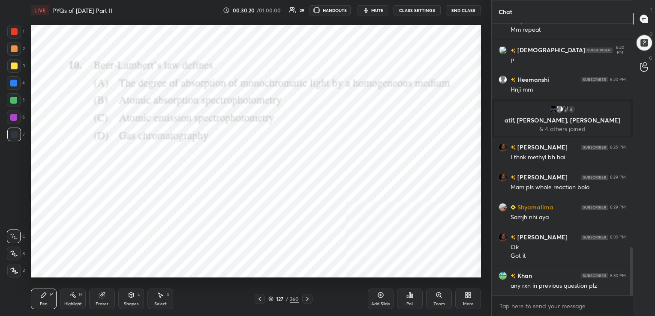
click at [142, 176] on img "grid" at bounding box center [100, 191] width 130 height 69
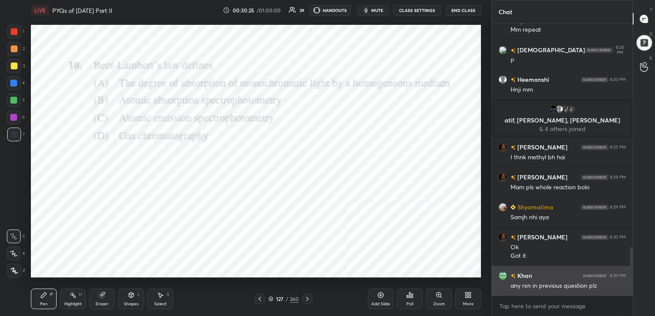
click at [503, 278] on img "grid" at bounding box center [502, 276] width 9 height 9
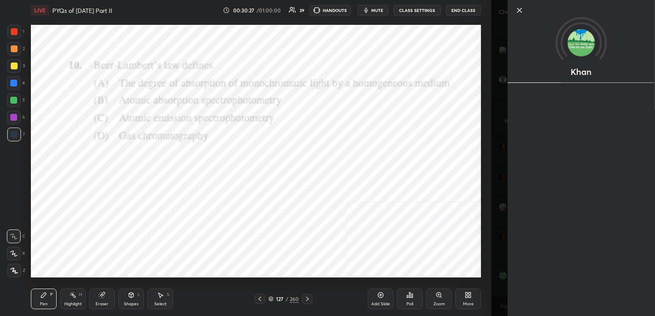
click at [571, 48] on img at bounding box center [580, 42] width 27 height 27
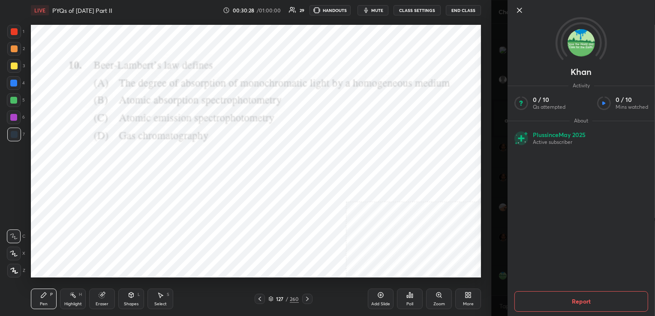
click at [519, 11] on icon at bounding box center [519, 10] width 10 height 10
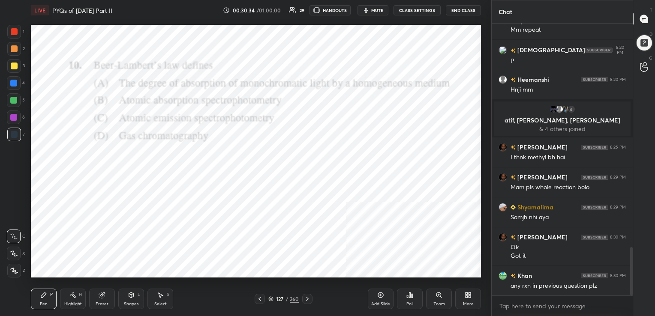
click at [399, 304] on div "Poll" at bounding box center [410, 299] width 26 height 21
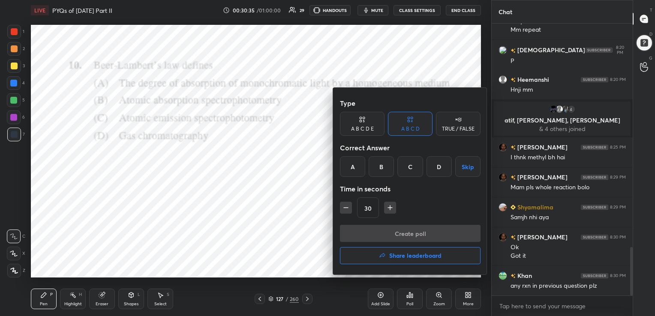
click at [354, 161] on div "A" at bounding box center [352, 166] width 25 height 21
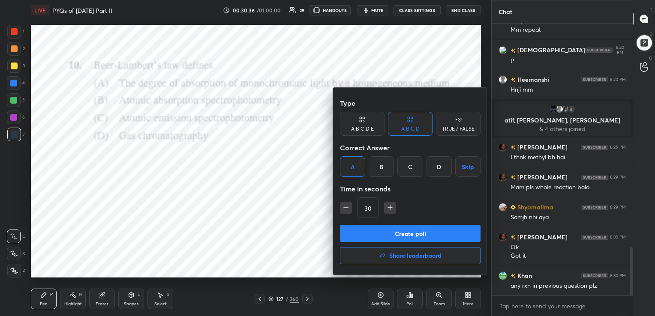
click at [396, 235] on button "Create poll" at bounding box center [410, 233] width 141 height 17
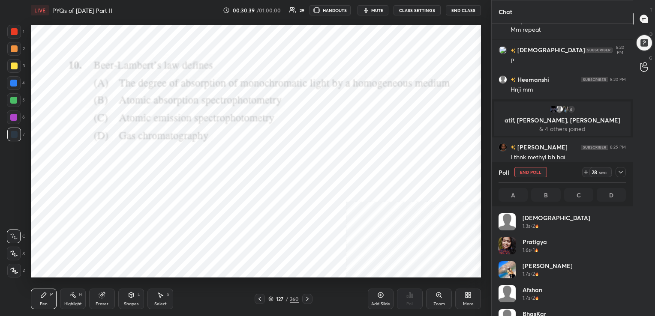
scroll to position [100, 125]
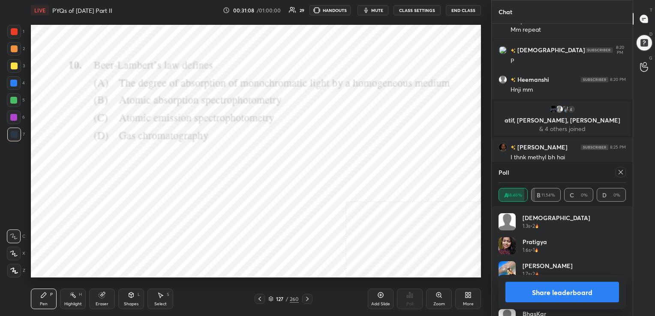
click at [620, 174] on icon at bounding box center [620, 172] width 7 height 7
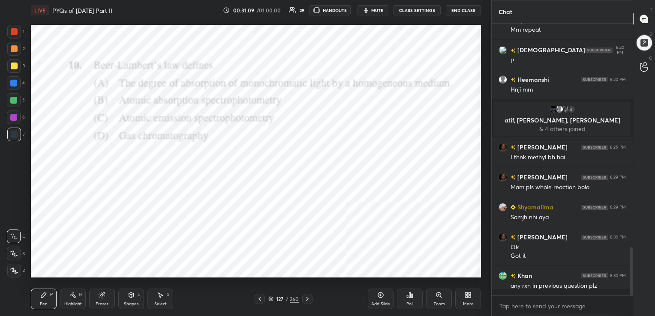
scroll to position [3, 3]
click at [273, 297] on icon at bounding box center [270, 299] width 5 height 5
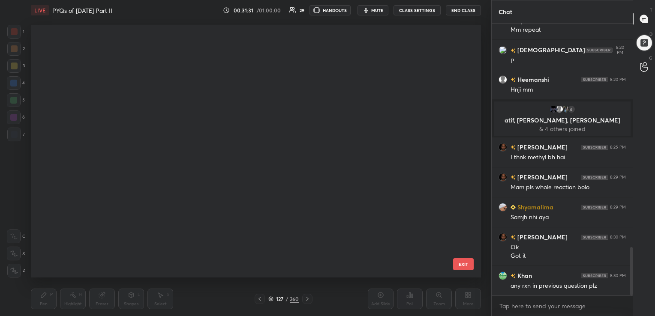
scroll to position [3, 4]
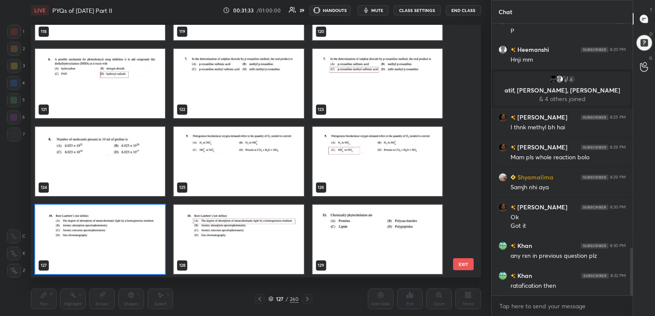
click at [245, 226] on img "grid" at bounding box center [239, 238] width 130 height 69
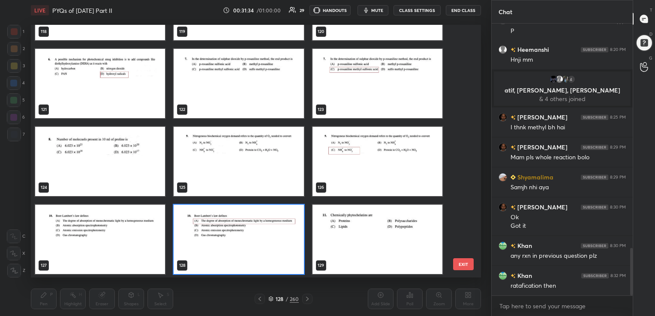
click at [245, 226] on img "grid" at bounding box center [239, 238] width 130 height 69
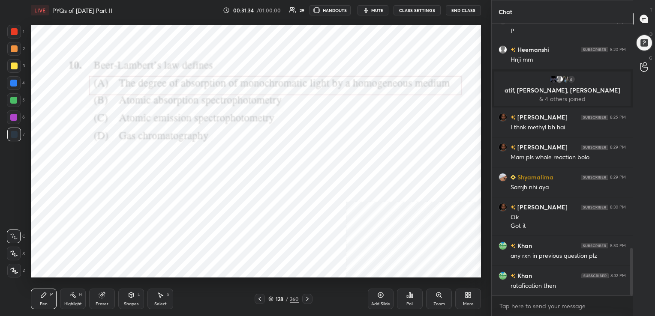
click at [245, 226] on img "grid" at bounding box center [239, 238] width 130 height 69
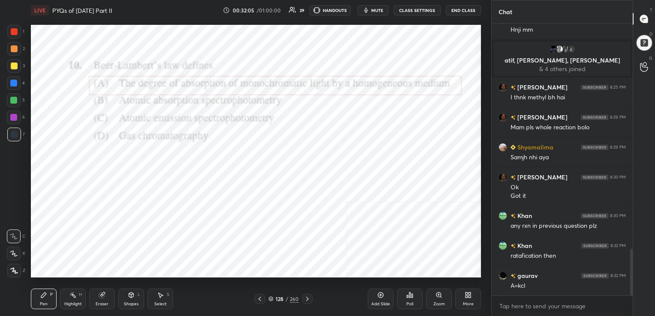
click at [270, 297] on icon at bounding box center [270, 299] width 5 height 5
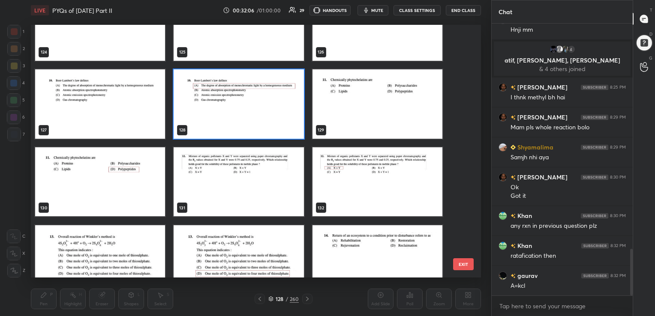
scroll to position [3233, 0]
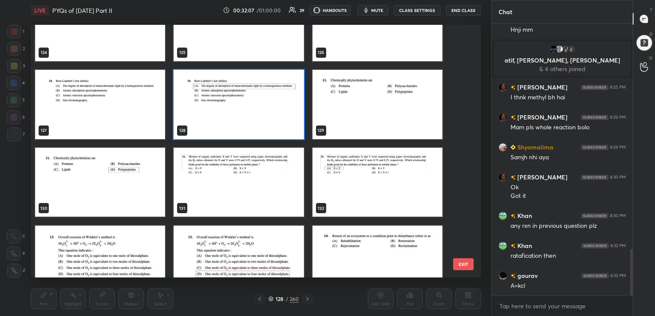
click at [367, 109] on img "grid" at bounding box center [377, 103] width 130 height 69
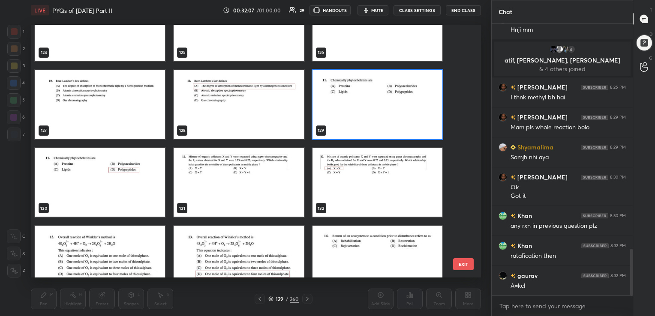
click at [367, 109] on img "grid" at bounding box center [377, 103] width 130 height 69
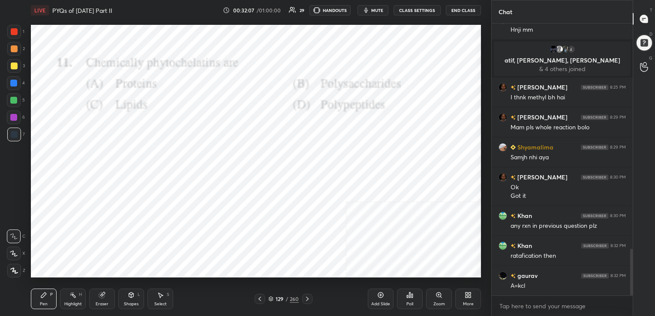
click at [367, 109] on img "grid" at bounding box center [377, 103] width 130 height 69
click at [379, 10] on span "mute" at bounding box center [377, 10] width 12 height 6
click at [405, 300] on div "Poll" at bounding box center [410, 299] width 26 height 21
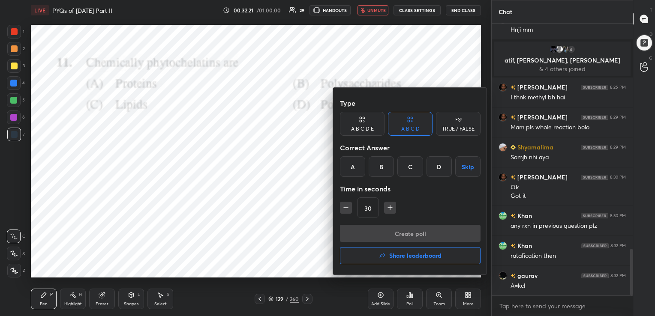
click at [440, 171] on div "D" at bounding box center [438, 166] width 25 height 21
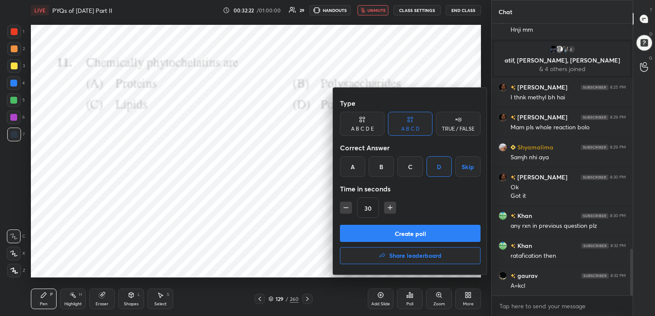
click at [416, 232] on button "Create poll" at bounding box center [410, 233] width 141 height 17
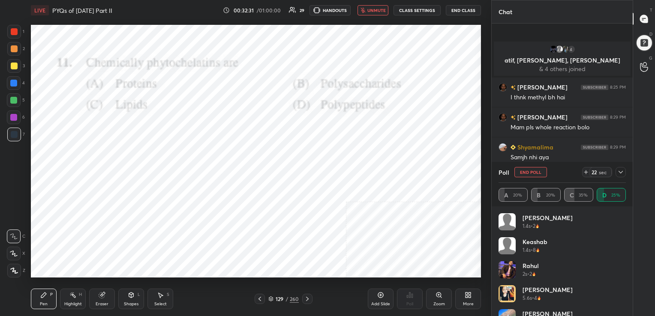
scroll to position [1396, 0]
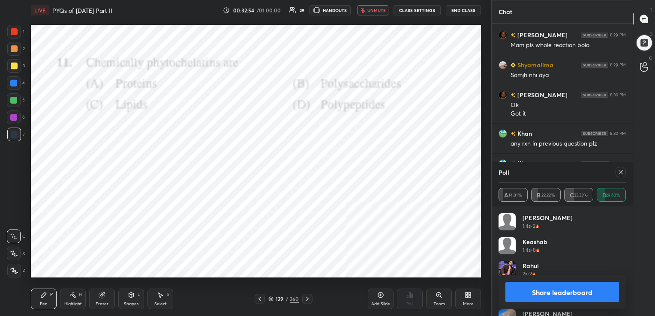
click at [617, 172] on icon at bounding box center [620, 172] width 7 height 7
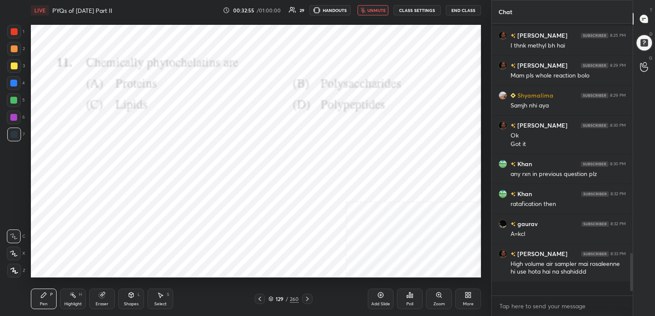
scroll to position [259, 138]
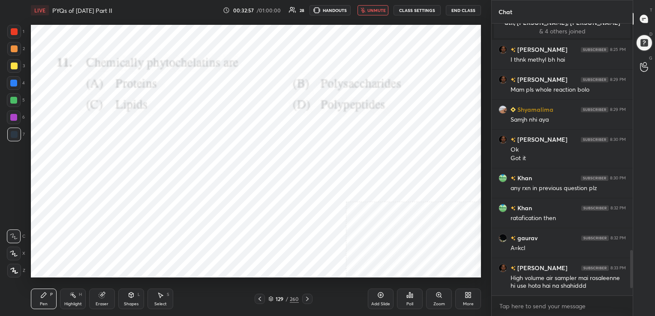
click at [374, 9] on span "unmute" at bounding box center [376, 10] width 18 height 6
click at [274, 295] on div "130 / 260" at bounding box center [283, 299] width 30 height 8
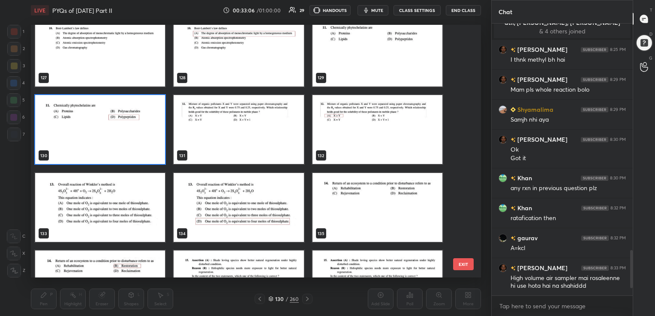
click at [258, 134] on img "grid" at bounding box center [239, 129] width 130 height 69
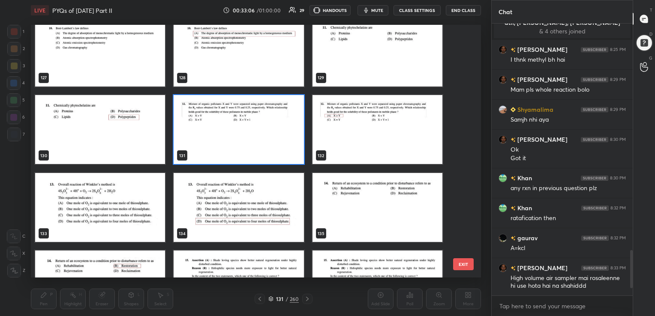
click at [258, 134] on img "grid" at bounding box center [239, 129] width 130 height 69
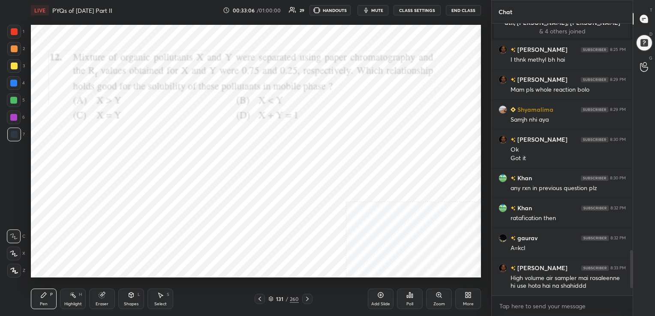
click at [258, 134] on img "grid" at bounding box center [239, 129] width 130 height 69
click at [369, 4] on div "LIVE PYQs of [DATE] Part II 00:33:08 / 01:00:00 29 HANDOUTS mute CLASS SETTINGS…" at bounding box center [256, 10] width 450 height 21
click at [369, 12] on icon "button" at bounding box center [366, 10] width 7 height 7
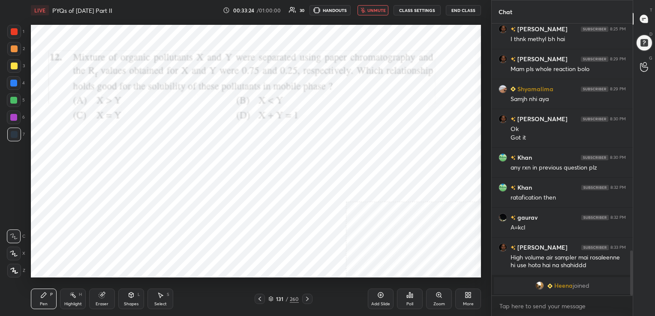
click at [270, 300] on icon at bounding box center [270, 299] width 5 height 5
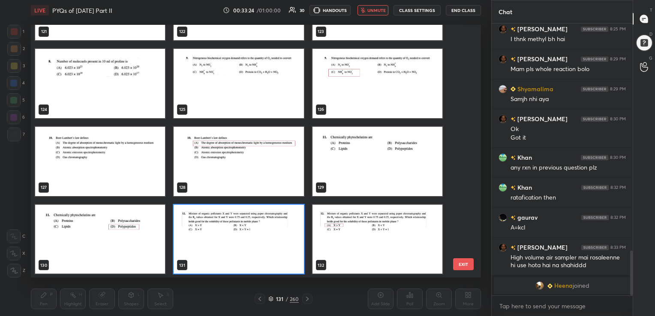
scroll to position [251, 446]
click at [246, 227] on img "grid" at bounding box center [239, 238] width 130 height 69
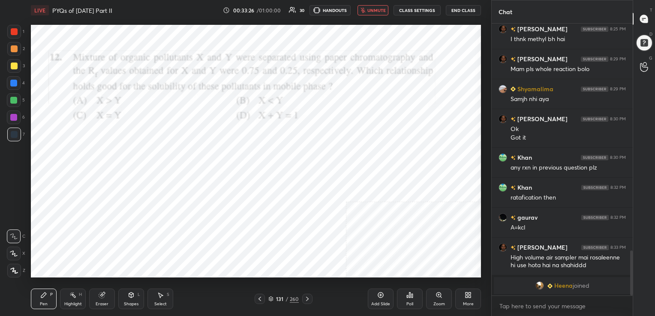
click at [246, 227] on img "grid" at bounding box center [239, 238] width 130 height 69
drag, startPoint x: 246, startPoint y: 227, endPoint x: 418, endPoint y: 234, distance: 172.8
click at [418, 234] on div "118 119 120 121 122 123 124 125 126 127 128 129 130 131 132" at bounding box center [239, 239] width 416 height 6780
click at [403, 294] on div "Poll" at bounding box center [410, 299] width 26 height 21
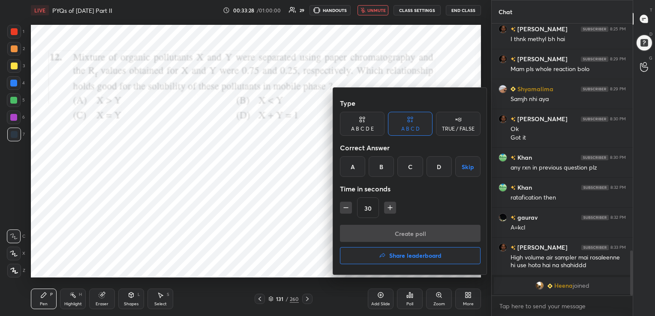
click at [352, 171] on div "A" at bounding box center [352, 166] width 25 height 21
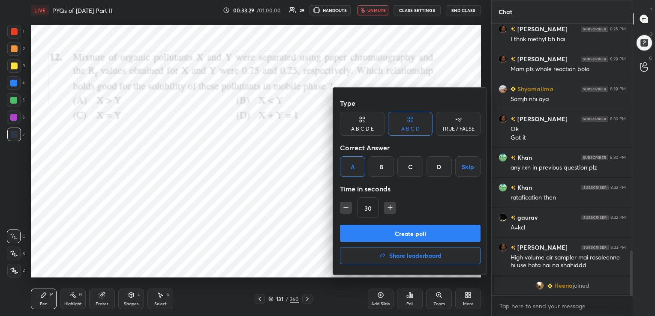
click at [414, 228] on button "Create poll" at bounding box center [410, 233] width 141 height 17
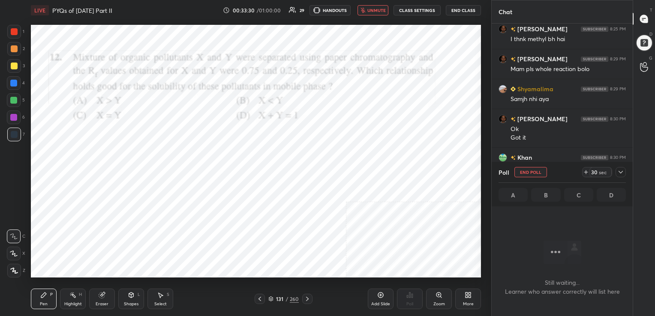
scroll to position [3, 3]
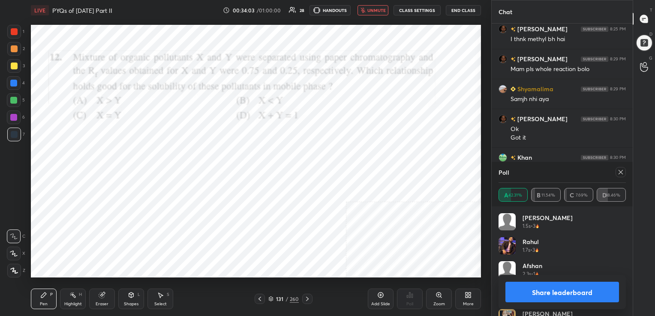
click at [619, 172] on icon at bounding box center [620, 172] width 7 height 7
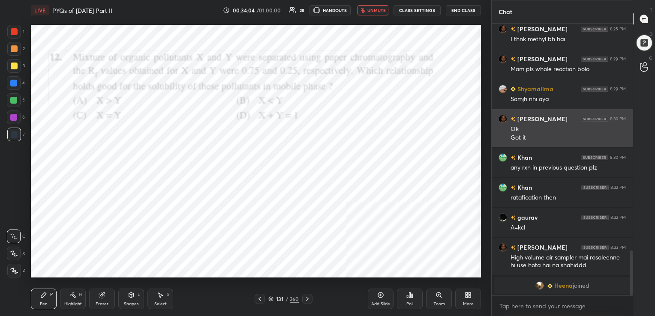
scroll to position [3, 3]
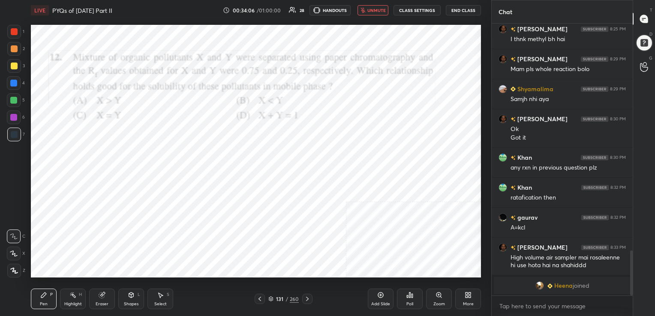
click at [374, 12] on span "unmute" at bounding box center [376, 10] width 18 height 6
click at [271, 298] on icon at bounding box center [270, 299] width 5 height 5
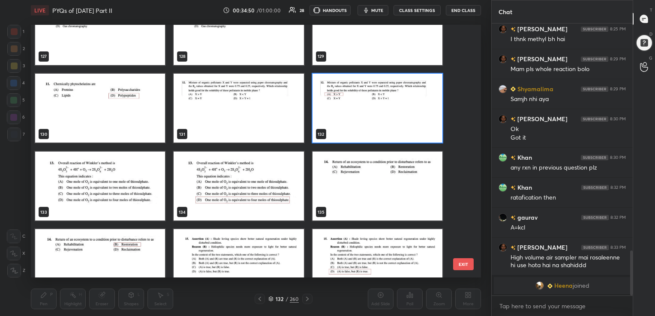
scroll to position [3306, 0]
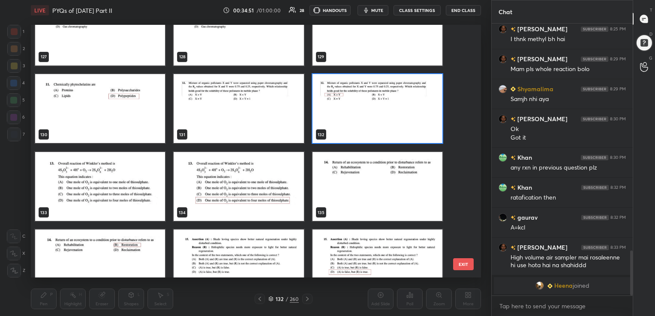
click at [134, 165] on img "grid" at bounding box center [100, 186] width 130 height 69
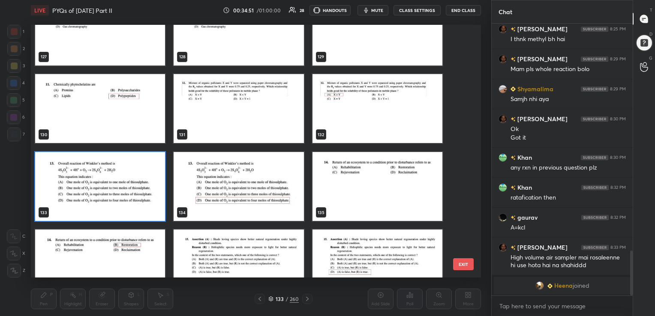
click at [134, 165] on img "grid" at bounding box center [100, 186] width 130 height 69
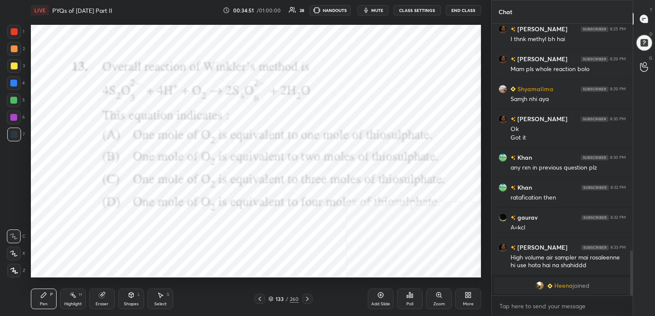
click at [134, 165] on img "grid" at bounding box center [100, 186] width 130 height 69
click at [381, 12] on span "mute" at bounding box center [377, 10] width 12 height 6
click at [271, 299] on icon at bounding box center [270, 299] width 5 height 5
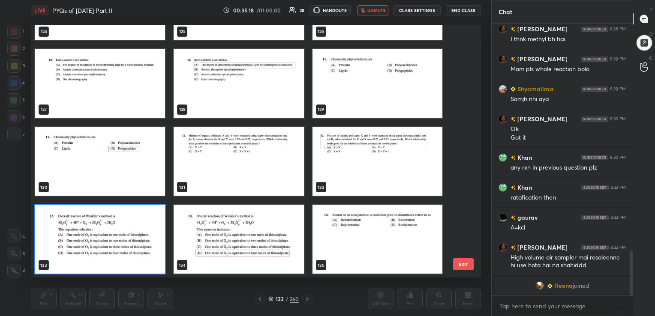
scroll to position [251, 446]
click at [155, 232] on img "grid" at bounding box center [100, 238] width 130 height 69
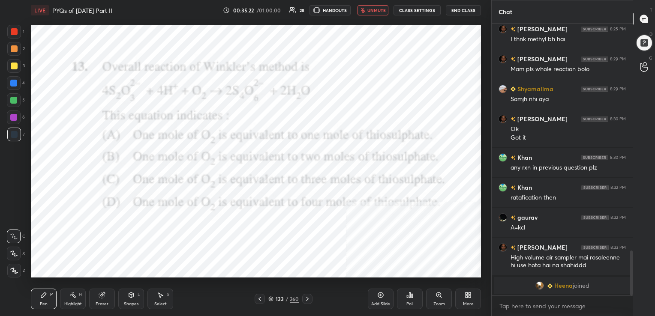
click at [408, 296] on icon at bounding box center [407, 297] width 1 height 2
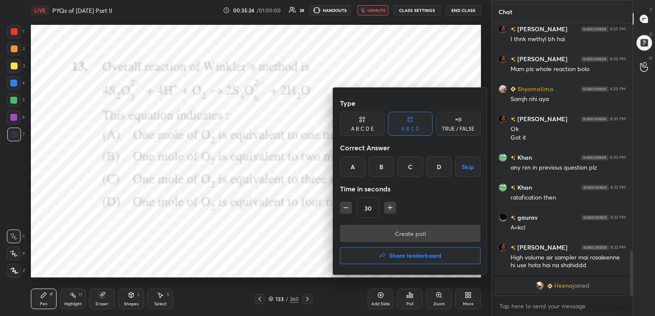
click at [436, 166] on div "D" at bounding box center [438, 166] width 25 height 21
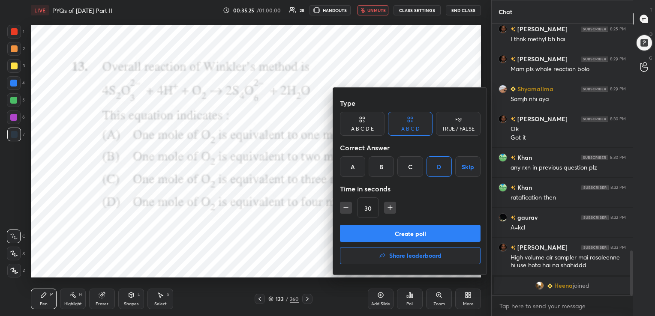
click at [429, 233] on button "Create poll" at bounding box center [410, 233] width 141 height 17
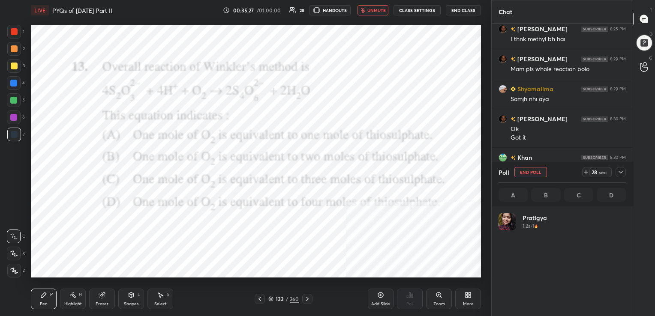
scroll to position [100, 125]
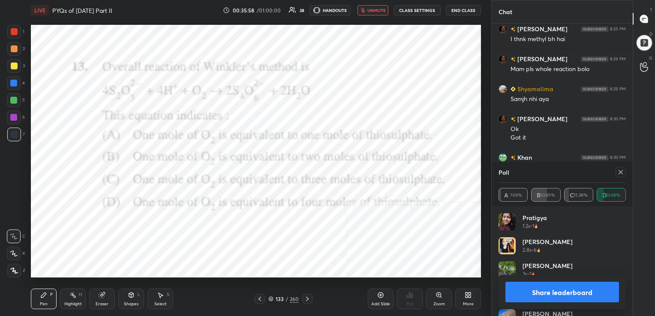
click at [622, 172] on icon at bounding box center [620, 172] width 7 height 7
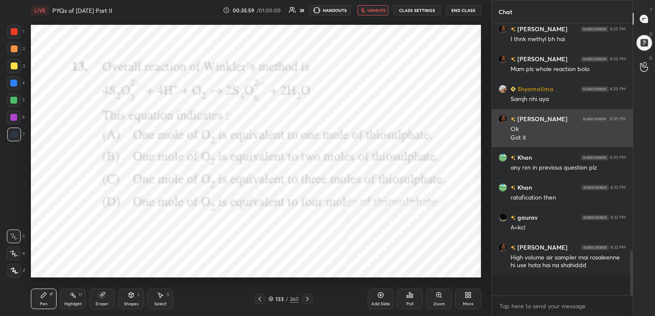
scroll to position [3, 3]
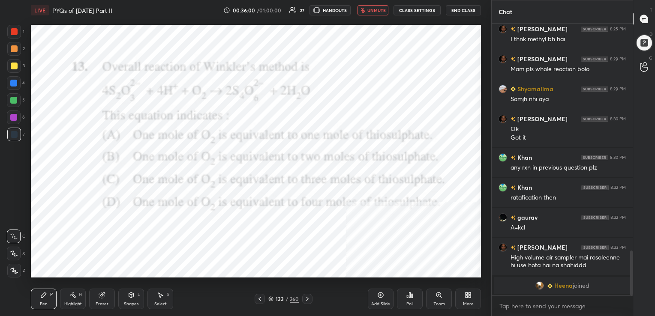
click at [381, 10] on span "unmute" at bounding box center [376, 10] width 18 height 6
click at [271, 298] on icon at bounding box center [270, 299] width 5 height 5
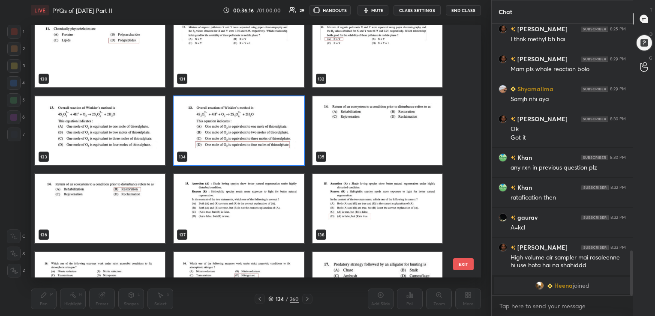
click at [362, 121] on img "grid" at bounding box center [377, 130] width 130 height 69
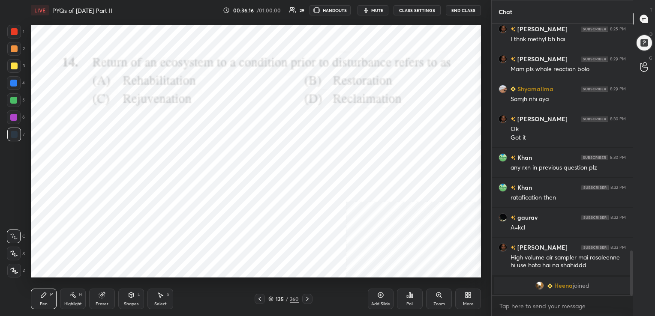
click at [362, 121] on img "grid" at bounding box center [377, 130] width 130 height 69
click at [377, 6] on button "mute" at bounding box center [372, 10] width 31 height 10
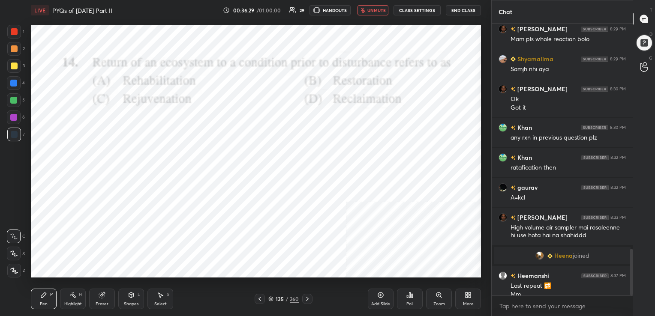
scroll to position [1310, 0]
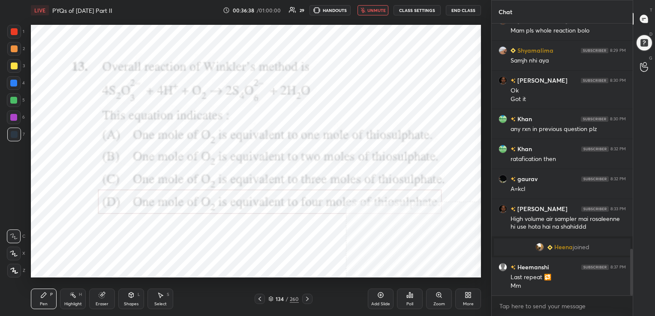
click at [381, 9] on span "unmute" at bounding box center [376, 10] width 18 height 6
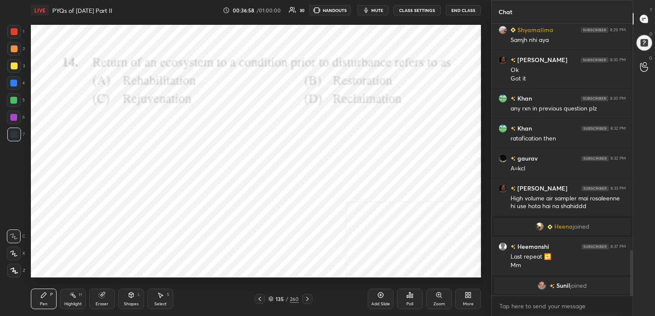
scroll to position [1360, 0]
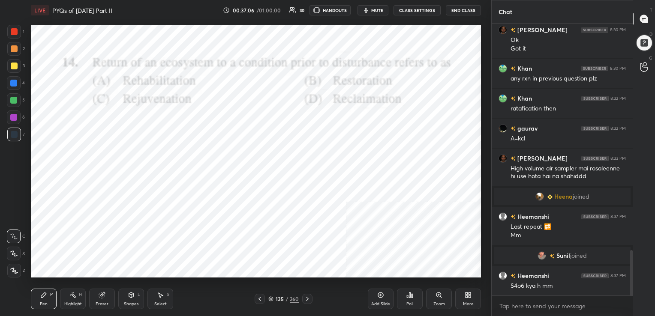
click at [270, 299] on icon at bounding box center [271, 298] width 4 height 2
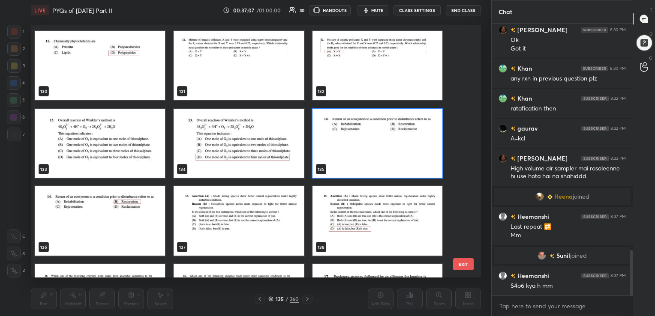
scroll to position [3375, 0]
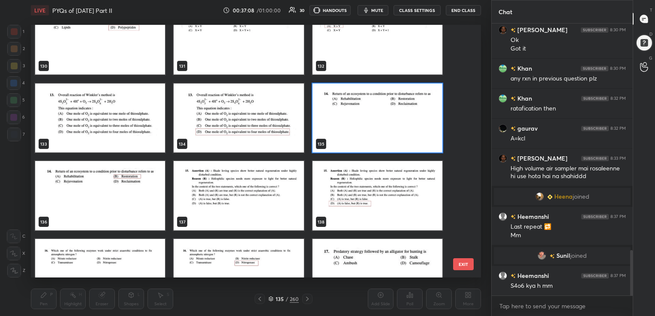
click at [369, 128] on img "grid" at bounding box center [377, 117] width 130 height 69
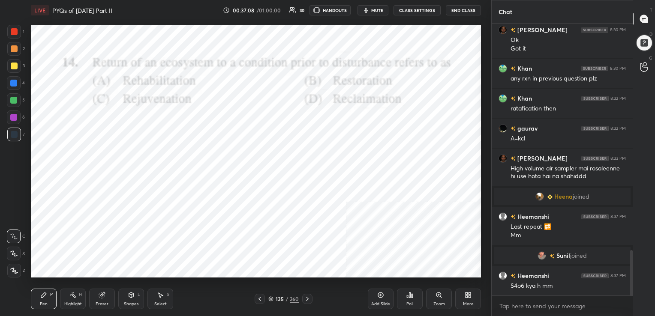
drag, startPoint x: 369, startPoint y: 128, endPoint x: 409, endPoint y: 279, distance: 155.9
click at [409, 279] on div "LIVE PYQs of [DATE] Part II 00:37:08 / 01:00:00 30 HANDOUTS mute CLASS SETTINGS…" at bounding box center [255, 158] width 457 height 316
click at [411, 303] on div "Poll" at bounding box center [409, 304] width 7 height 4
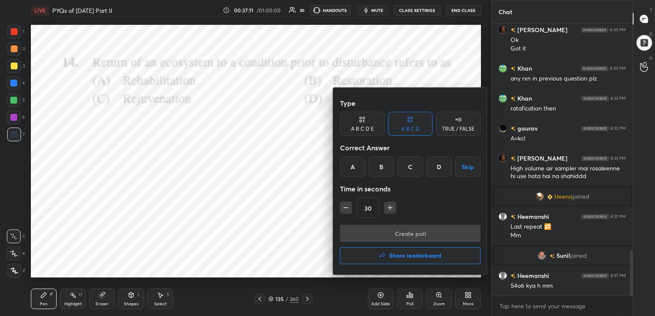
click at [375, 171] on div "B" at bounding box center [381, 166] width 25 height 21
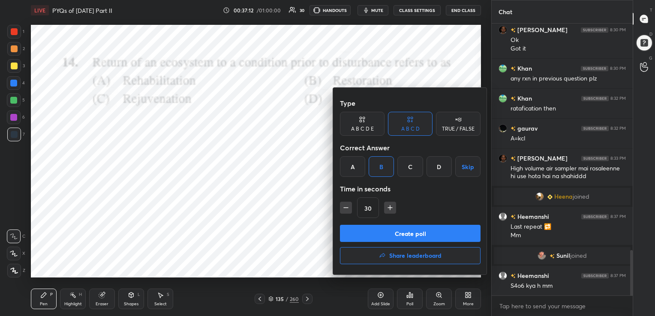
click at [414, 231] on button "Create poll" at bounding box center [410, 233] width 141 height 17
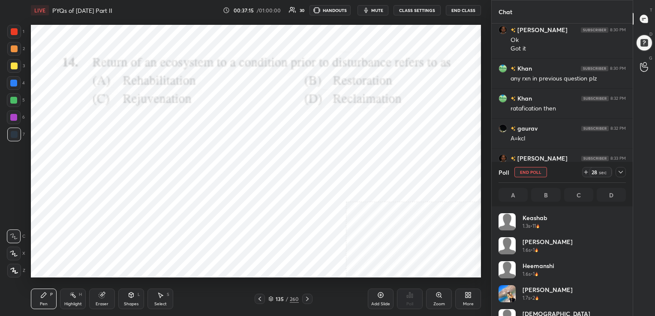
scroll to position [100, 125]
click at [270, 298] on icon at bounding box center [270, 299] width 5 height 5
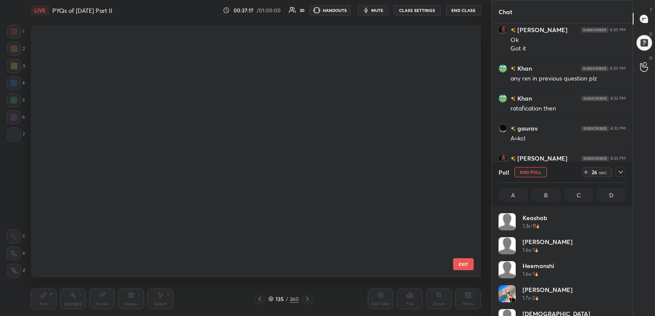
scroll to position [251, 446]
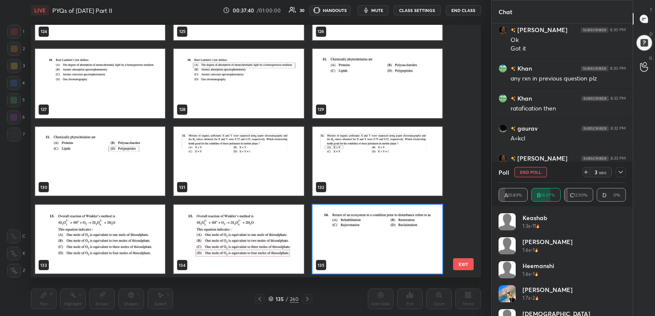
click at [269, 297] on icon at bounding box center [270, 299] width 5 height 5
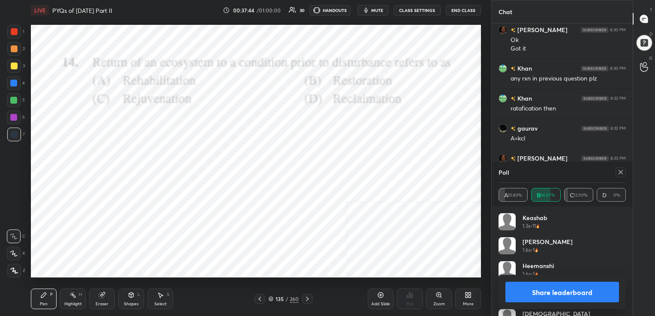
click at [620, 169] on icon at bounding box center [620, 172] width 7 height 7
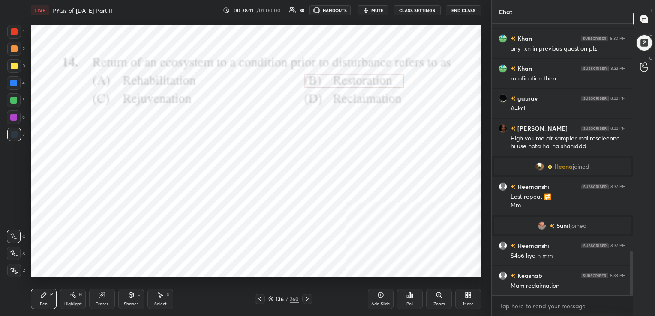
scroll to position [1411, 0]
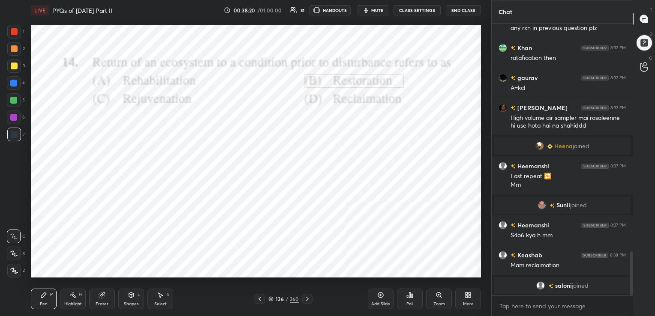
click at [270, 298] on icon at bounding box center [270, 299] width 5 height 5
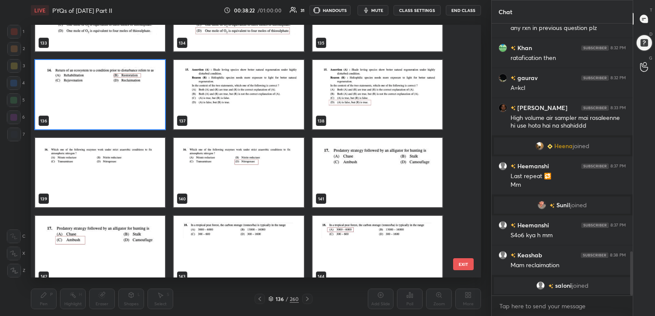
scroll to position [3476, 0]
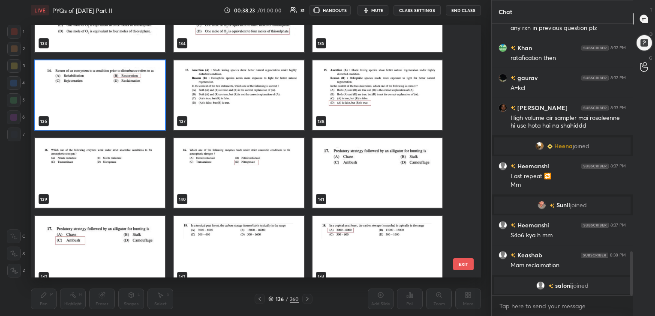
click at [250, 81] on img "grid" at bounding box center [239, 94] width 130 height 69
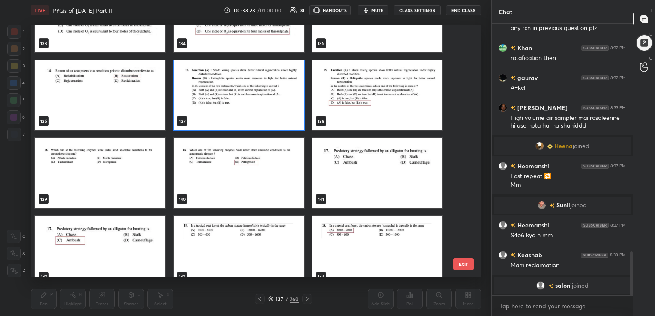
click at [250, 81] on img "grid" at bounding box center [239, 94] width 130 height 69
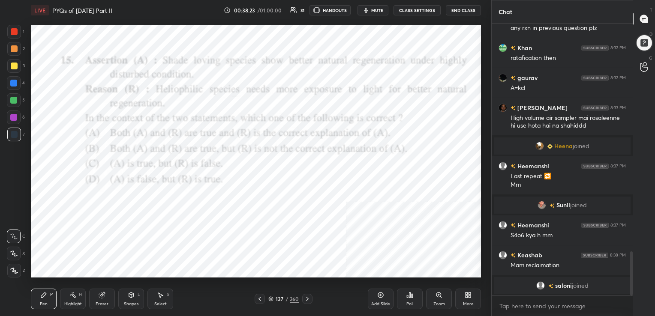
click at [250, 81] on img "grid" at bounding box center [239, 94] width 130 height 69
click at [273, 297] on div "137 / 260" at bounding box center [283, 299] width 30 height 8
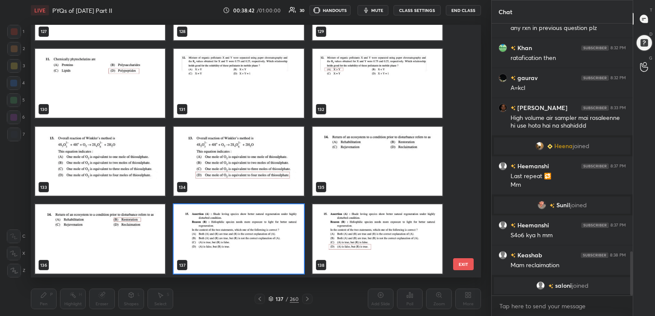
scroll to position [251, 446]
click at [242, 221] on img "grid" at bounding box center [239, 238] width 130 height 69
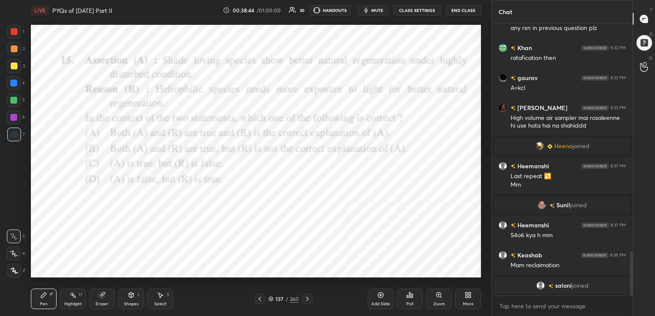
drag, startPoint x: 242, startPoint y: 221, endPoint x: 432, endPoint y: 282, distance: 200.2
click at [432, 282] on div "LIVE PYQs of [DATE] Part II 00:38:44 / 01:00:00 30 HANDOUTS mute CLASS SETTINGS…" at bounding box center [255, 158] width 457 height 316
click at [410, 299] on div "Poll" at bounding box center [410, 299] width 26 height 21
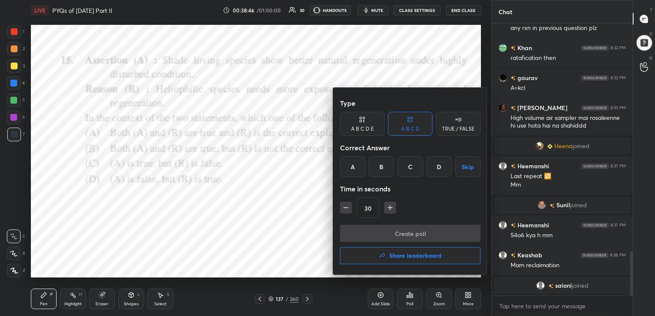
click at [442, 168] on div "D" at bounding box center [438, 166] width 25 height 21
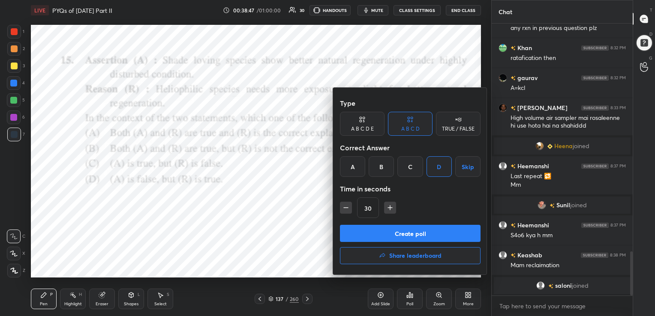
click at [420, 230] on button "Create poll" at bounding box center [410, 233] width 141 height 17
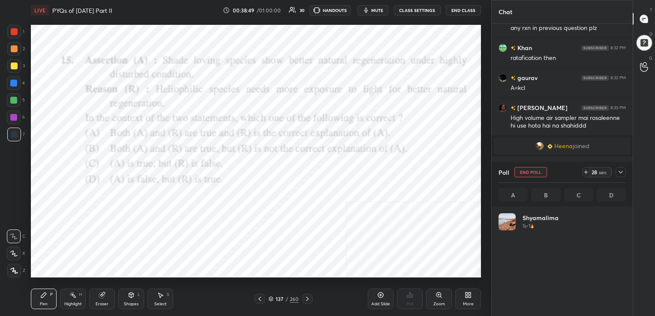
scroll to position [100, 125]
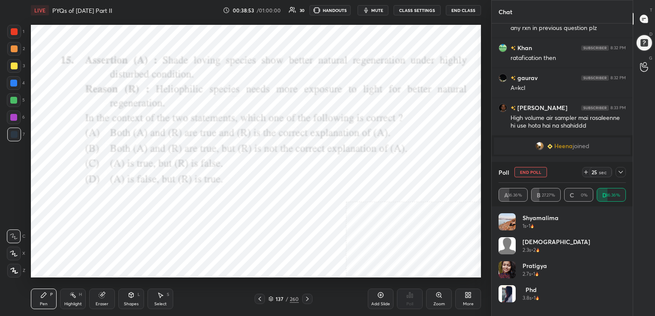
click at [383, 9] on span "mute" at bounding box center [377, 10] width 12 height 6
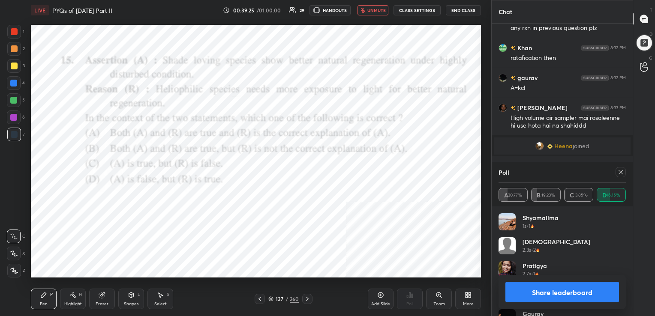
click at [618, 173] on icon at bounding box center [620, 172] width 7 height 7
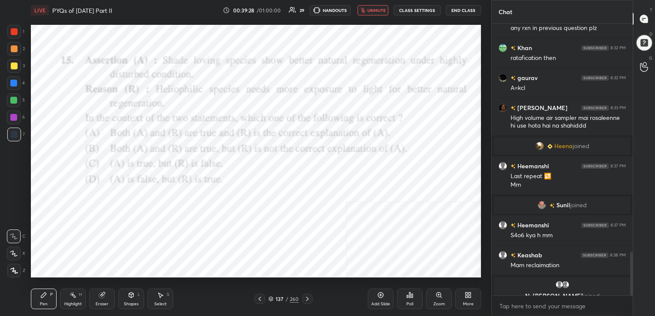
scroll to position [1421, 0]
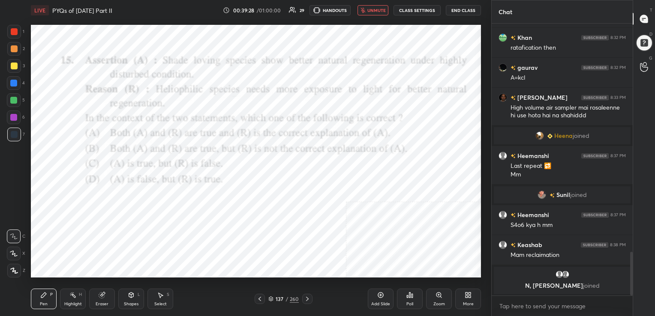
click at [370, 10] on span "unmute" at bounding box center [376, 10] width 18 height 6
click at [273, 295] on div "138 / 260" at bounding box center [283, 299] width 30 height 8
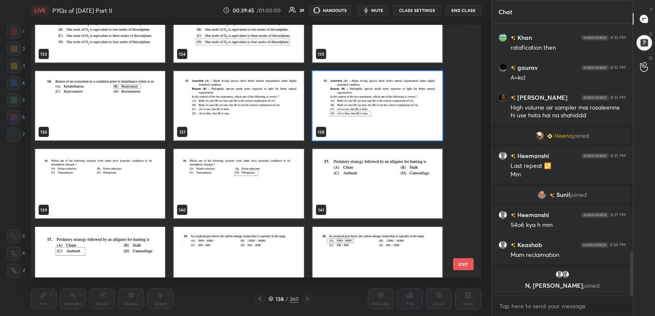
scroll to position [3465, 0]
click at [132, 175] on img "grid" at bounding box center [100, 183] width 130 height 69
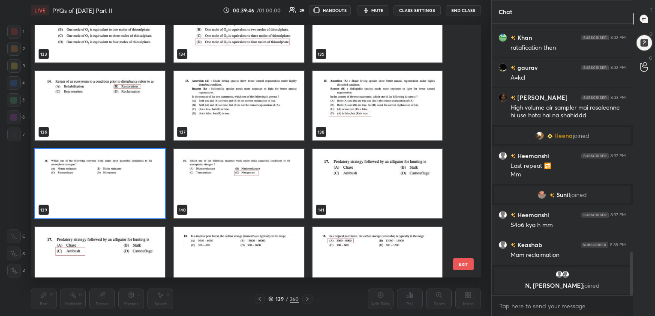
click at [132, 175] on img "grid" at bounding box center [100, 183] width 130 height 69
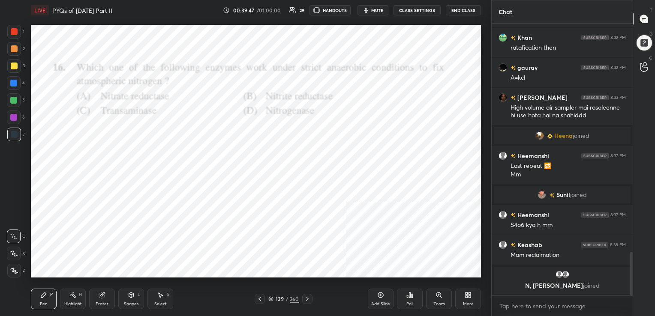
click at [132, 175] on img "grid" at bounding box center [100, 183] width 130 height 69
click at [382, 7] on span "mute" at bounding box center [377, 10] width 12 height 6
click at [271, 297] on icon at bounding box center [270, 299] width 5 height 5
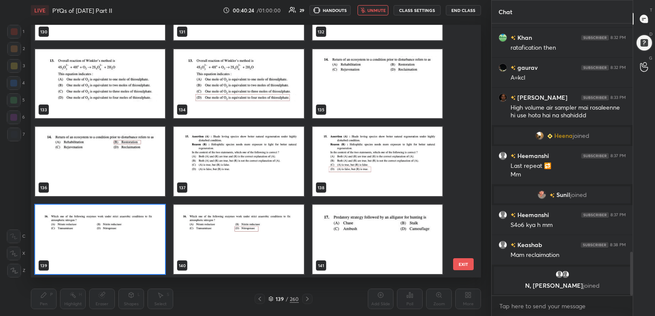
scroll to position [251, 446]
click at [150, 229] on img "grid" at bounding box center [100, 239] width 130 height 69
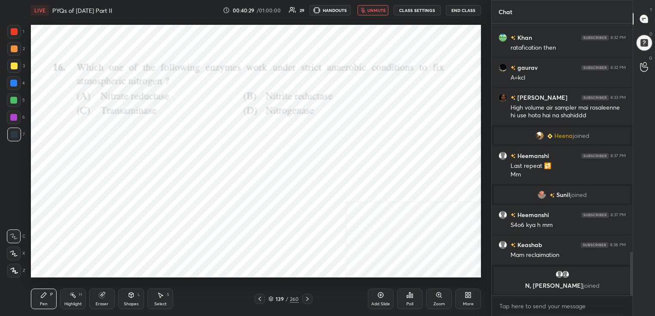
click at [150, 229] on img "grid" at bounding box center [100, 239] width 130 height 69
click at [414, 301] on div "Poll" at bounding box center [410, 299] width 26 height 21
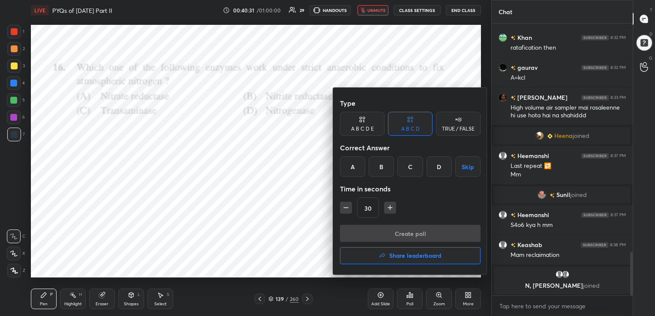
click at [439, 159] on div "D" at bounding box center [438, 166] width 25 height 21
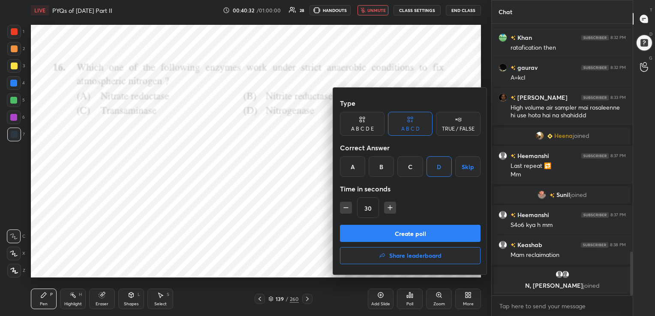
click at [423, 227] on button "Create poll" at bounding box center [410, 233] width 141 height 17
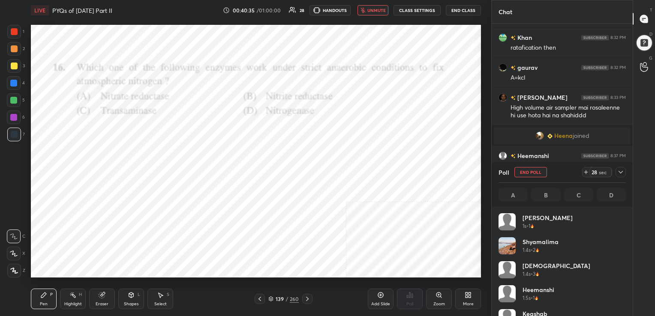
scroll to position [100, 125]
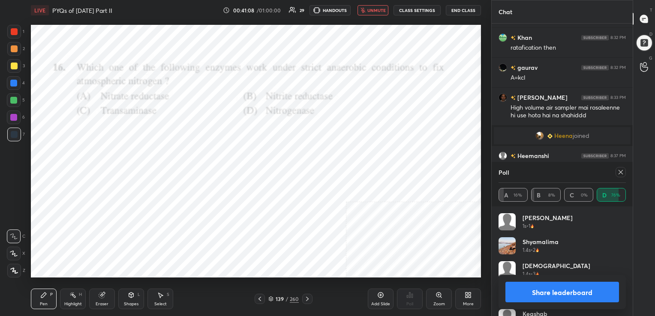
click at [619, 172] on icon at bounding box center [620, 172] width 7 height 7
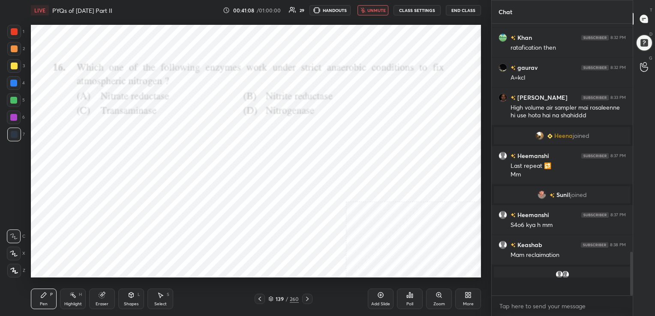
scroll to position [196, 138]
click at [375, 14] on button "unmute" at bounding box center [372, 10] width 31 height 10
click at [271, 297] on icon at bounding box center [271, 298] width 4 height 2
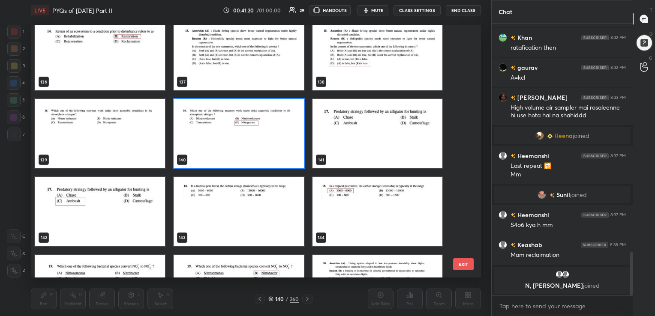
click at [251, 215] on img "grid" at bounding box center [239, 211] width 130 height 69
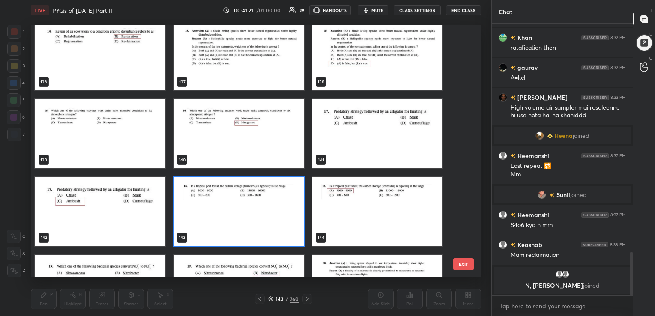
click at [251, 215] on img "grid" at bounding box center [239, 211] width 130 height 69
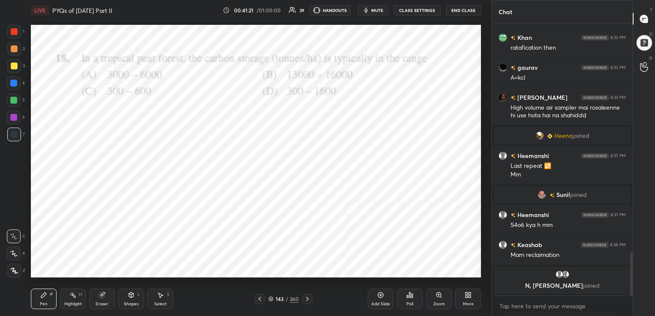
click at [251, 215] on img "grid" at bounding box center [239, 211] width 130 height 69
click at [375, 6] on button "mute" at bounding box center [372, 10] width 31 height 10
click at [270, 297] on icon at bounding box center [270, 299] width 5 height 5
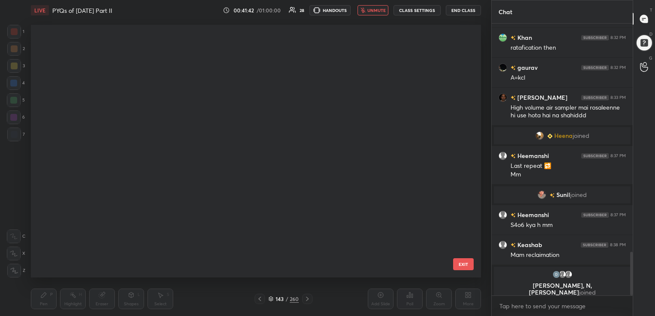
scroll to position [251, 446]
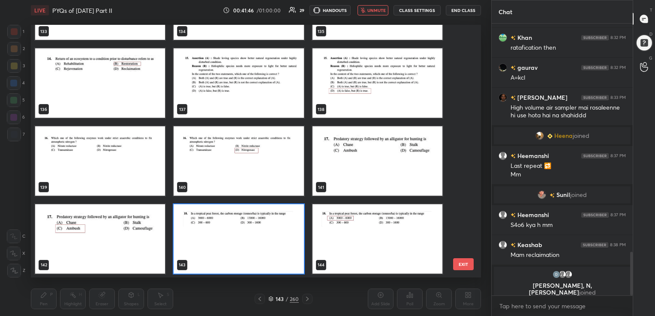
click at [219, 231] on img "grid" at bounding box center [239, 238] width 130 height 69
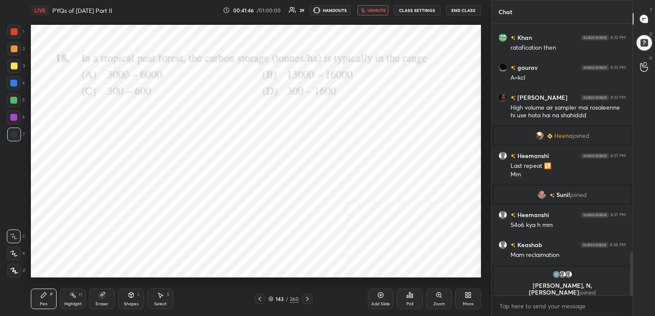
drag, startPoint x: 219, startPoint y: 231, endPoint x: 395, endPoint y: 267, distance: 180.2
click at [406, 299] on div "Poll" at bounding box center [410, 299] width 26 height 21
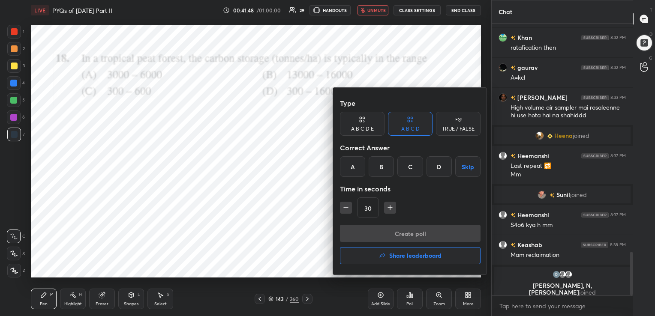
click at [351, 164] on div "A" at bounding box center [352, 166] width 25 height 21
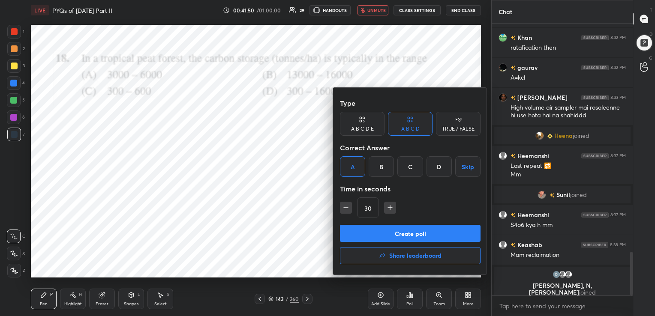
click at [409, 231] on button "Create poll" at bounding box center [410, 233] width 141 height 17
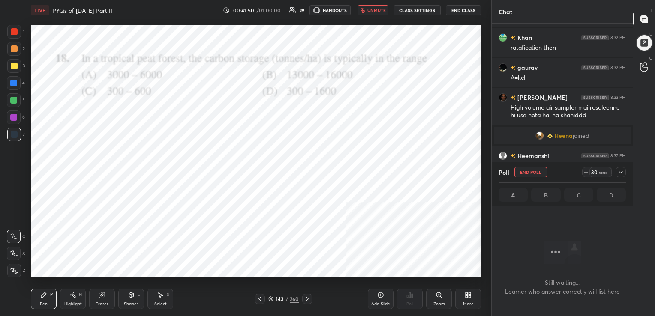
scroll to position [3, 3]
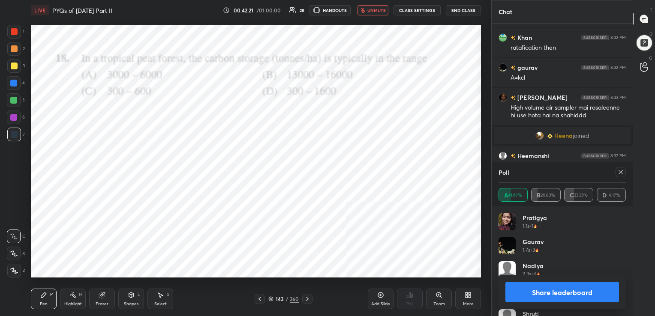
click at [620, 172] on icon at bounding box center [620, 172] width 4 height 4
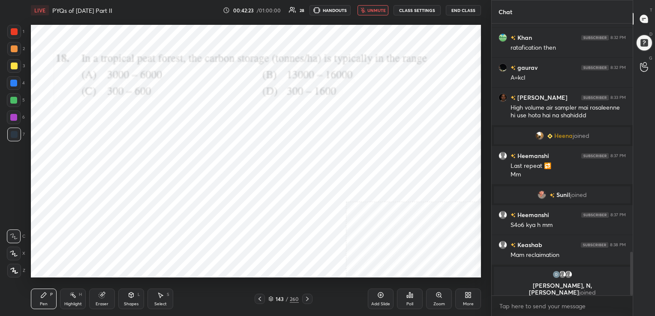
click at [380, 13] on span "unmute" at bounding box center [376, 10] width 18 height 6
click at [273, 298] on icon at bounding box center [270, 299] width 5 height 5
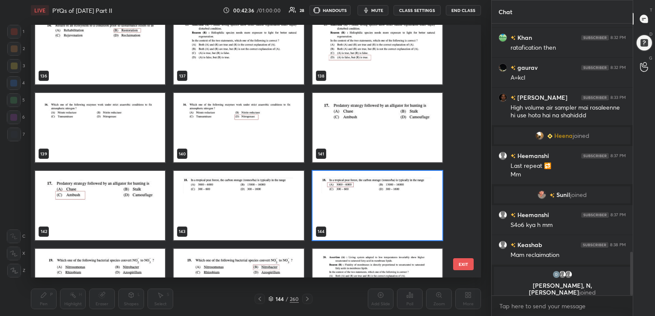
click at [357, 115] on img "grid" at bounding box center [377, 127] width 130 height 69
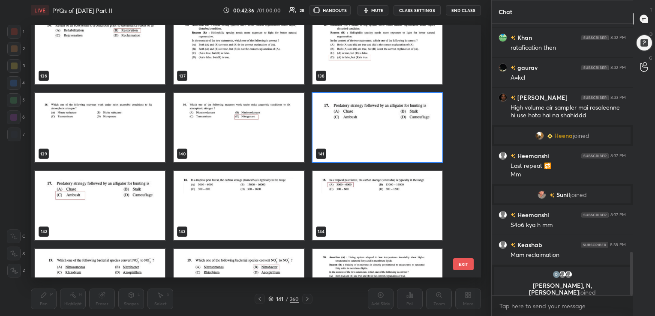
click at [357, 115] on img "grid" at bounding box center [377, 127] width 130 height 69
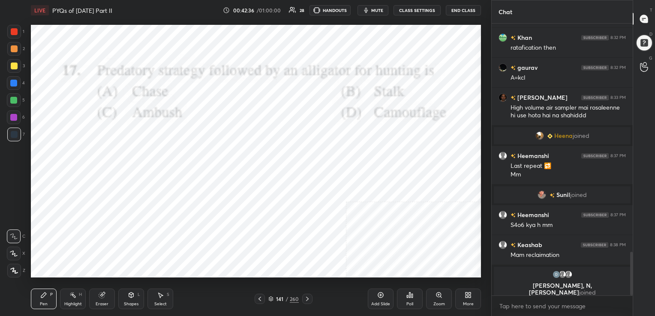
click at [357, 115] on img "grid" at bounding box center [377, 127] width 130 height 69
click at [385, 6] on button "mute" at bounding box center [372, 10] width 31 height 10
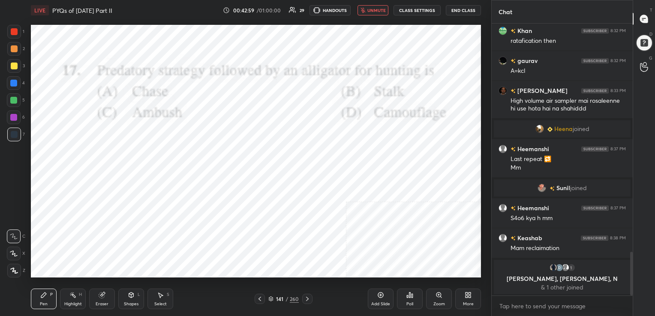
scroll to position [1433, 0]
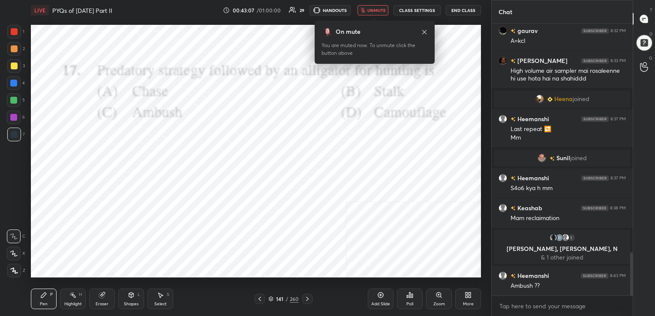
click at [385, 6] on button "unmute" at bounding box center [372, 10] width 31 height 10
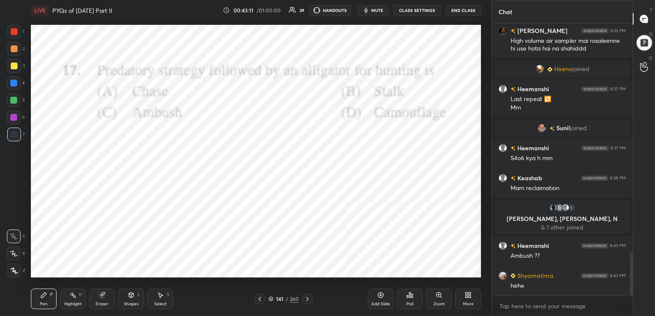
scroll to position [1501, 0]
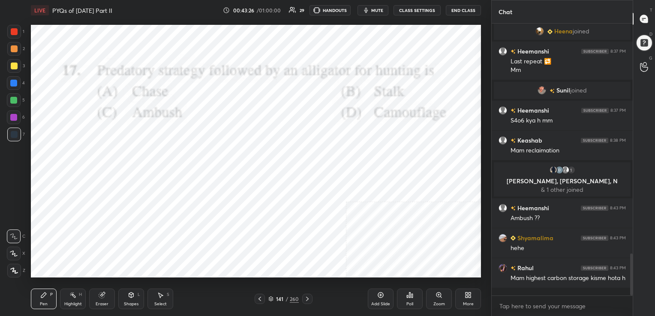
click at [268, 305] on div "Pen P Highlight H Eraser Shapes L Select S 141 / 260 Add Slide Poll Zoom More" at bounding box center [256, 299] width 450 height 34
click at [268, 297] on icon at bounding box center [270, 299] width 5 height 5
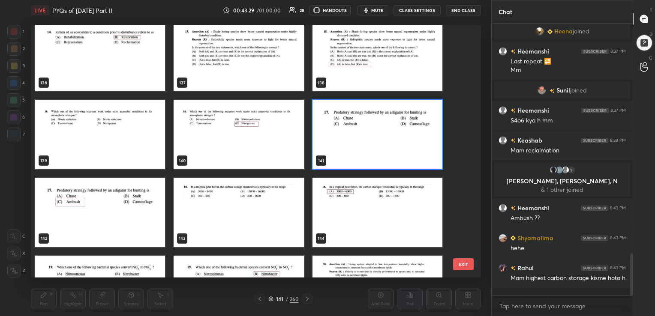
scroll to position [3514, 0]
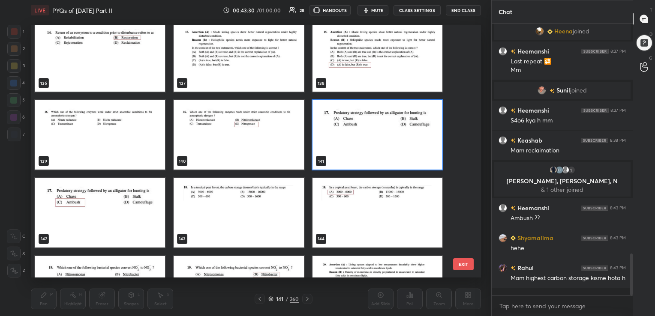
click at [350, 159] on img "grid" at bounding box center [377, 134] width 130 height 69
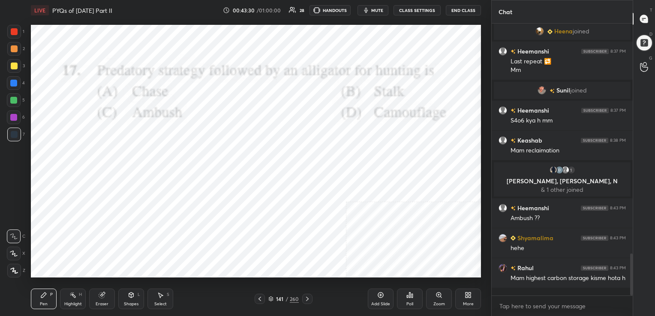
click at [350, 159] on img "grid" at bounding box center [377, 134] width 130 height 69
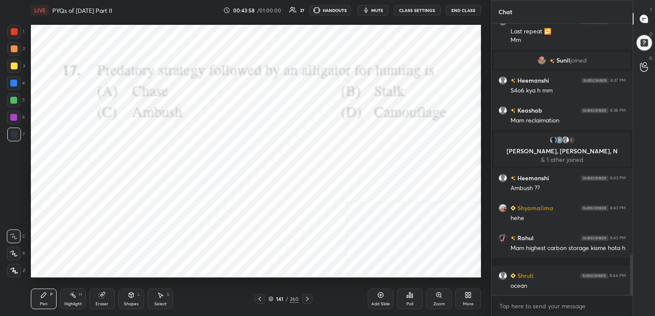
click at [271, 297] on icon at bounding box center [270, 299] width 5 height 5
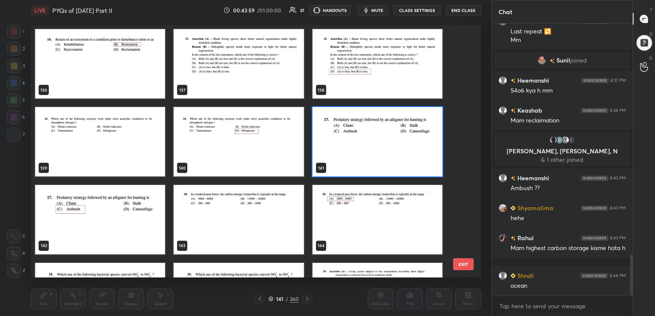
scroll to position [3507, 0]
click at [347, 155] on img "grid" at bounding box center [377, 141] width 130 height 69
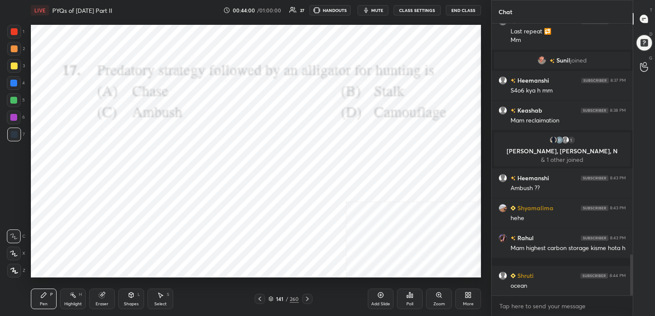
click at [347, 155] on img "grid" at bounding box center [377, 141] width 130 height 69
drag, startPoint x: 410, startPoint y: 299, endPoint x: 406, endPoint y: 308, distance: 9.2
click at [406, 308] on div "Poll" at bounding box center [410, 299] width 26 height 21
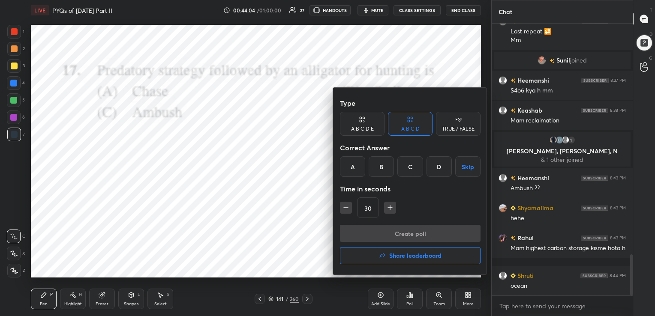
click at [408, 162] on div "C" at bounding box center [409, 166] width 25 height 21
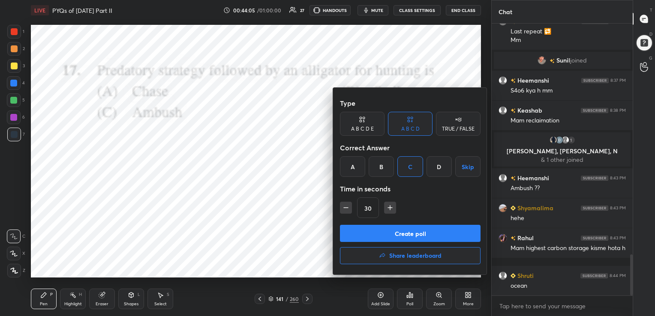
click at [417, 234] on button "Create poll" at bounding box center [410, 233] width 141 height 17
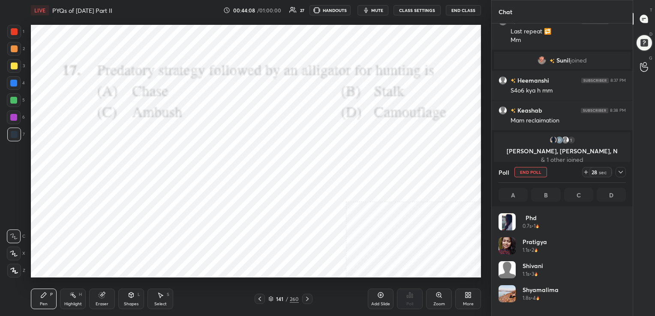
scroll to position [100, 125]
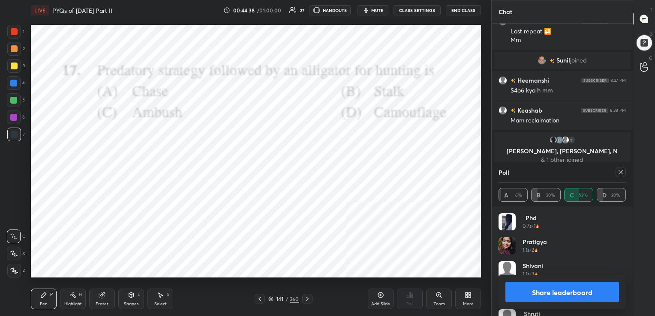
click at [620, 171] on icon at bounding box center [620, 172] width 7 height 7
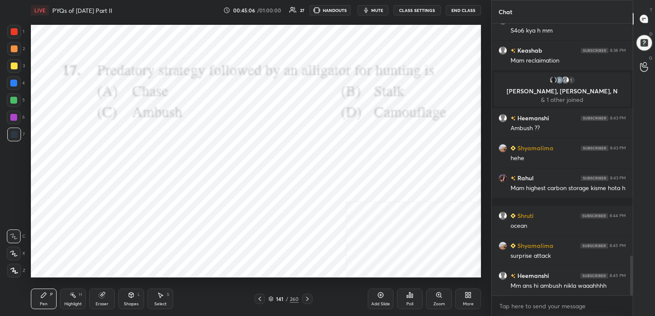
scroll to position [1599, 0]
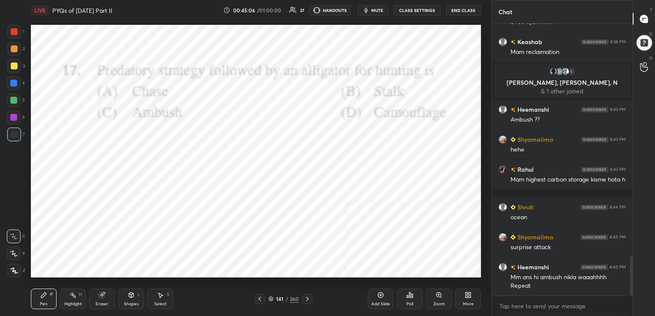
click at [271, 295] on div "141 / 260" at bounding box center [283, 299] width 30 height 8
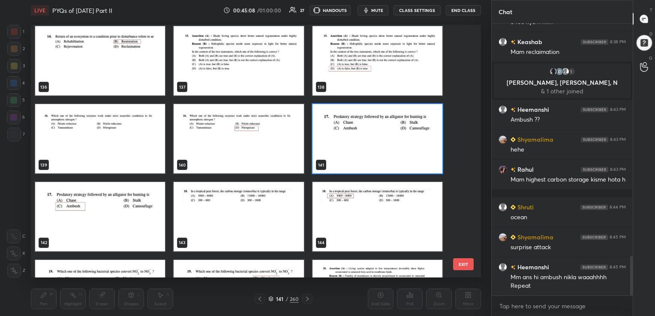
scroll to position [3509, 0]
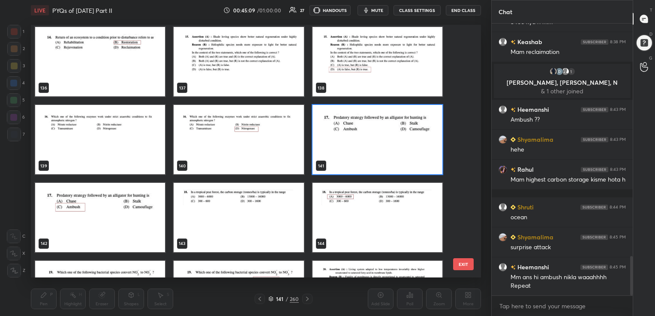
click at [377, 134] on img "grid" at bounding box center [377, 139] width 130 height 69
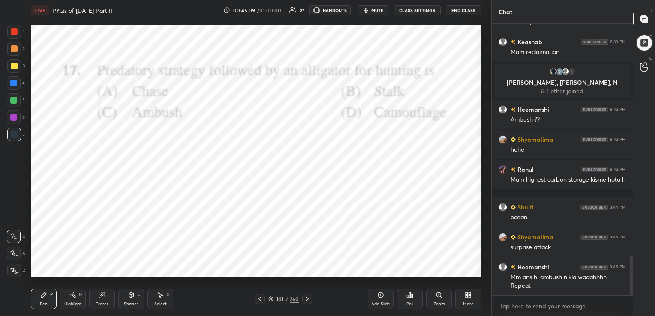
click at [377, 134] on img "grid" at bounding box center [377, 139] width 130 height 69
click at [269, 294] on div "141 / 260" at bounding box center [284, 299] width 58 height 10
click at [270, 300] on icon at bounding box center [270, 299] width 5 height 5
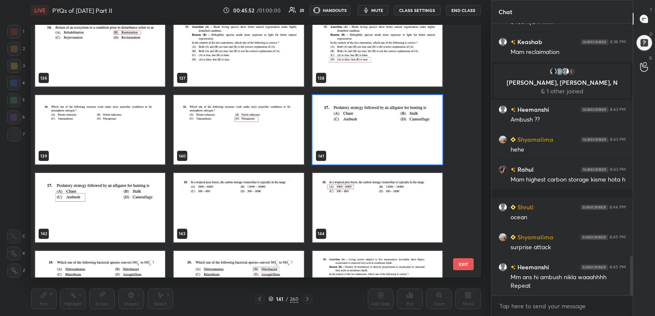
scroll to position [3629, 0]
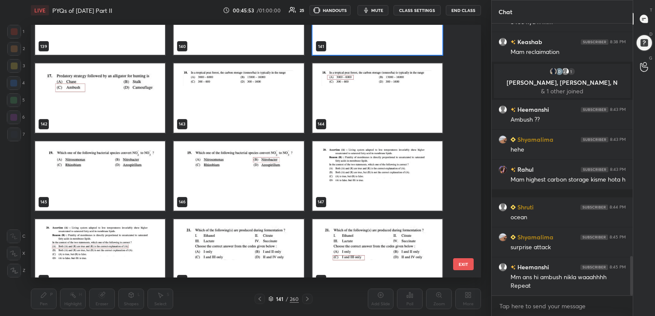
click at [141, 179] on img "grid" at bounding box center [100, 175] width 130 height 69
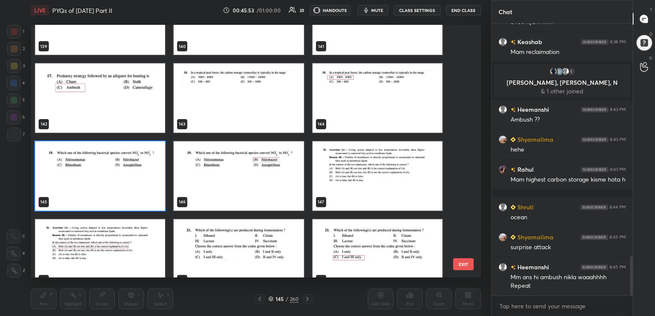
click at [141, 179] on img "grid" at bounding box center [100, 175] width 130 height 69
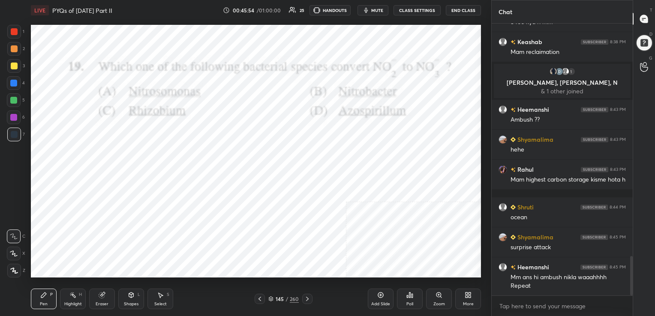
click at [141, 179] on img "grid" at bounding box center [100, 175] width 130 height 69
click at [378, 9] on span "mute" at bounding box center [377, 10] width 12 height 6
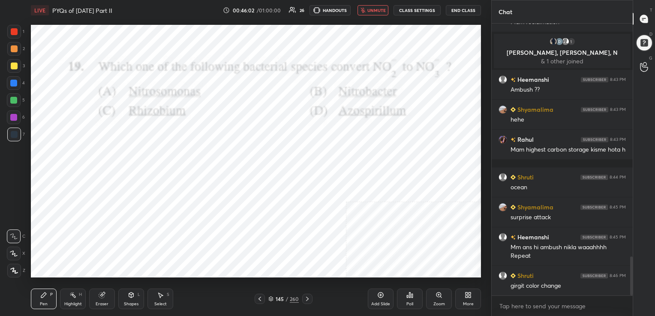
click at [378, 4] on div "LIVE PYQs of [DATE] Part II 00:46:02 / 01:00:00 26 HANDOUTS unmute CLASS SETTIN…" at bounding box center [256, 10] width 450 height 21
click at [270, 297] on icon at bounding box center [270, 299] width 5 height 5
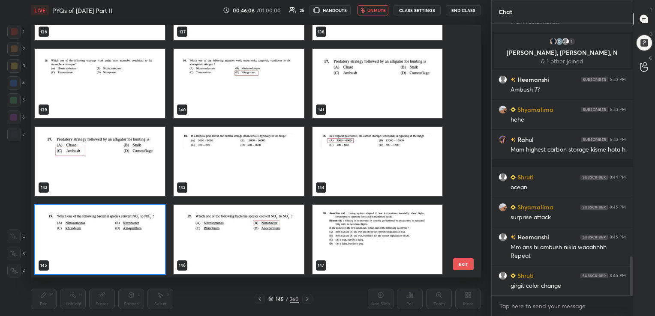
scroll to position [251, 446]
click at [132, 255] on img "grid" at bounding box center [100, 239] width 130 height 69
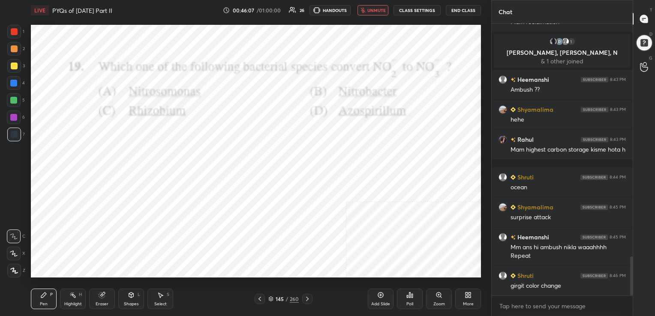
click at [132, 255] on img "grid" at bounding box center [100, 239] width 130 height 69
click at [410, 298] on icon at bounding box center [409, 295] width 7 height 7
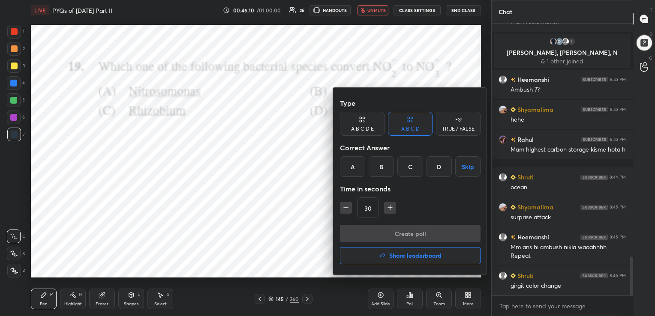
click at [375, 176] on div "B" at bounding box center [381, 166] width 25 height 21
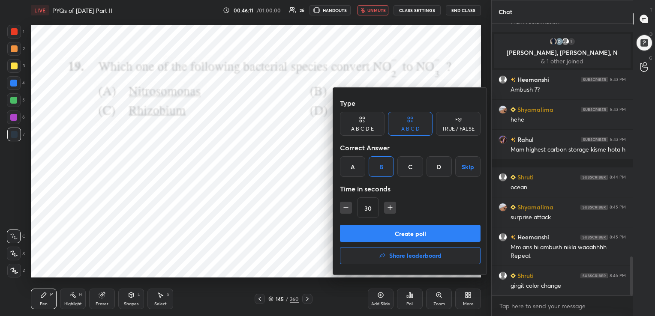
click at [396, 234] on button "Create poll" at bounding box center [410, 233] width 141 height 17
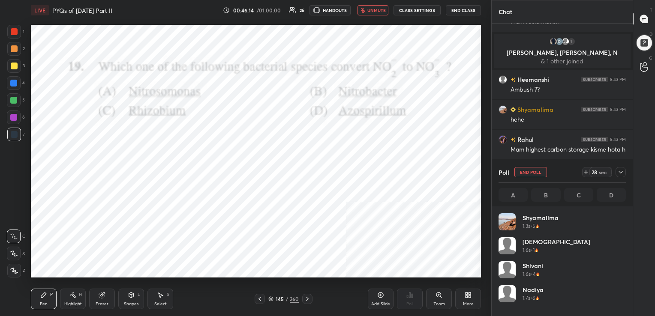
scroll to position [100, 125]
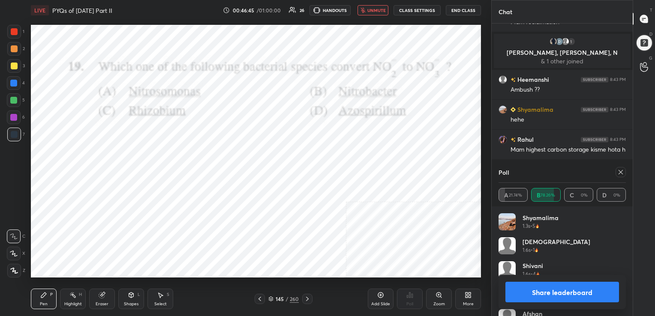
click at [619, 171] on icon at bounding box center [620, 172] width 7 height 7
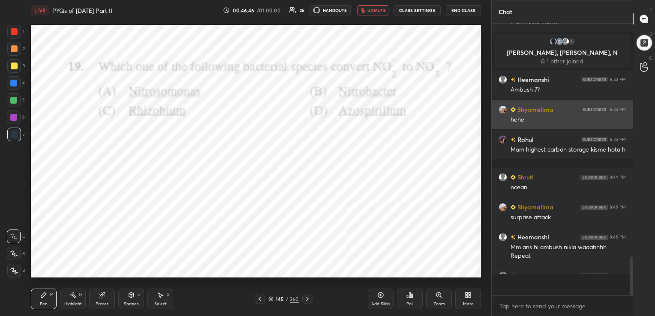
scroll to position [196, 138]
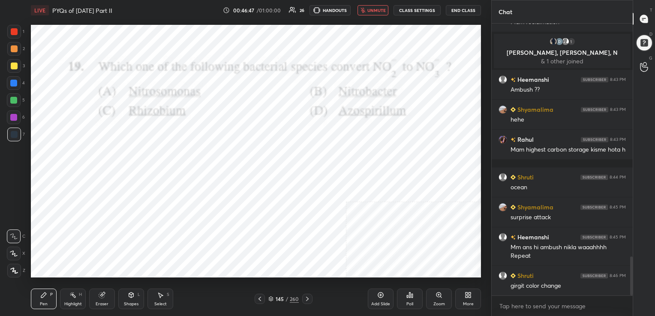
click at [379, 10] on span "unmute" at bounding box center [376, 10] width 18 height 6
click at [273, 294] on div "Pen P Highlight H Eraser Shapes L Select S 146 / 260 Add Slide Poll Zoom More" at bounding box center [256, 299] width 450 height 34
click at [271, 297] on icon at bounding box center [271, 298] width 4 height 2
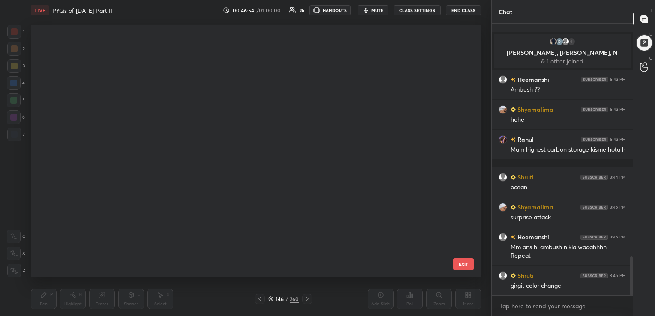
scroll to position [3565, 0]
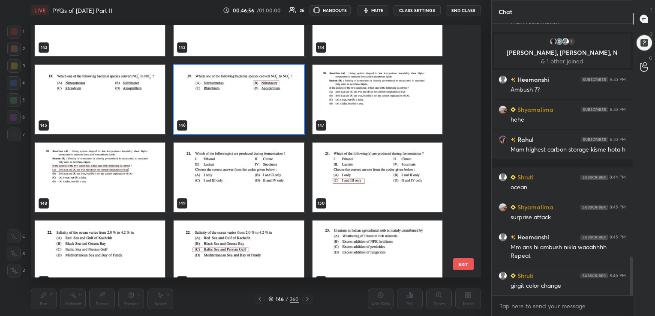
click at [373, 104] on img "grid" at bounding box center [377, 99] width 130 height 69
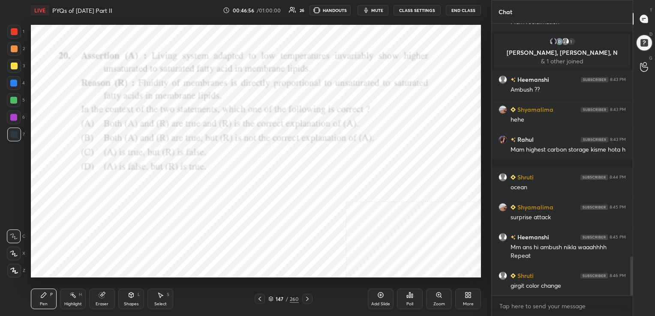
click at [373, 104] on img "grid" at bounding box center [377, 99] width 130 height 69
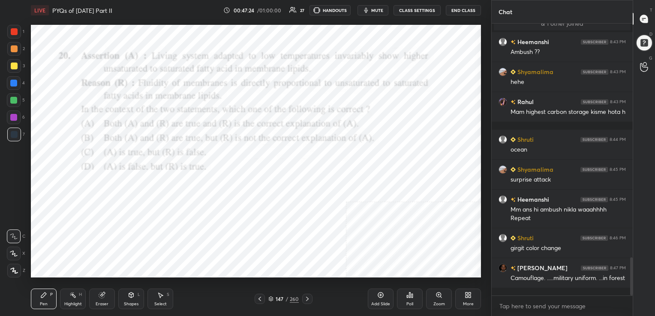
click at [271, 300] on icon at bounding box center [270, 299] width 5 height 5
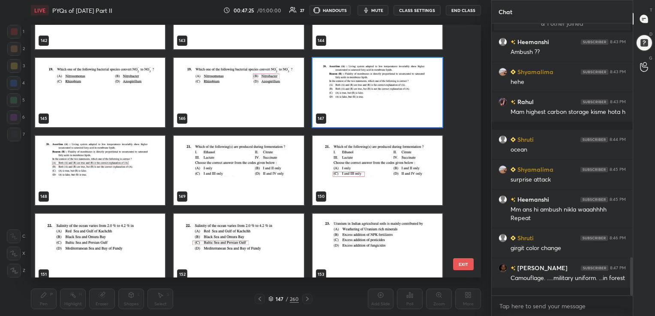
scroll to position [3711, 0]
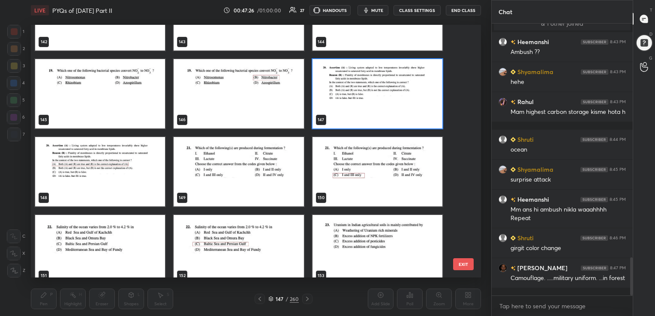
click at [330, 112] on img "grid" at bounding box center [377, 93] width 130 height 69
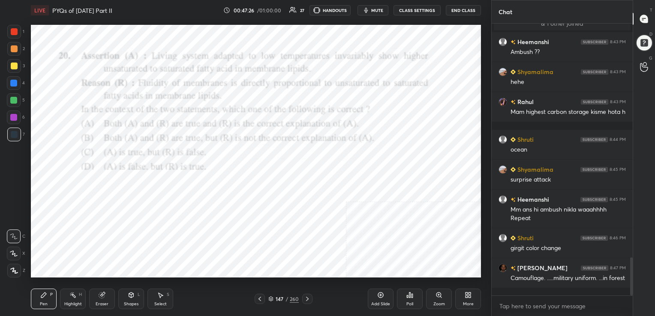
click at [330, 112] on img "grid" at bounding box center [377, 93] width 130 height 69
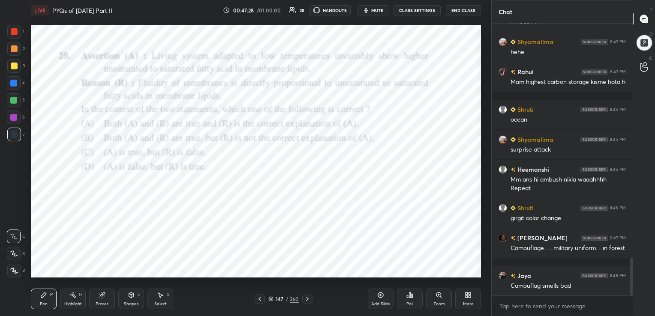
click at [408, 303] on div "Poll" at bounding box center [409, 304] width 7 height 4
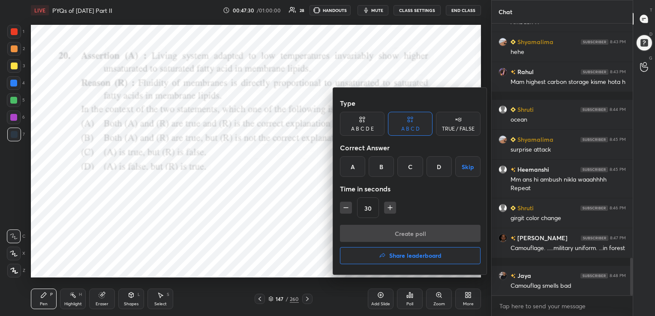
click at [351, 165] on div "A" at bounding box center [352, 166] width 25 height 21
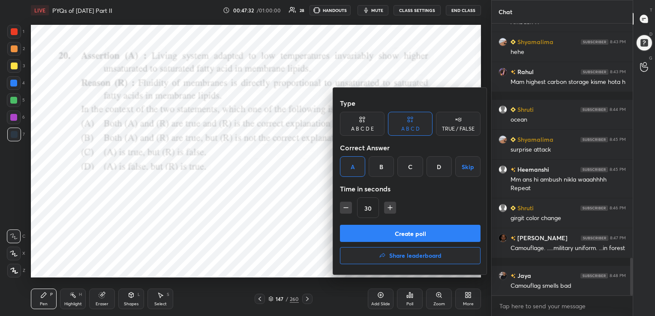
click at [385, 231] on button "Create poll" at bounding box center [410, 233] width 141 height 17
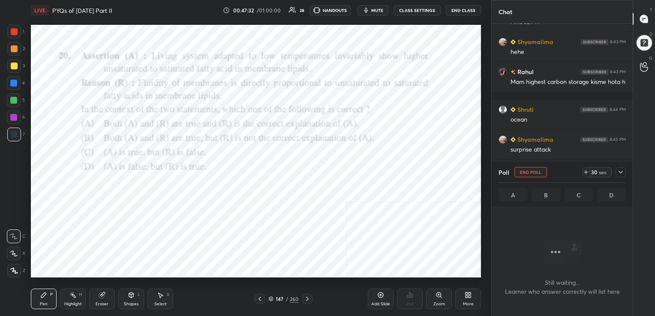
scroll to position [154, 138]
click at [373, 7] on button "mute" at bounding box center [372, 10] width 31 height 10
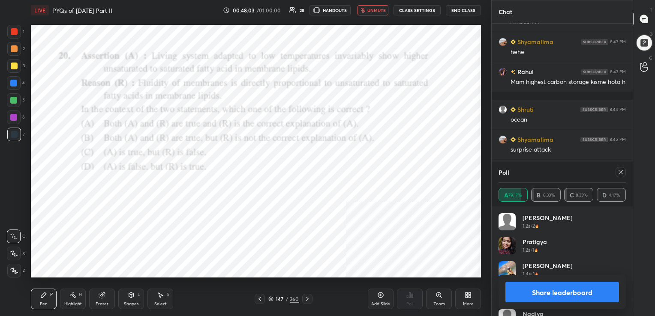
click at [620, 171] on icon at bounding box center [620, 172] width 7 height 7
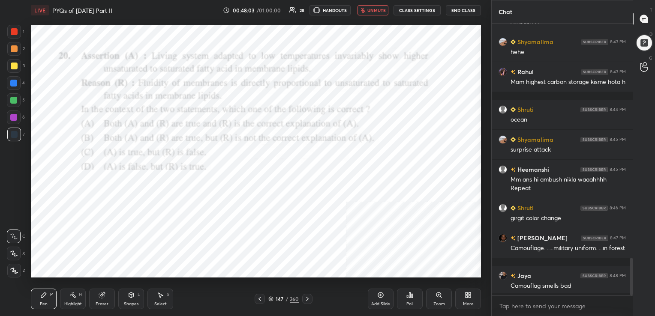
scroll to position [199, 138]
click at [365, 10] on icon "button" at bounding box center [362, 10] width 5 height 5
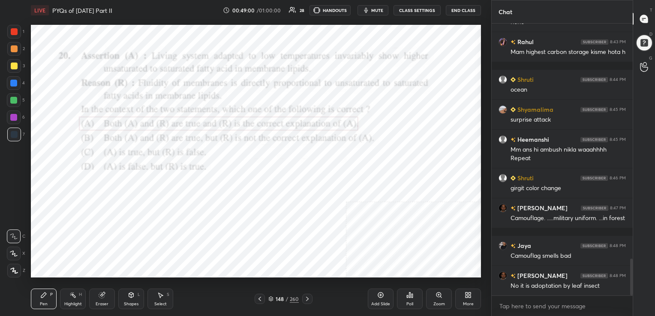
click at [269, 297] on icon at bounding box center [270, 299] width 5 height 5
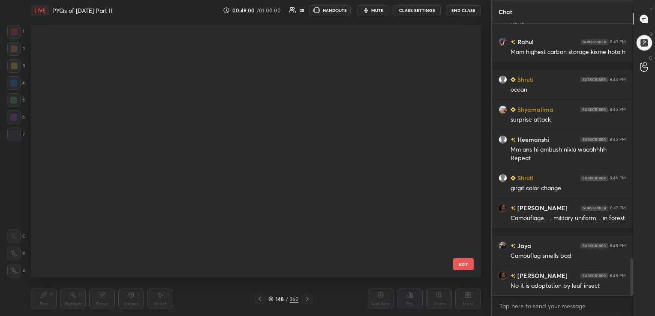
scroll to position [251, 446]
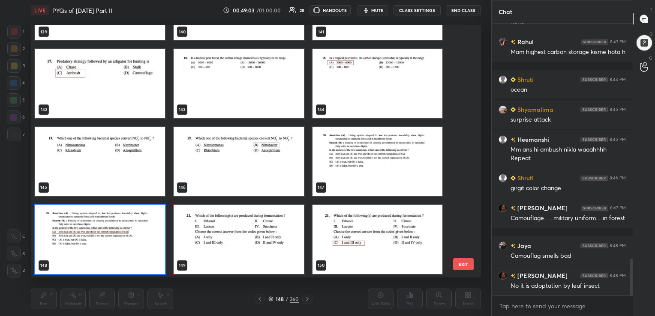
click at [228, 222] on img "grid" at bounding box center [239, 239] width 130 height 69
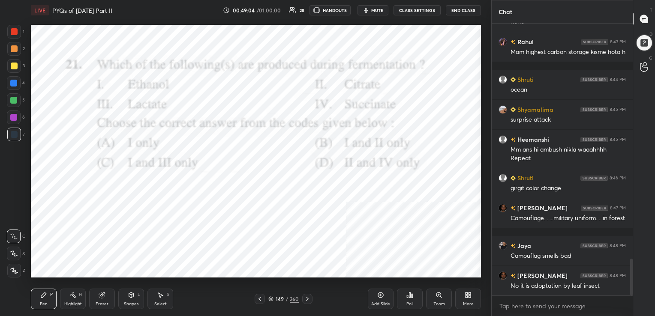
click at [228, 222] on img "grid" at bounding box center [239, 239] width 130 height 69
click at [270, 301] on icon at bounding box center [270, 299] width 5 height 5
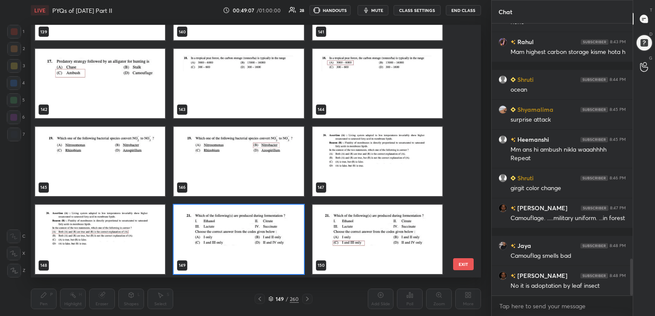
click at [287, 214] on img "grid" at bounding box center [239, 239] width 130 height 69
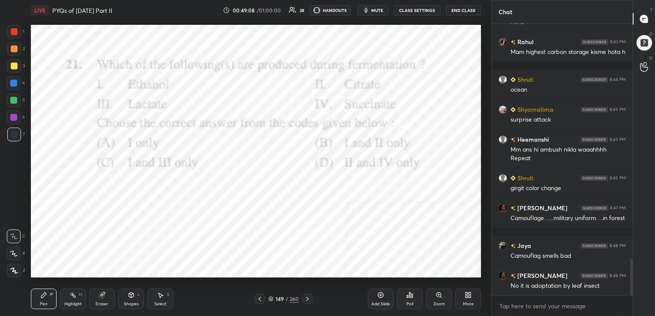
scroll to position [1757, 0]
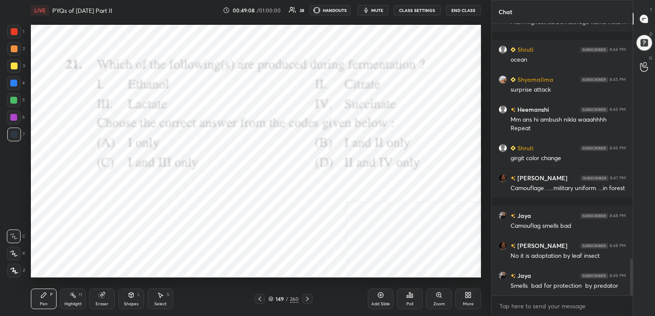
click at [401, 294] on div "Poll" at bounding box center [410, 299] width 26 height 21
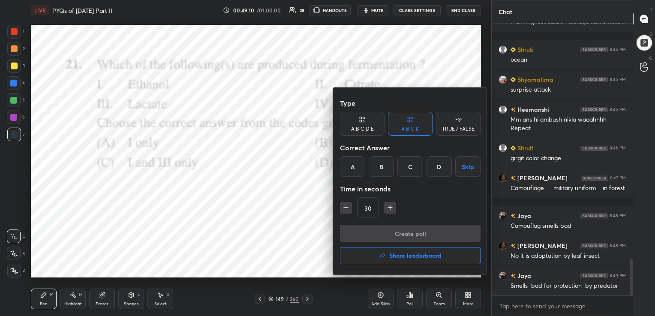
click at [411, 173] on div "C" at bounding box center [409, 166] width 25 height 21
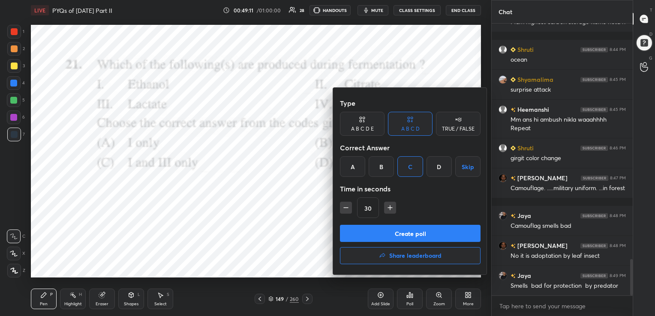
click at [422, 232] on button "Create poll" at bounding box center [410, 233] width 141 height 17
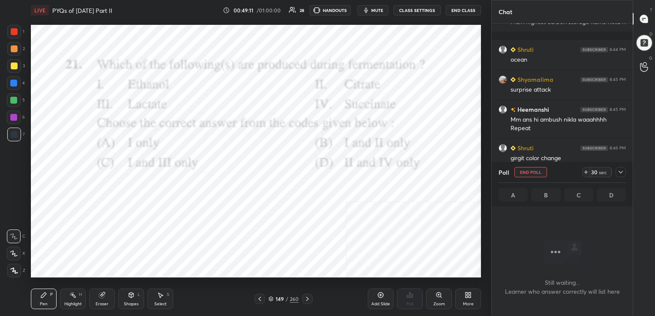
scroll to position [154, 138]
click at [367, 8] on icon "button" at bounding box center [366, 10] width 4 height 5
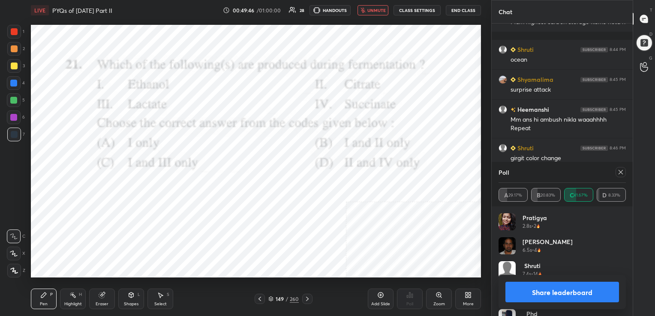
click at [621, 174] on icon at bounding box center [620, 172] width 7 height 7
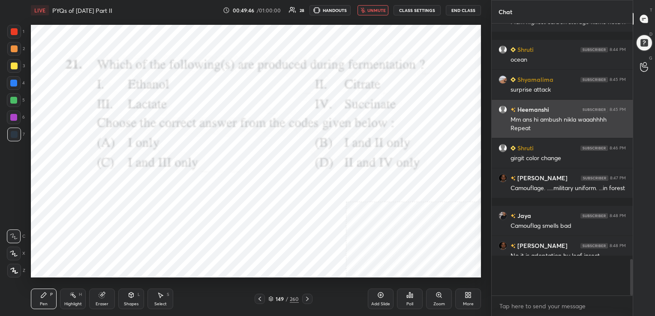
scroll to position [259, 138]
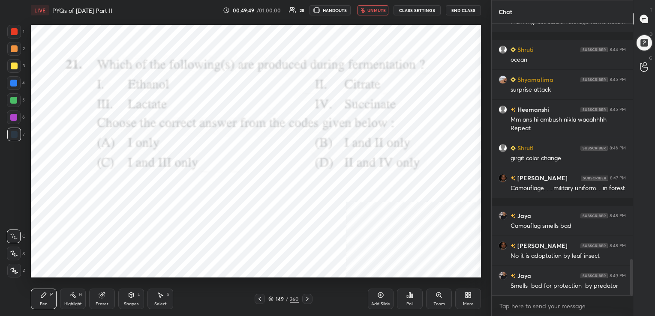
click at [379, 14] on button "unmute" at bounding box center [372, 10] width 31 height 10
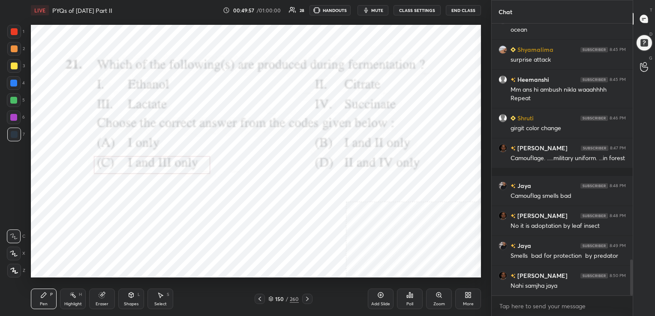
click at [270, 295] on div "150 / 260" at bounding box center [284, 299] width 58 height 10
click at [267, 308] on div "Pen P Highlight H Eraser Shapes L Select S 150 / 260 Add Slide Poll Zoom More" at bounding box center [256, 299] width 450 height 34
click at [273, 297] on icon at bounding box center [270, 299] width 5 height 5
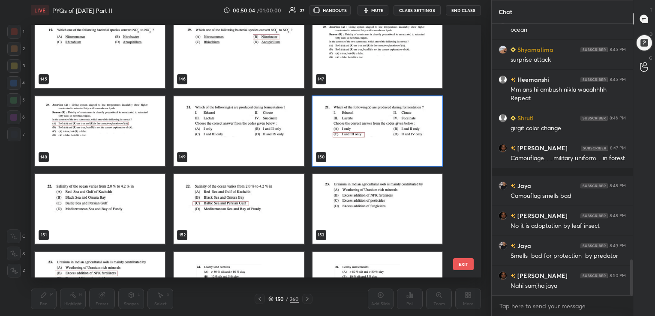
click at [118, 209] on img "grid" at bounding box center [100, 208] width 130 height 69
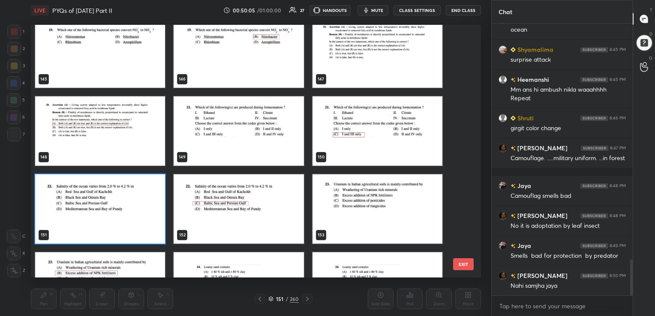
click at [118, 209] on img "grid" at bounding box center [100, 208] width 130 height 69
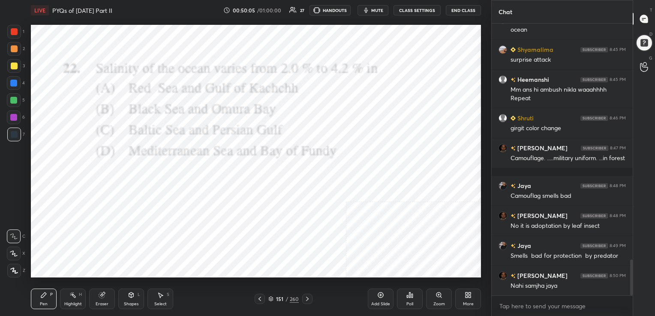
click at [118, 209] on img "grid" at bounding box center [100, 208] width 130 height 69
click at [386, 3] on div "LIVE PYQs of [DATE] Part II 00:50:07 / 01:00:00 27 HANDOUTS mute CLASS SETTINGS…" at bounding box center [256, 10] width 450 height 21
click at [383, 9] on span "mute" at bounding box center [377, 10] width 12 height 6
click at [273, 297] on icon at bounding box center [270, 299] width 5 height 5
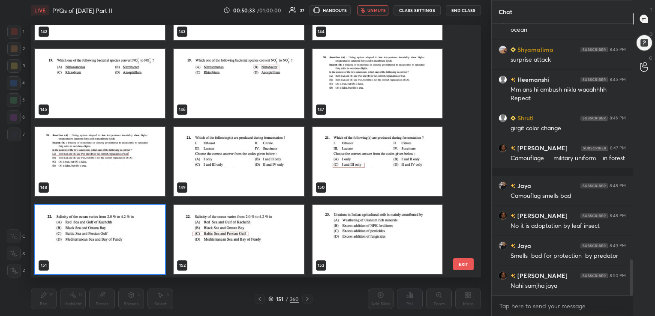
click at [132, 250] on img "grid" at bounding box center [100, 238] width 130 height 69
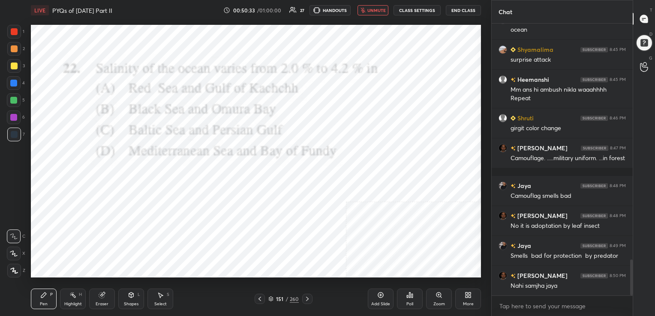
click at [132, 250] on img "grid" at bounding box center [100, 238] width 130 height 69
click at [268, 297] on icon at bounding box center [270, 299] width 5 height 5
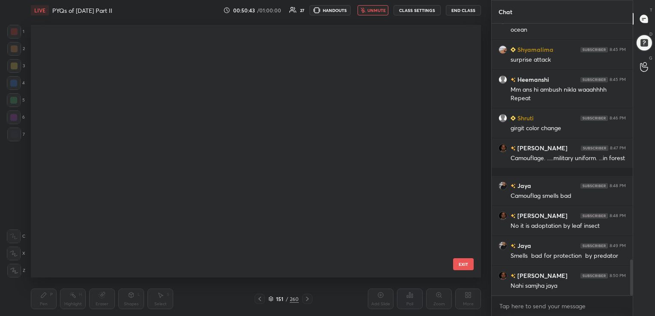
scroll to position [251, 446]
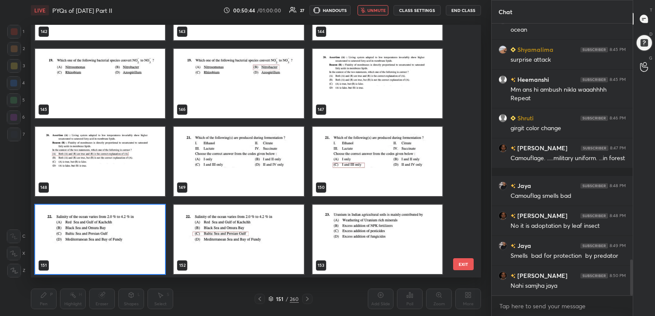
click at [126, 245] on img "grid" at bounding box center [100, 238] width 130 height 69
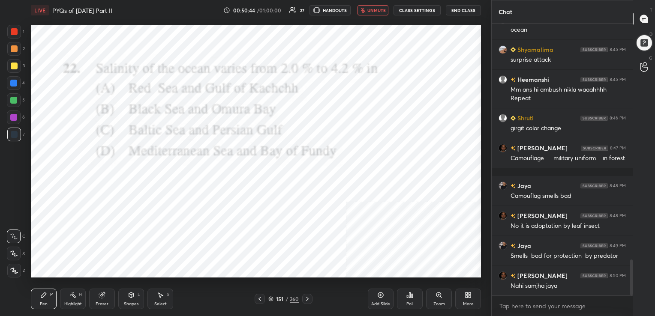
drag, startPoint x: 126, startPoint y: 245, endPoint x: 444, endPoint y: 265, distance: 318.6
drag, startPoint x: 413, startPoint y: 299, endPoint x: 402, endPoint y: 292, distance: 12.7
click at [402, 292] on div "Poll" at bounding box center [410, 299] width 26 height 21
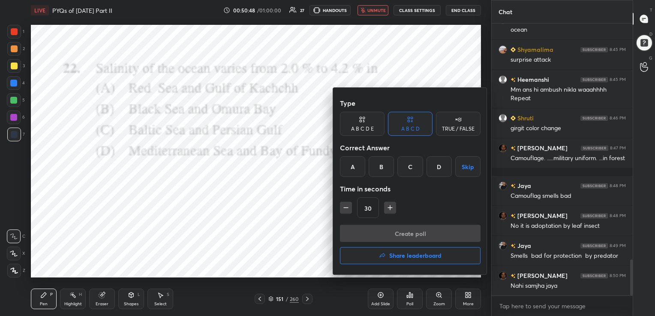
click at [411, 167] on div "C" at bounding box center [409, 166] width 25 height 21
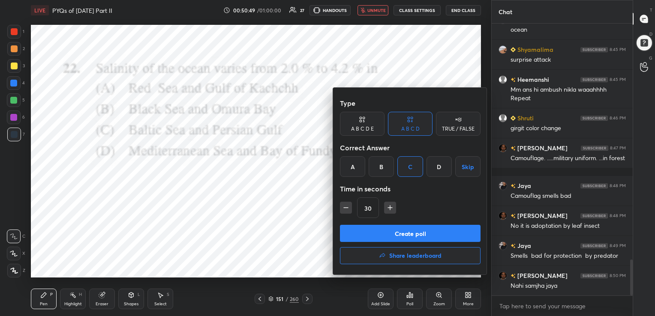
click at [415, 232] on button "Create poll" at bounding box center [410, 233] width 141 height 17
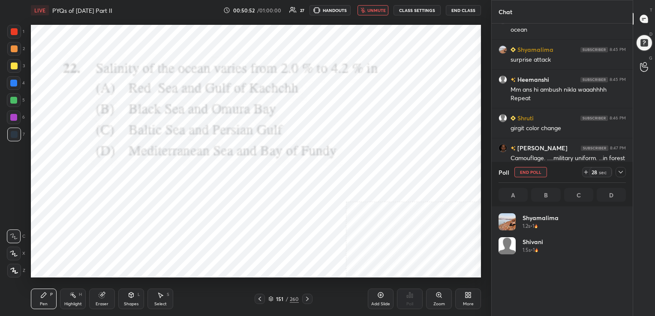
scroll to position [100, 125]
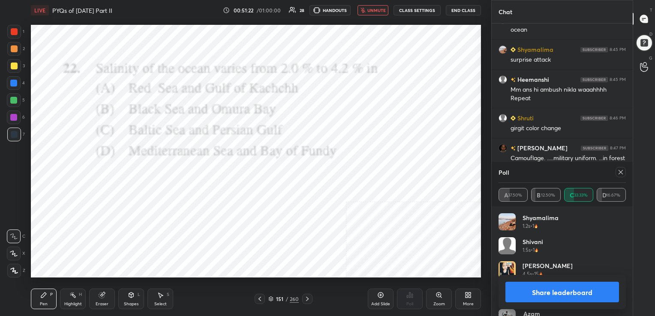
click at [620, 174] on icon at bounding box center [620, 172] width 7 height 7
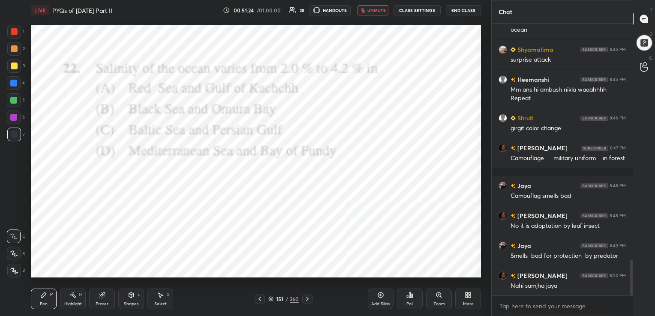
scroll to position [1825, 0]
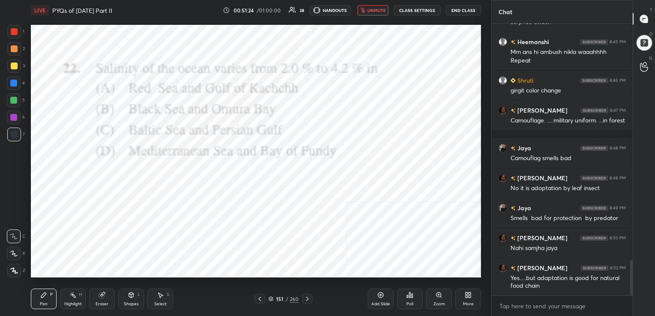
click at [377, 9] on span "unmute" at bounding box center [376, 10] width 18 height 6
click at [272, 297] on icon at bounding box center [270, 299] width 5 height 5
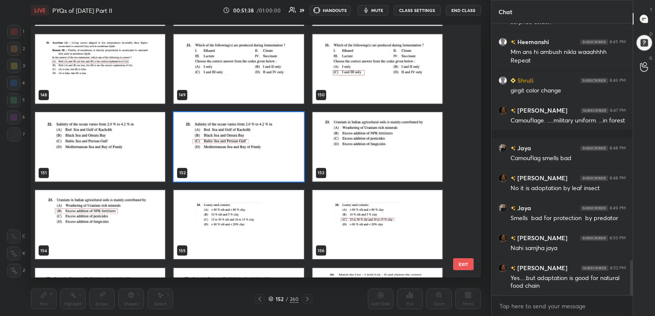
scroll to position [3829, 0]
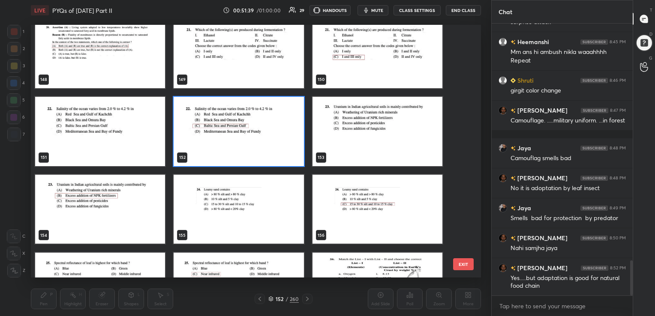
click at [349, 138] on img "grid" at bounding box center [377, 130] width 130 height 69
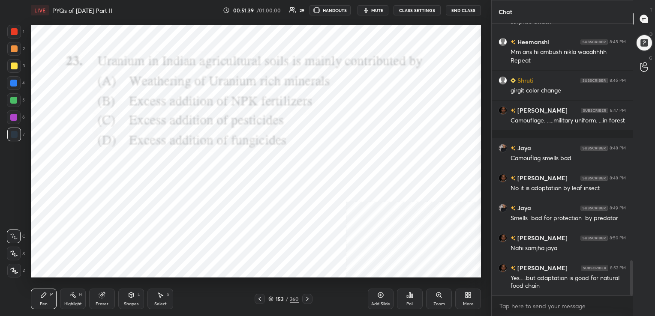
click at [349, 138] on img "grid" at bounding box center [377, 130] width 130 height 69
click at [271, 300] on icon at bounding box center [270, 299] width 5 height 5
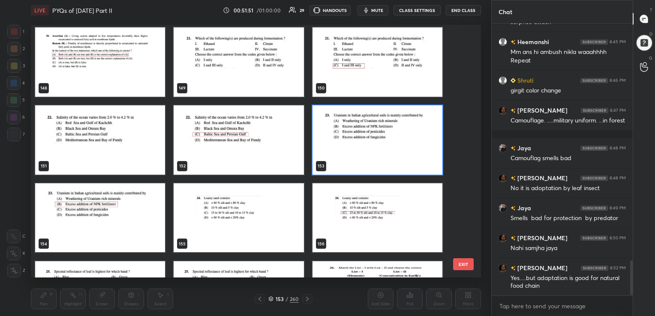
scroll to position [1862, 0]
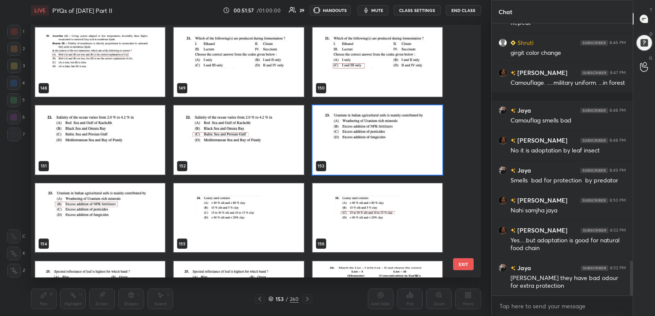
click at [358, 132] on img "grid" at bounding box center [377, 139] width 130 height 69
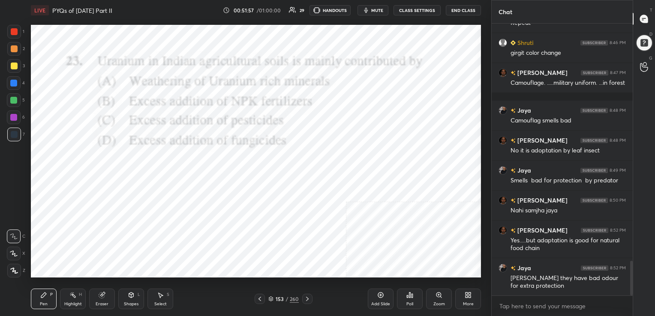
click at [358, 132] on img "grid" at bounding box center [377, 139] width 130 height 69
click at [416, 301] on div "Poll" at bounding box center [410, 299] width 26 height 21
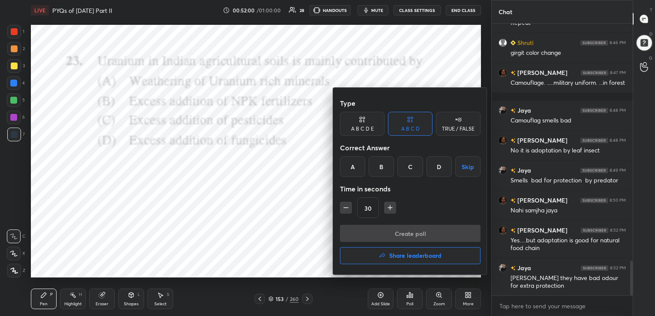
drag, startPoint x: 384, startPoint y: 169, endPoint x: 410, endPoint y: 239, distance: 74.7
click at [410, 239] on div "Type A B C D E A B C D TRUE / FALSE Correct Answer A B C D Skip Time in seconds…" at bounding box center [410, 181] width 154 height 187
click at [410, 239] on div "Create poll Share leaderboard" at bounding box center [410, 246] width 141 height 43
click at [380, 165] on div "B" at bounding box center [381, 166] width 25 height 21
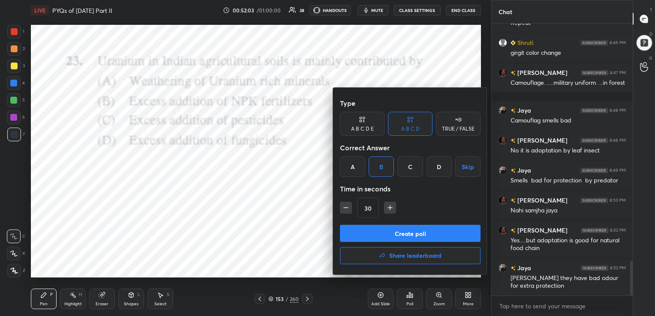
click at [402, 225] on button "Create poll" at bounding box center [410, 233] width 141 height 17
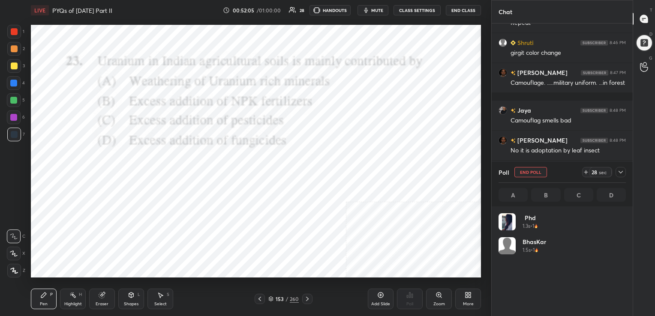
scroll to position [3, 3]
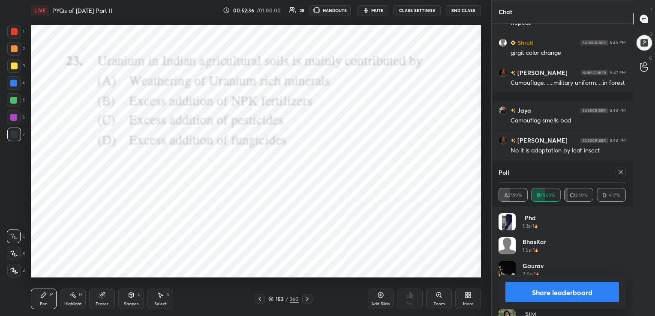
click at [621, 170] on icon at bounding box center [620, 172] width 7 height 7
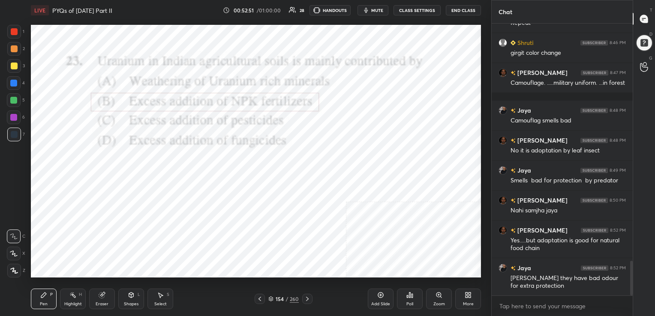
click at [271, 299] on icon at bounding box center [271, 298] width 4 height 2
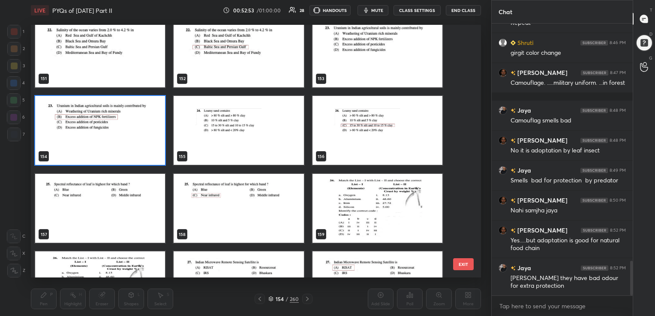
scroll to position [3908, 0]
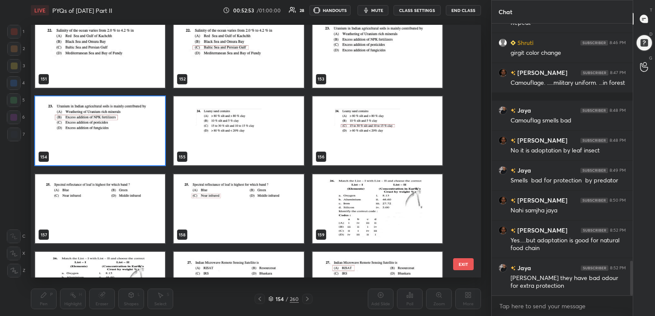
click at [271, 119] on img "grid" at bounding box center [239, 130] width 130 height 69
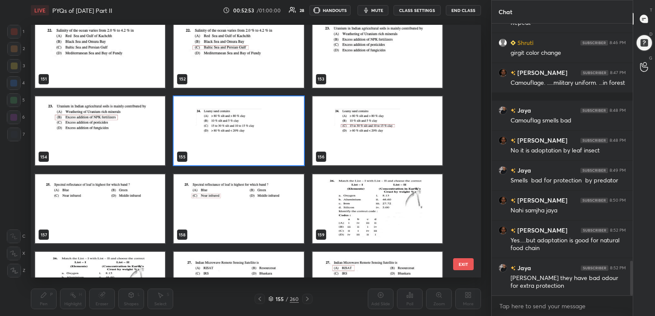
click at [271, 119] on img "grid" at bounding box center [239, 130] width 130 height 69
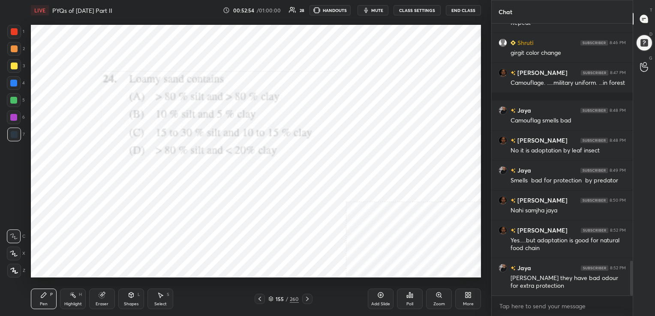
click at [271, 119] on img "grid" at bounding box center [239, 130] width 130 height 69
click at [409, 301] on div "Poll" at bounding box center [410, 299] width 26 height 21
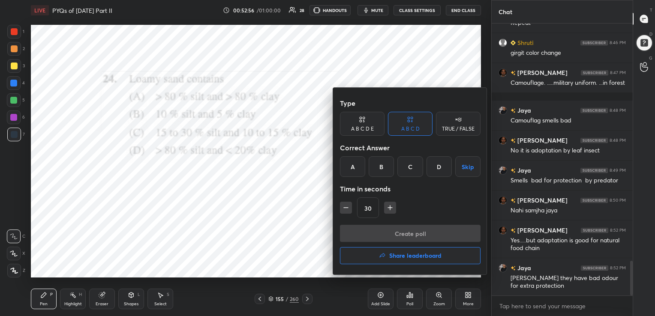
click at [414, 164] on div "C" at bounding box center [409, 166] width 25 height 21
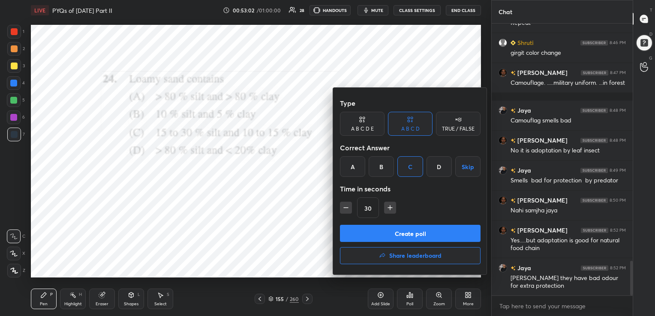
click at [411, 228] on button "Create poll" at bounding box center [410, 233] width 141 height 17
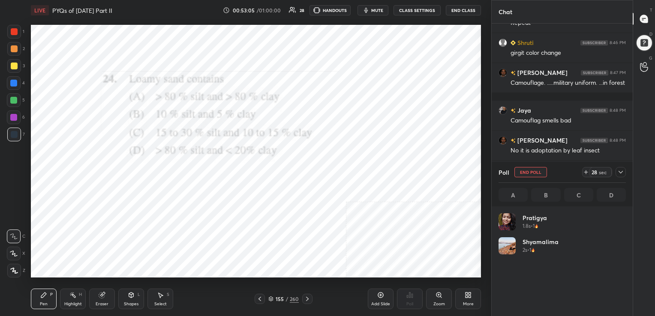
scroll to position [100, 125]
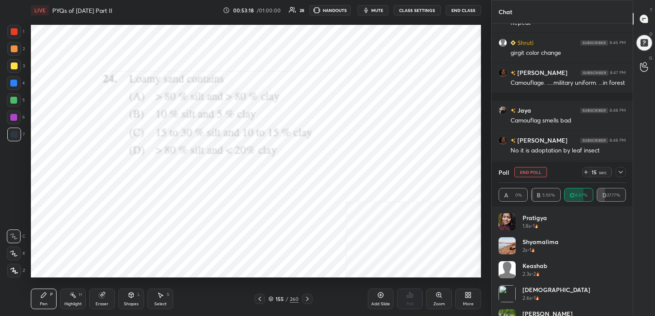
click at [381, 12] on span "mute" at bounding box center [377, 10] width 12 height 6
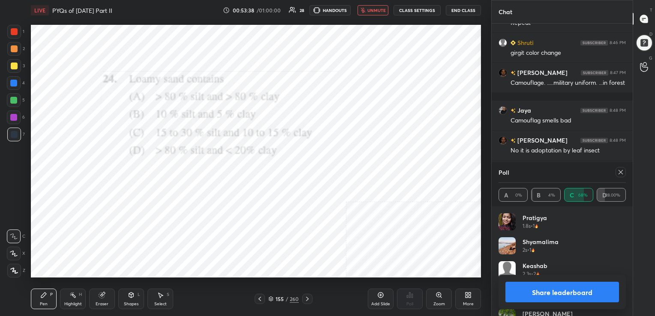
click at [614, 175] on div at bounding box center [619, 172] width 14 height 10
click at [619, 174] on icon at bounding box center [620, 172] width 4 height 4
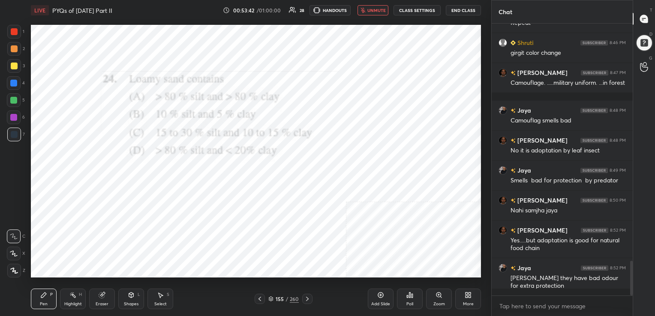
scroll to position [3, 3]
click at [373, 6] on button "unmute" at bounding box center [372, 10] width 31 height 10
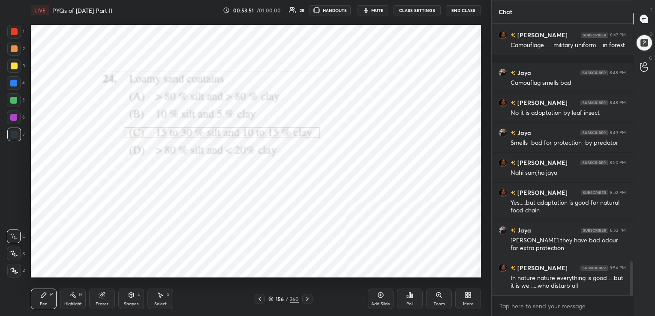
click at [271, 301] on icon at bounding box center [270, 299] width 5 height 5
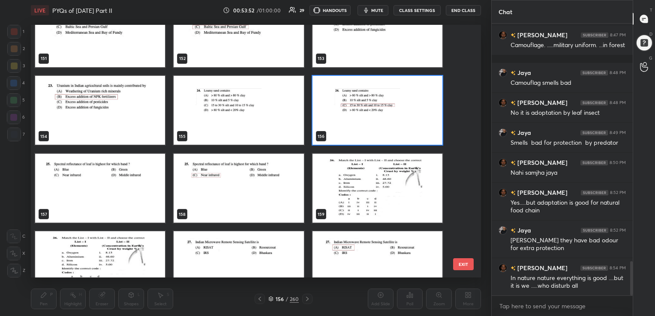
scroll to position [3928, 0]
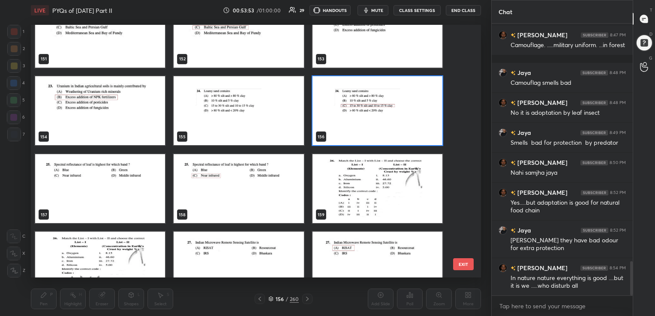
click at [126, 201] on img "grid" at bounding box center [100, 188] width 130 height 69
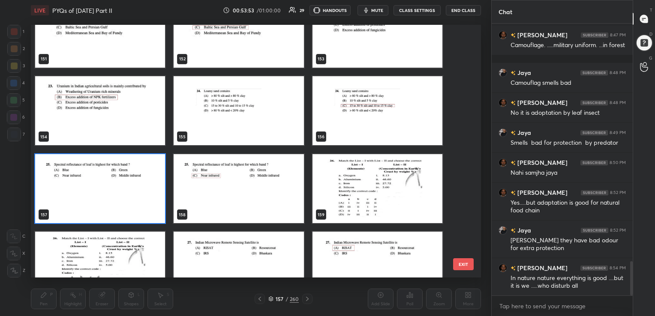
click at [126, 201] on img "grid" at bounding box center [100, 188] width 130 height 69
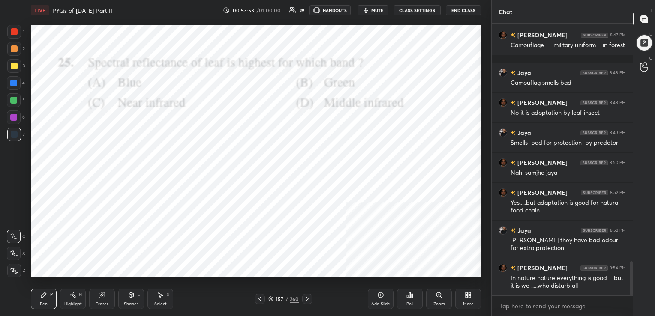
click at [126, 201] on img "grid" at bounding box center [100, 188] width 130 height 69
click at [373, 12] on span "mute" at bounding box center [377, 10] width 12 height 6
click at [272, 299] on icon at bounding box center [271, 299] width 4 height 1
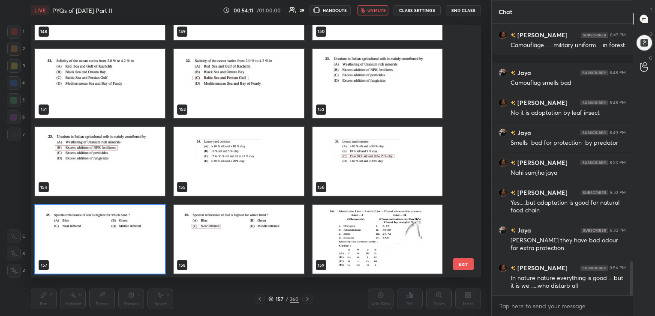
scroll to position [251, 446]
click at [109, 232] on img "grid" at bounding box center [100, 238] width 130 height 69
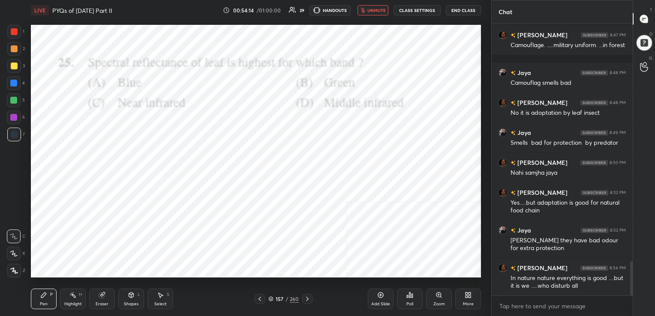
click at [109, 232] on img "grid" at bounding box center [100, 238] width 130 height 69
click at [406, 300] on div "Poll" at bounding box center [410, 299] width 26 height 21
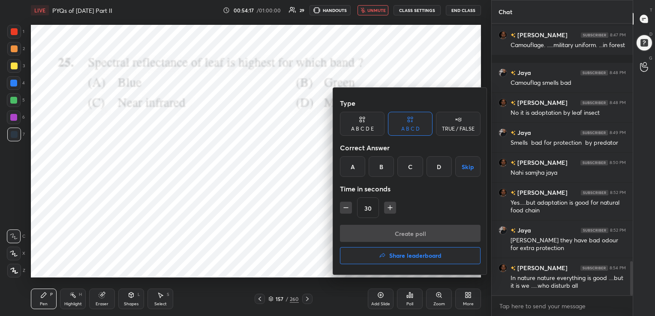
click at [402, 167] on div "C" at bounding box center [409, 166] width 25 height 21
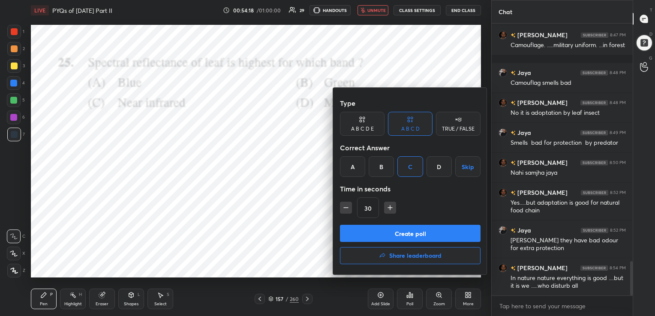
click at [405, 234] on button "Create poll" at bounding box center [410, 233] width 141 height 17
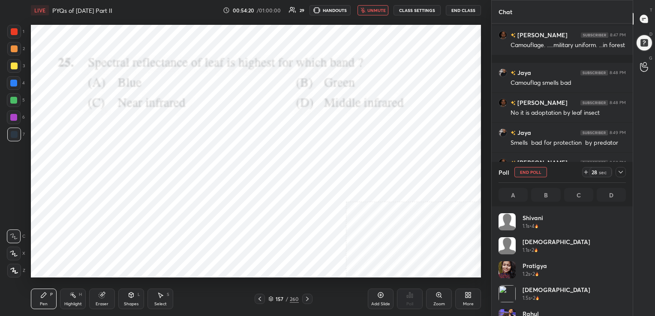
scroll to position [3, 3]
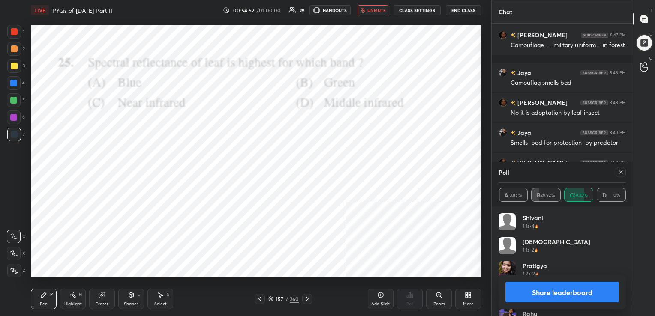
click at [621, 172] on icon at bounding box center [620, 172] width 7 height 7
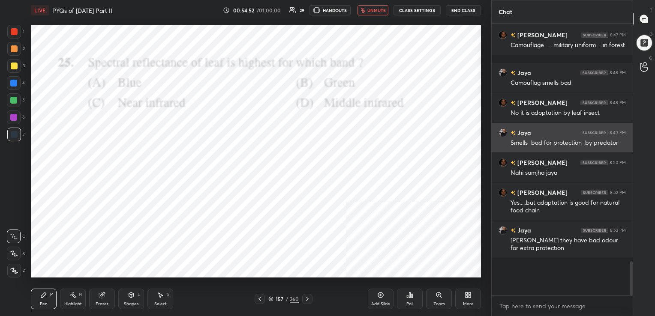
scroll to position [199, 138]
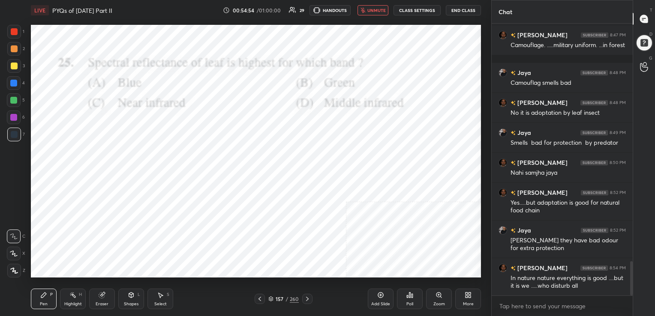
click at [374, 9] on span "unmute" at bounding box center [376, 10] width 18 height 6
click at [272, 300] on icon at bounding box center [270, 299] width 5 height 5
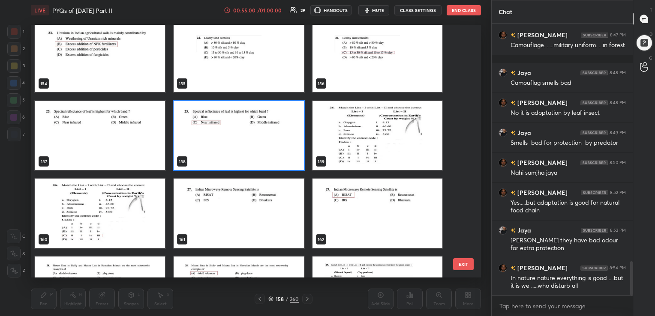
scroll to position [3980, 0]
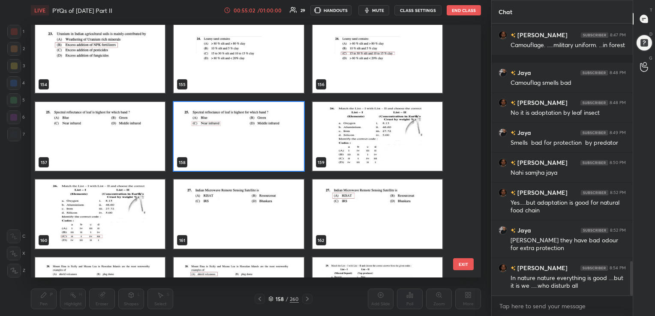
click at [374, 127] on img "grid" at bounding box center [377, 136] width 130 height 69
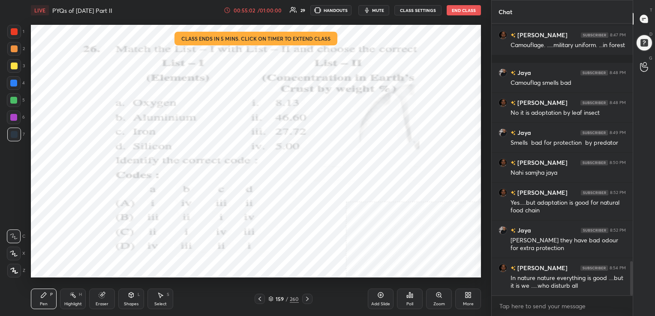
click at [374, 127] on img "grid" at bounding box center [377, 136] width 130 height 69
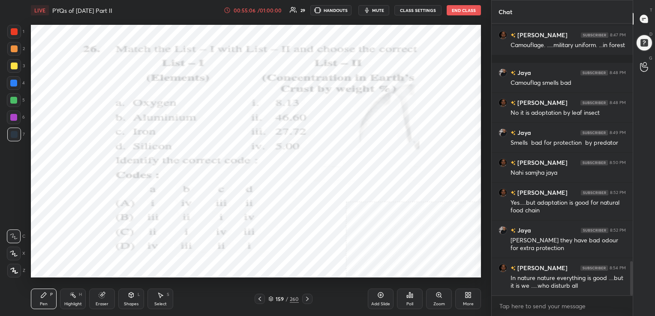
click at [373, 7] on button "mute" at bounding box center [373, 10] width 31 height 10
click at [269, 296] on div "159 / 260" at bounding box center [283, 299] width 30 height 8
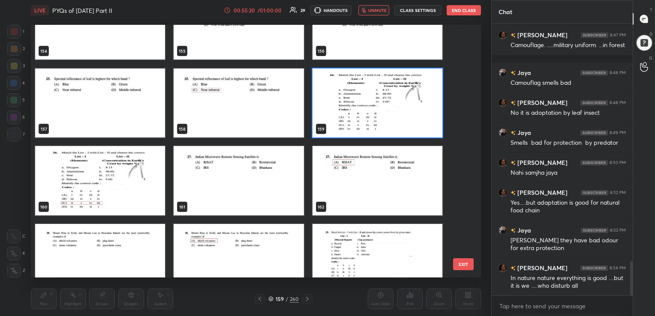
scroll to position [4014, 0]
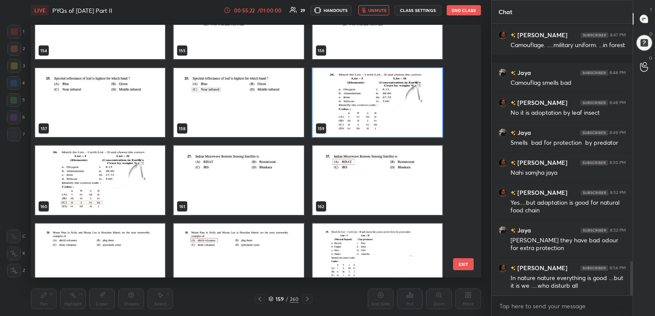
click at [366, 107] on img "grid" at bounding box center [377, 102] width 130 height 69
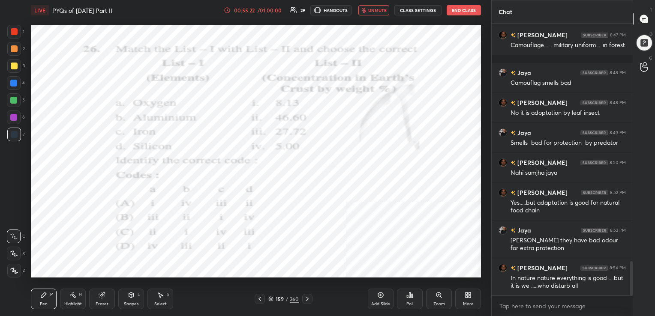
click at [366, 107] on img "grid" at bounding box center [377, 102] width 130 height 69
click at [404, 294] on div "Poll" at bounding box center [410, 299] width 26 height 21
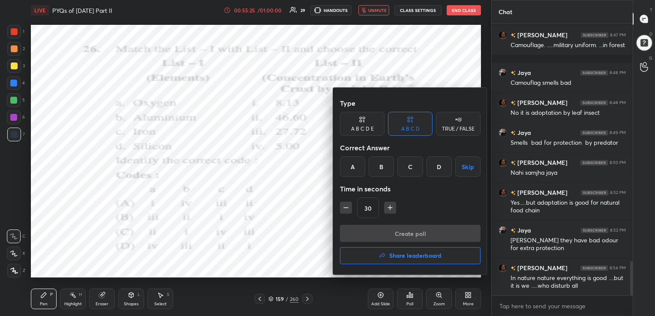
click at [407, 167] on div "C" at bounding box center [409, 166] width 25 height 21
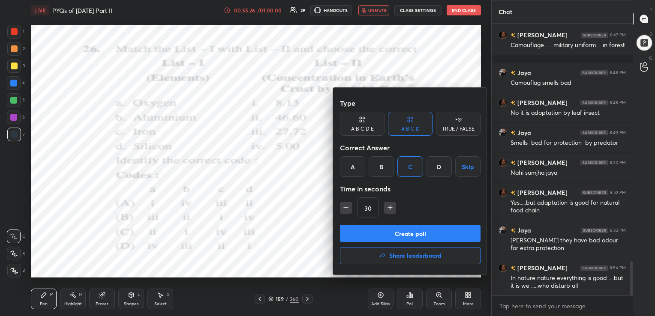
click at [419, 234] on button "Create poll" at bounding box center [410, 233] width 141 height 17
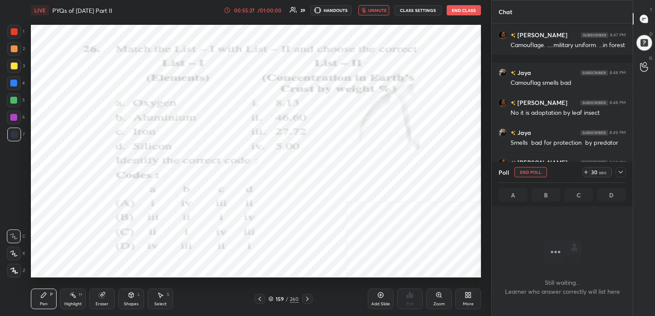
scroll to position [154, 138]
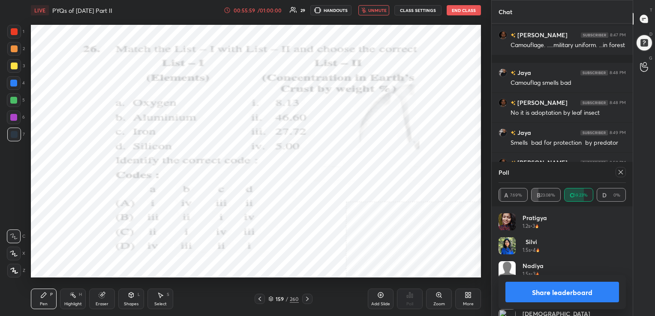
click at [620, 173] on icon at bounding box center [620, 172] width 7 height 7
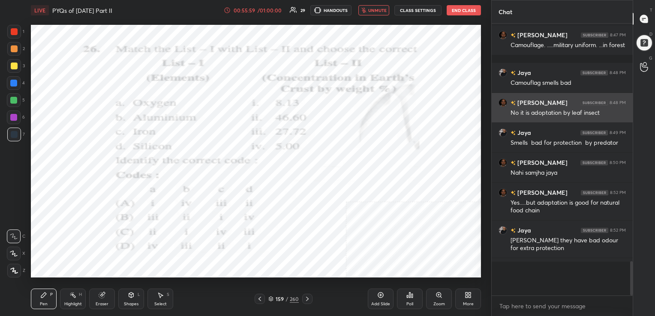
scroll to position [196, 138]
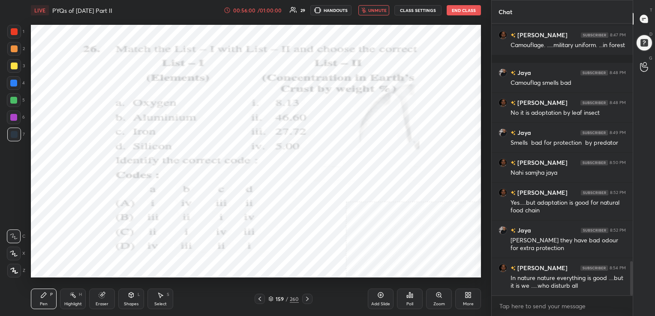
click at [380, 8] on span "unmute" at bounding box center [377, 10] width 18 height 6
click at [98, 291] on div "Eraser" at bounding box center [102, 299] width 26 height 21
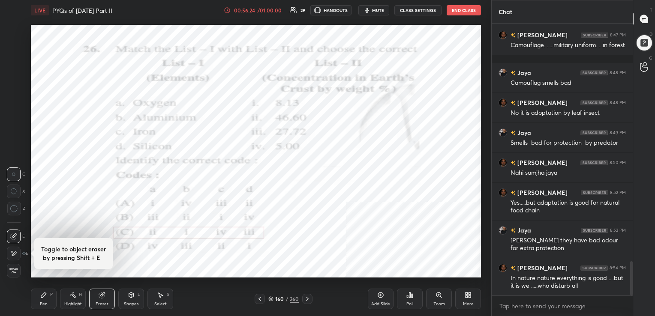
click at [15, 285] on div "1 2 3 4 5 6 7 C X Z C X Z E Toggle to object eraser by pressing Shift + E E Era…" at bounding box center [242, 158] width 484 height 316
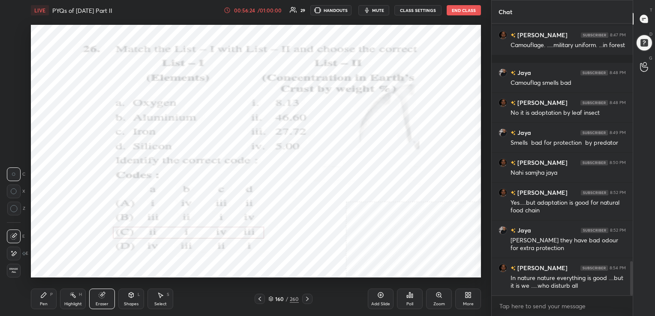
click at [44, 286] on div "Pen P Highlight H Eraser Shapes L Select S 160 / 260 Add Slide Poll Zoom More" at bounding box center [256, 299] width 450 height 34
click at [40, 294] on icon at bounding box center [43, 295] width 7 height 7
click at [268, 299] on icon at bounding box center [270, 299] width 5 height 5
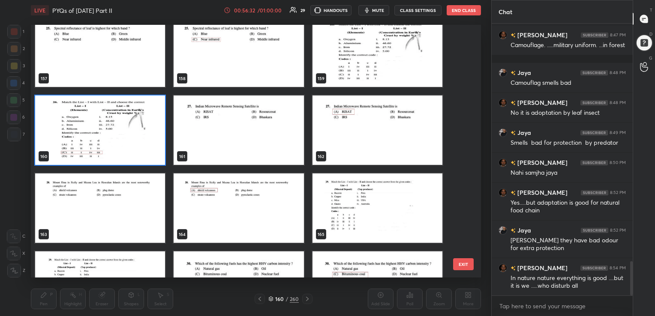
scroll to position [4064, 0]
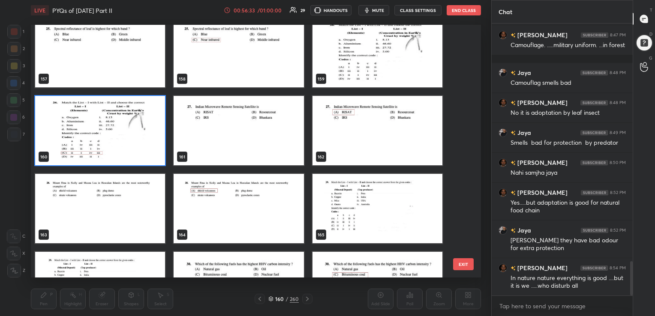
click at [263, 114] on img "grid" at bounding box center [239, 130] width 130 height 69
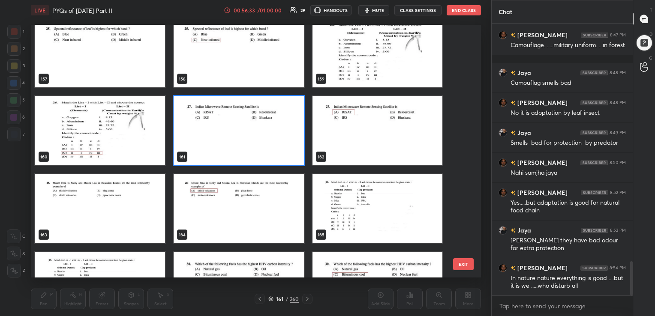
click at [263, 114] on img "grid" at bounding box center [239, 130] width 130 height 69
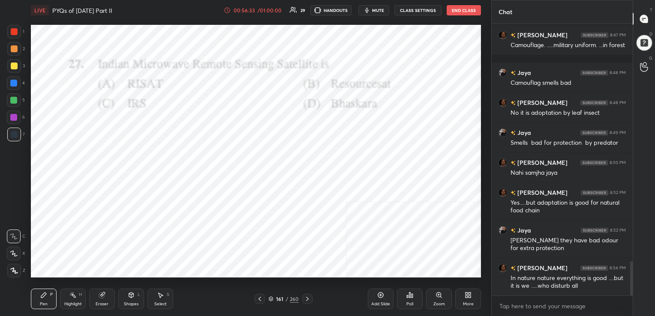
click at [263, 114] on img "grid" at bounding box center [239, 130] width 130 height 69
click at [370, 11] on icon "button" at bounding box center [366, 10] width 7 height 7
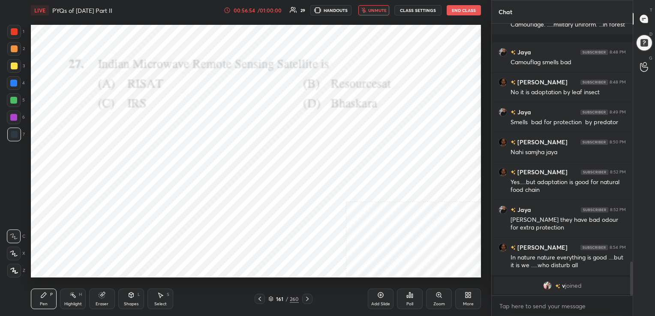
click at [270, 294] on div "161 / 260" at bounding box center [284, 299] width 58 height 10
click at [269, 299] on icon at bounding box center [271, 299] width 4 height 1
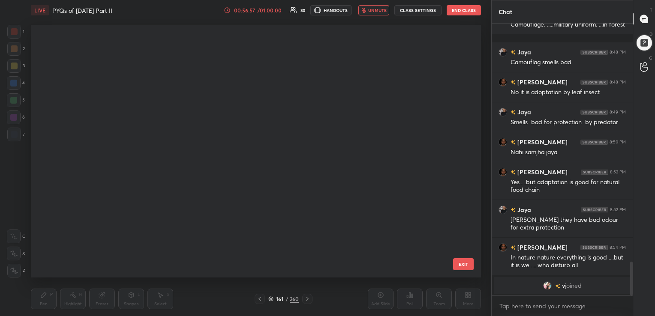
scroll to position [251, 446]
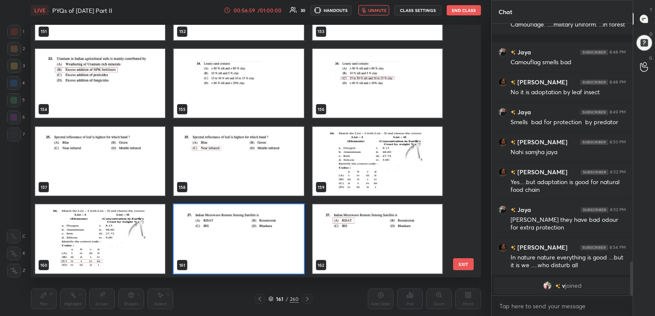
click at [287, 226] on img "grid" at bounding box center [239, 238] width 130 height 69
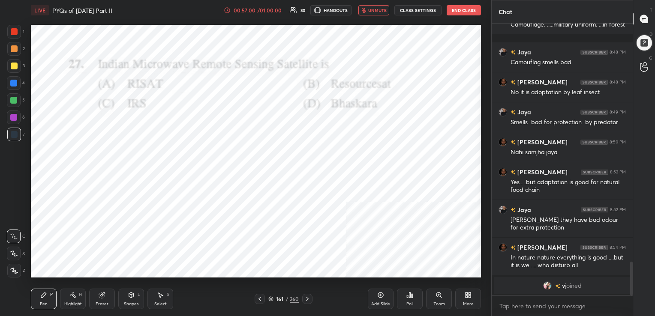
click at [287, 226] on img "grid" at bounding box center [239, 238] width 130 height 69
click at [410, 303] on div "Poll" at bounding box center [409, 304] width 7 height 4
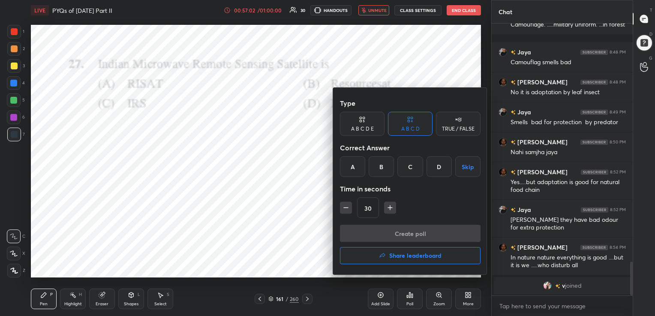
click at [350, 164] on div "A" at bounding box center [352, 166] width 25 height 21
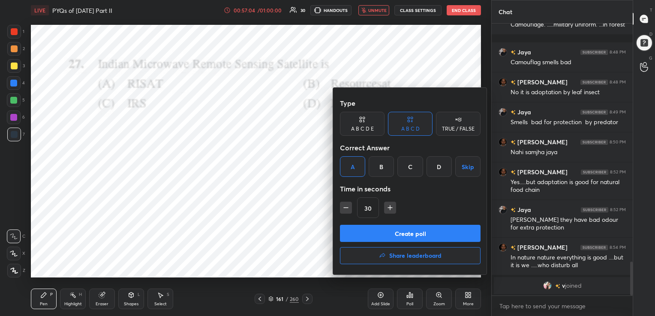
click at [409, 229] on button "Create poll" at bounding box center [410, 233] width 141 height 17
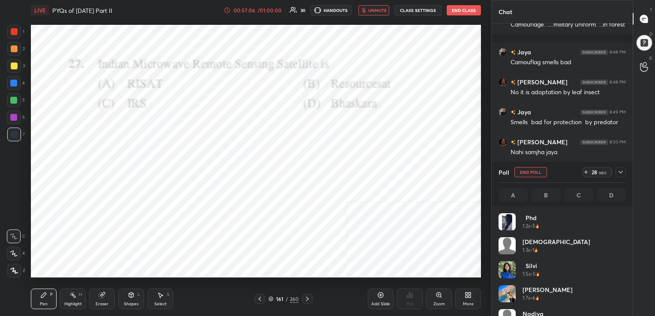
scroll to position [100, 125]
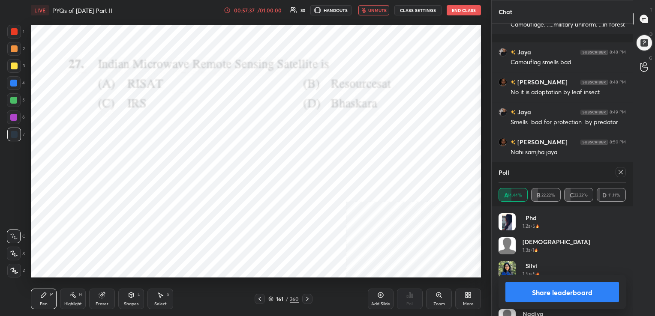
click at [619, 171] on icon at bounding box center [620, 172] width 4 height 4
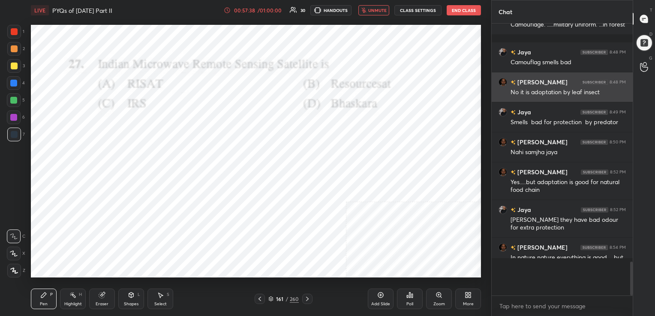
scroll to position [196, 138]
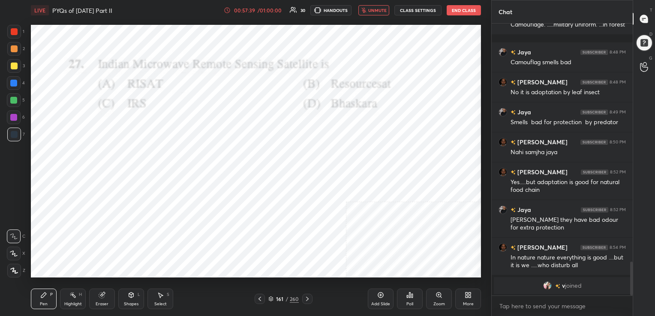
click at [381, 12] on span "unmute" at bounding box center [377, 10] width 18 height 6
click at [270, 297] on icon at bounding box center [271, 298] width 4 height 2
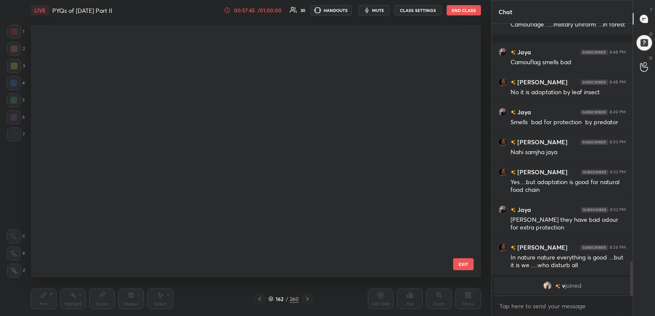
scroll to position [3, 4]
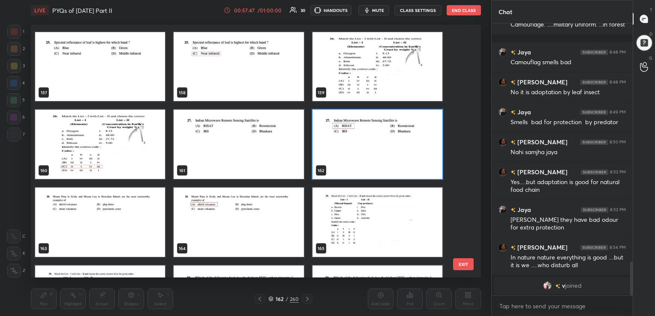
click at [142, 213] on img "grid" at bounding box center [100, 222] width 130 height 69
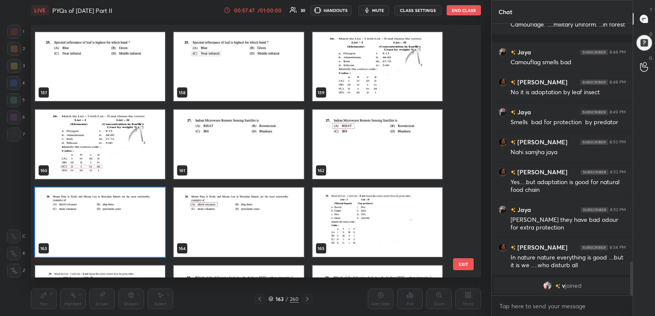
click at [142, 213] on img "grid" at bounding box center [100, 222] width 130 height 69
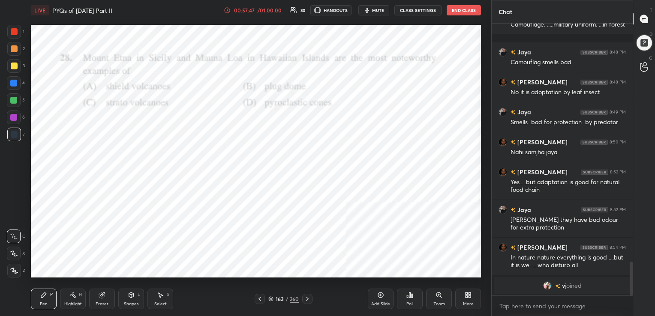
click at [142, 213] on img "grid" at bounding box center [100, 222] width 130 height 69
click at [376, 9] on span "mute" at bounding box center [378, 10] width 12 height 6
click at [271, 297] on icon at bounding box center [270, 299] width 5 height 5
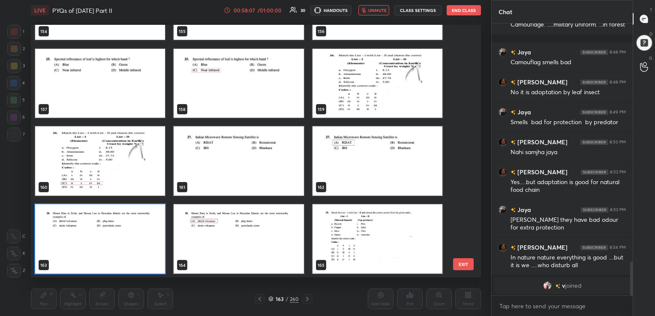
scroll to position [251, 446]
click at [156, 242] on img "grid" at bounding box center [100, 238] width 130 height 69
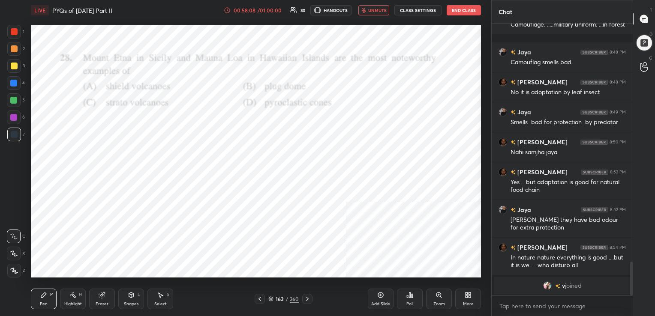
click at [156, 242] on img "grid" at bounding box center [100, 238] width 130 height 69
click at [402, 298] on div "Poll" at bounding box center [410, 299] width 26 height 21
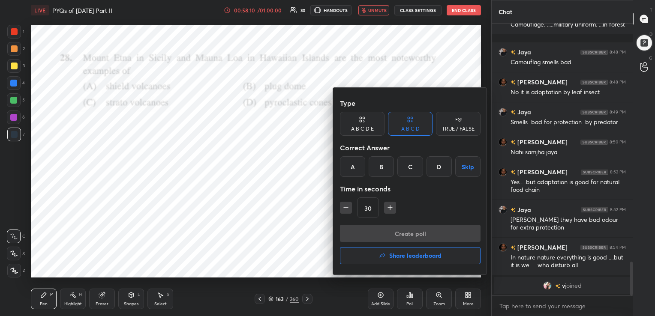
click at [349, 173] on div "A" at bounding box center [352, 166] width 25 height 21
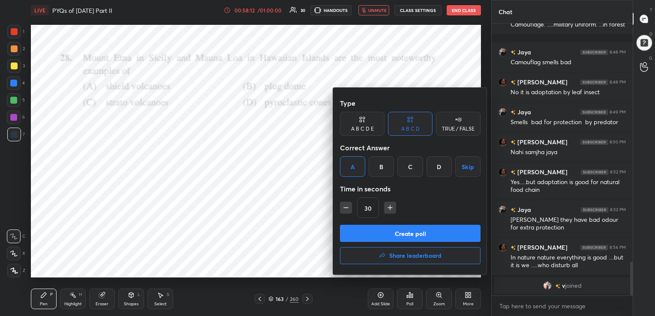
click at [421, 234] on button "Create poll" at bounding box center [410, 233] width 141 height 17
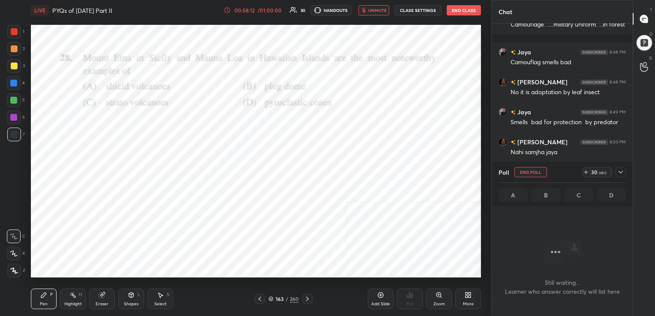
scroll to position [225, 138]
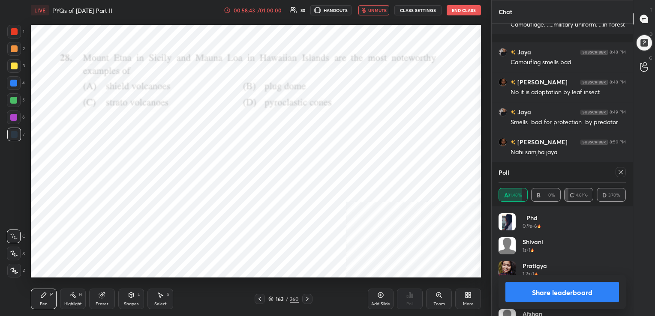
click at [621, 170] on icon at bounding box center [620, 172] width 7 height 7
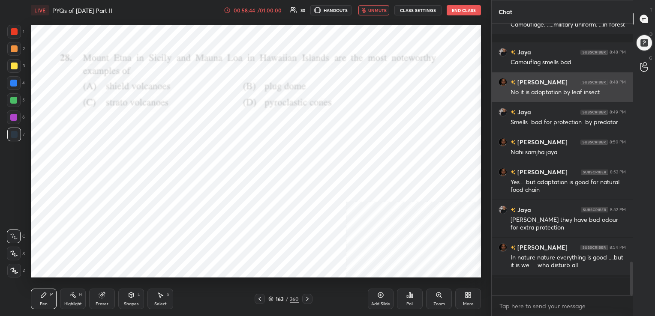
scroll to position [267, 138]
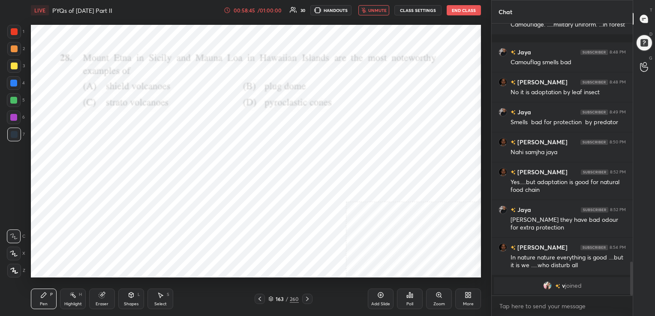
click at [384, 10] on span "unmute" at bounding box center [377, 10] width 18 height 6
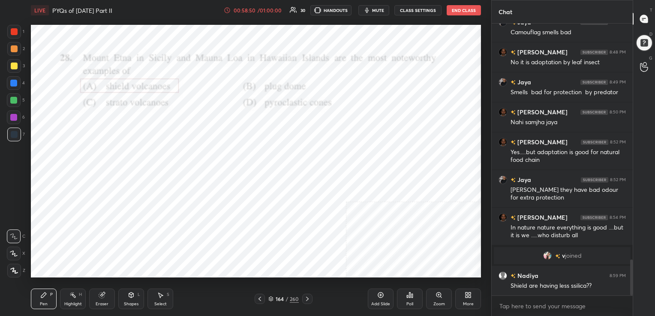
click at [277, 299] on div "164" at bounding box center [279, 299] width 9 height 5
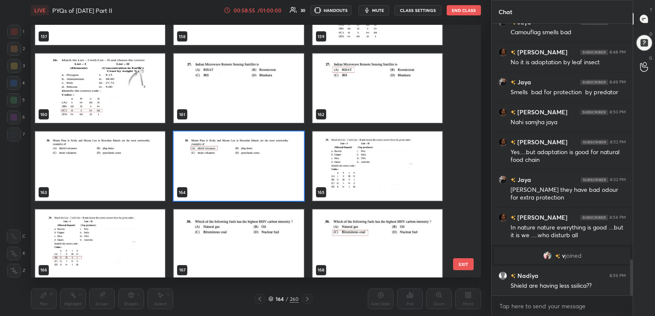
click at [393, 160] on img "grid" at bounding box center [377, 166] width 130 height 69
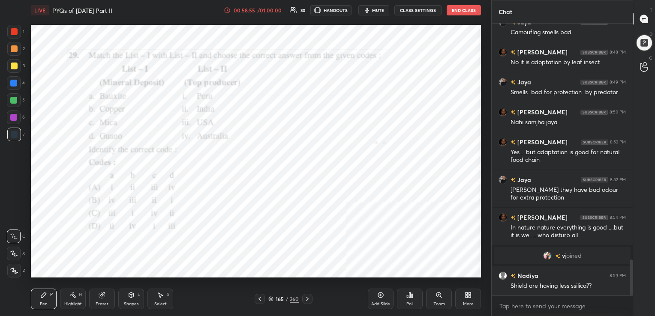
click at [393, 160] on img "grid" at bounding box center [377, 166] width 130 height 69
click at [374, 9] on span "mute" at bounding box center [378, 10] width 12 height 6
click at [268, 299] on icon at bounding box center [270, 299] width 5 height 5
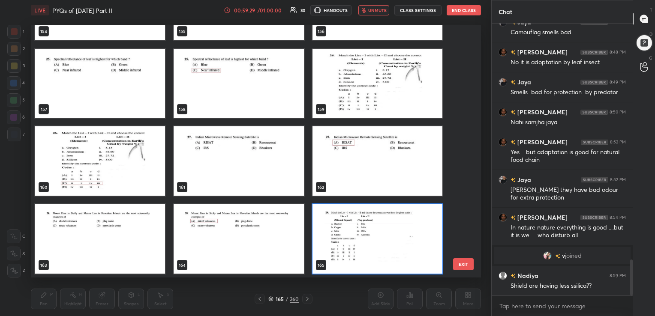
scroll to position [4159, 0]
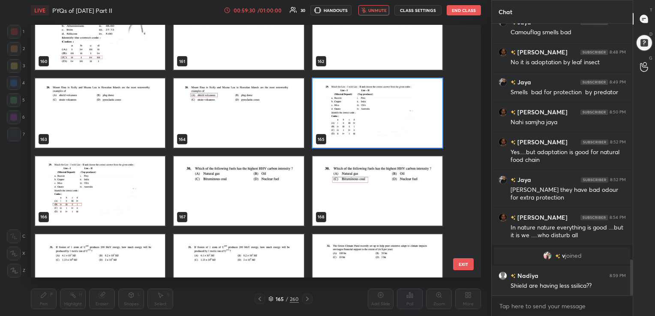
click at [360, 141] on img "grid" at bounding box center [377, 112] width 130 height 69
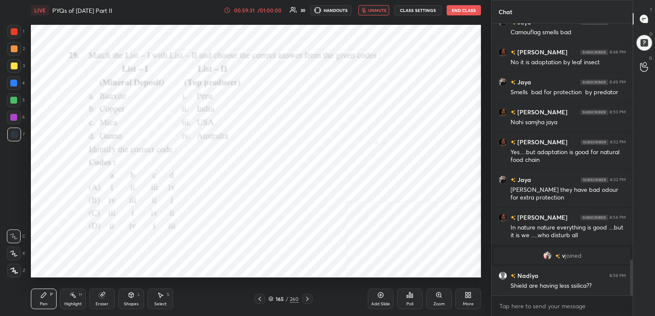
click at [414, 304] on div "Poll" at bounding box center [410, 299] width 26 height 21
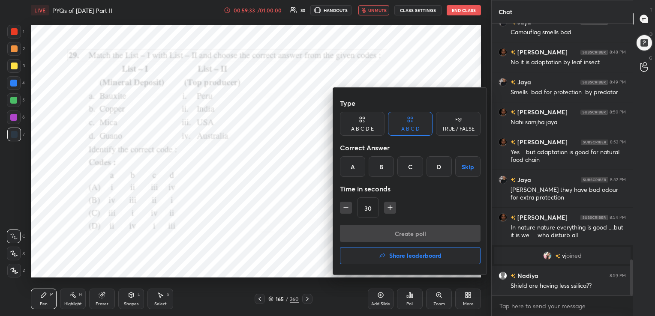
click at [383, 163] on div "B" at bounding box center [381, 166] width 25 height 21
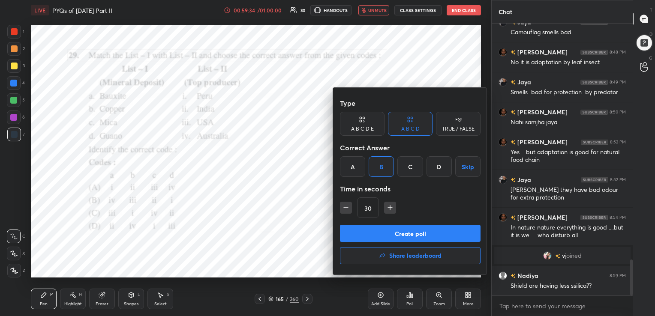
click at [383, 163] on div "B" at bounding box center [381, 166] width 25 height 21
click at [405, 227] on button "Create poll" at bounding box center [410, 233] width 141 height 17
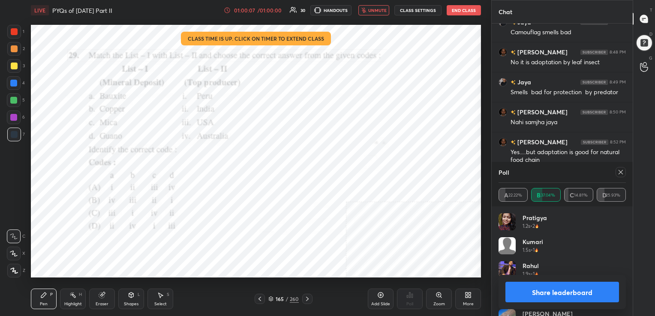
scroll to position [1856, 0]
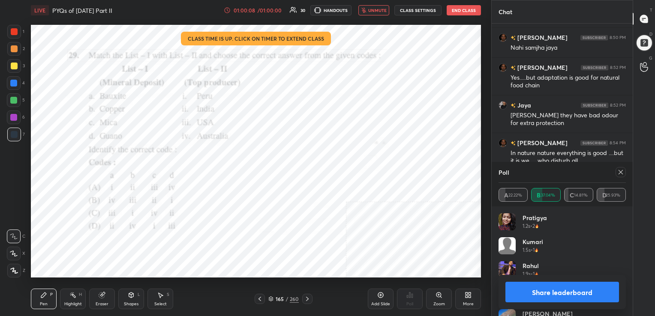
click at [617, 173] on icon at bounding box center [620, 172] width 7 height 7
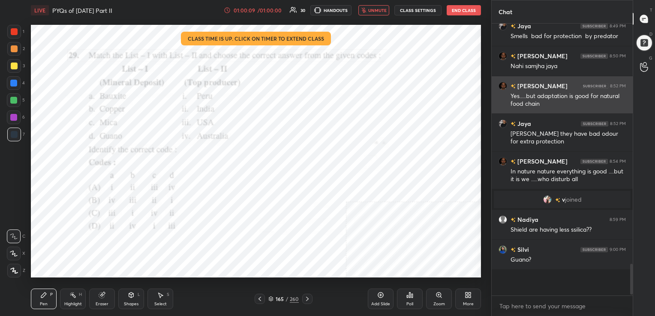
scroll to position [267, 138]
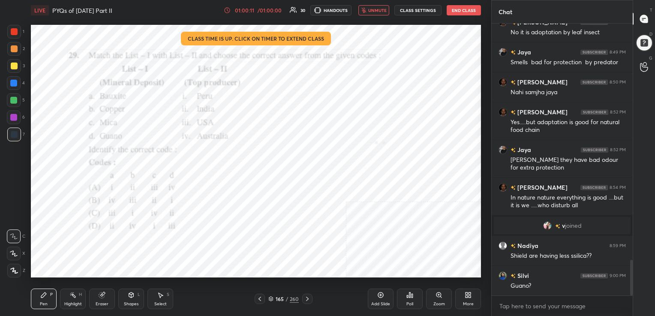
click at [375, 10] on span "unmute" at bounding box center [377, 10] width 18 height 6
click at [411, 300] on div "Poll" at bounding box center [410, 299] width 26 height 21
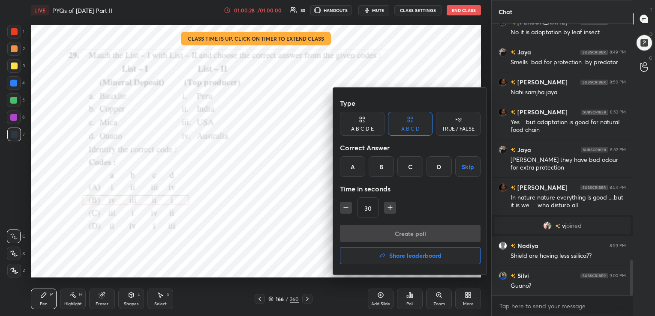
click at [408, 253] on h4 "Share leaderboard" at bounding box center [415, 256] width 52 height 6
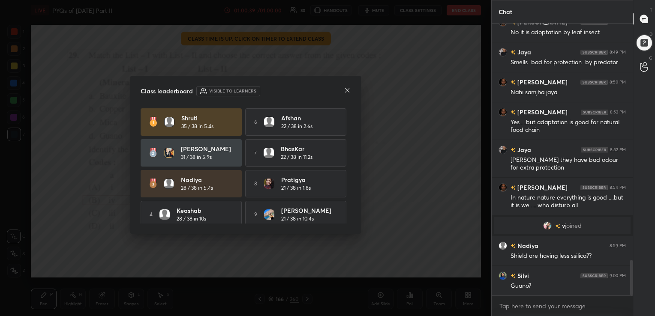
scroll to position [38, 0]
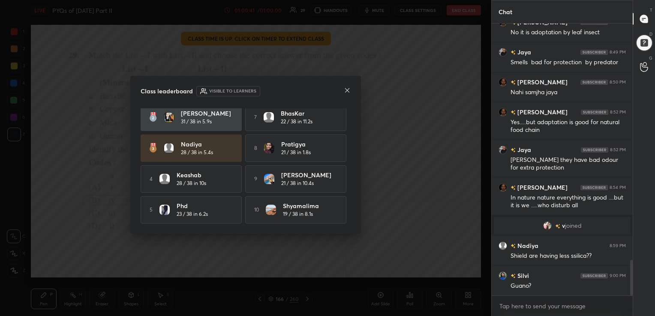
click at [348, 87] on div at bounding box center [347, 91] width 7 height 9
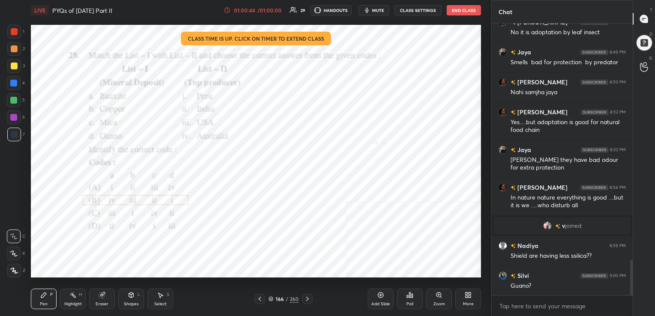
scroll to position [1842, 0]
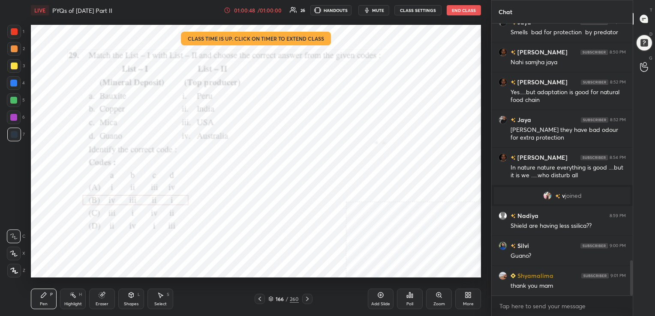
click at [465, 11] on button "End Class" at bounding box center [464, 10] width 34 height 10
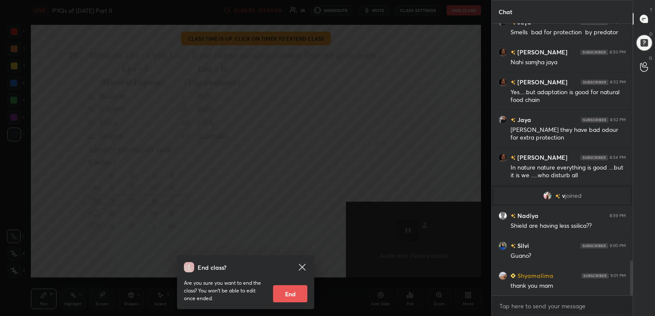
click at [296, 291] on button "End" at bounding box center [290, 293] width 34 height 17
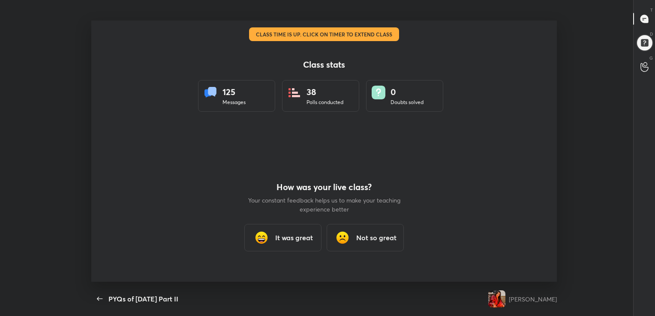
scroll to position [42589, 42234]
click at [296, 237] on h3 "It was great" at bounding box center [294, 238] width 38 height 10
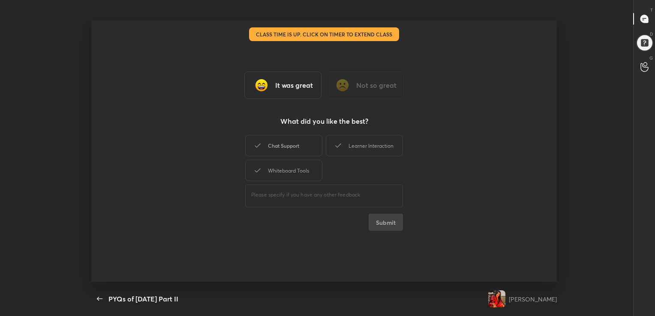
click at [309, 156] on div "Chat Support" at bounding box center [283, 145] width 77 height 21
drag, startPoint x: 343, startPoint y: 152, endPoint x: 295, endPoint y: 173, distance: 52.0
click at [295, 173] on div "Chat Support Learner Interaction Whiteboard Tools" at bounding box center [324, 158] width 158 height 50
click at [295, 173] on div "Whiteboard Tools" at bounding box center [283, 170] width 77 height 21
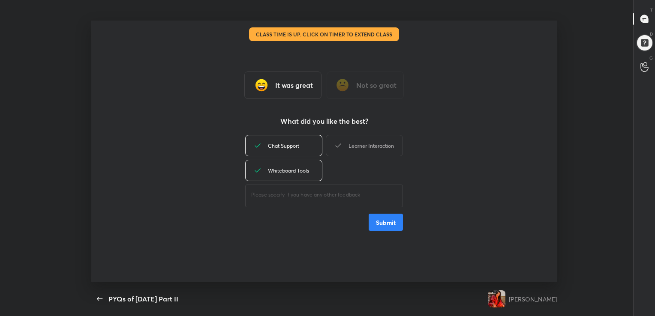
click at [348, 146] on div "Learner Interaction" at bounding box center [364, 145] width 77 height 21
click at [388, 214] on button "Submit" at bounding box center [386, 222] width 34 height 17
